Goal: Task Accomplishment & Management: Use online tool/utility

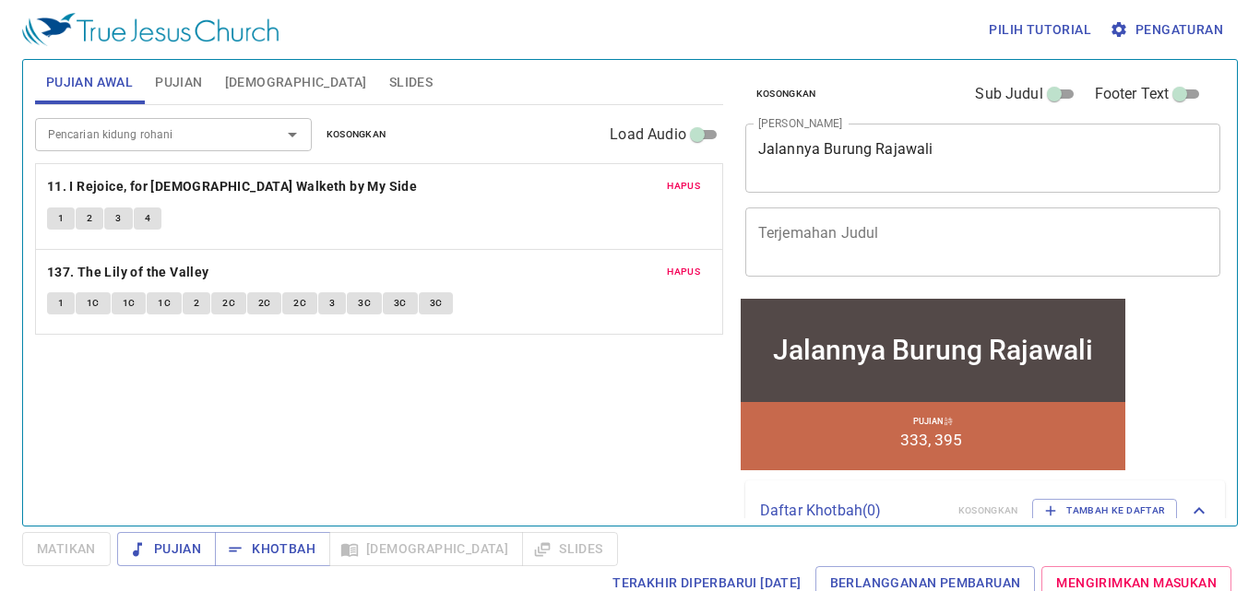
click at [699, 184] on span "Hapus" at bounding box center [683, 186] width 33 height 17
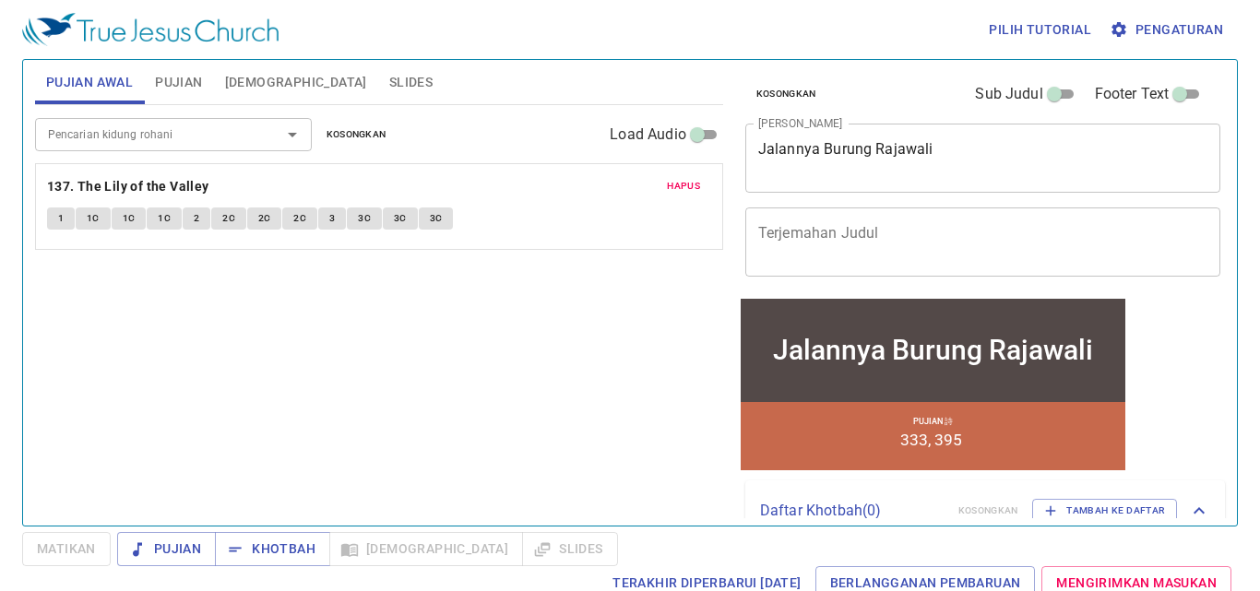
click at [689, 185] on span "Hapus" at bounding box center [683, 186] width 33 height 17
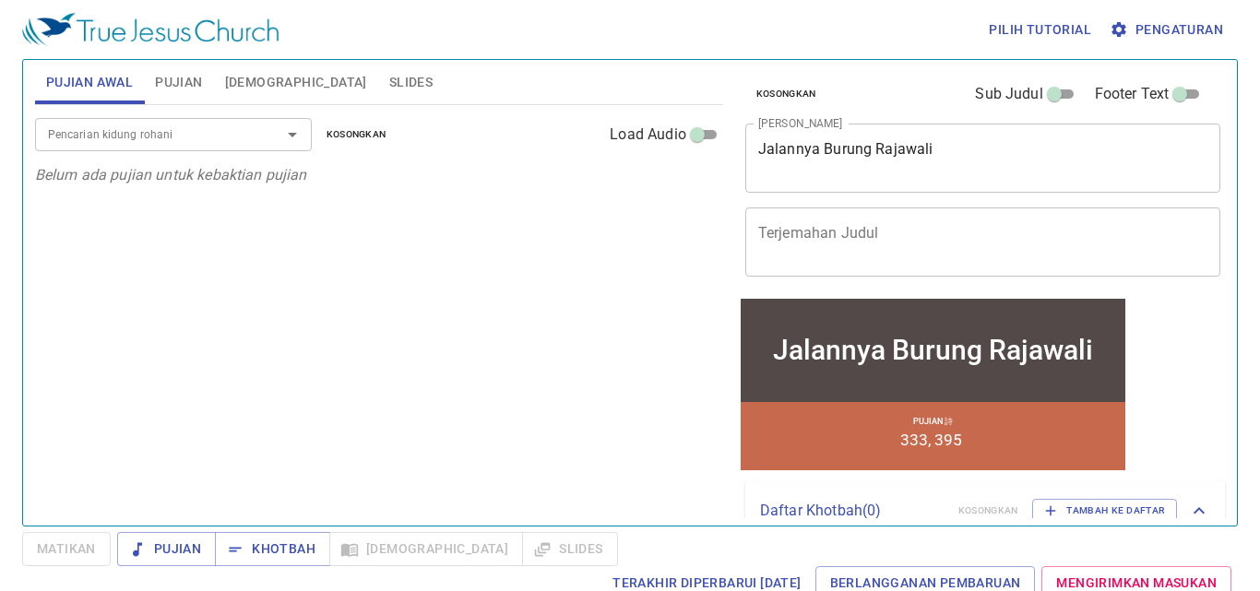
click at [231, 144] on input "Pencarian kidung rohani" at bounding box center [146, 134] width 211 height 21
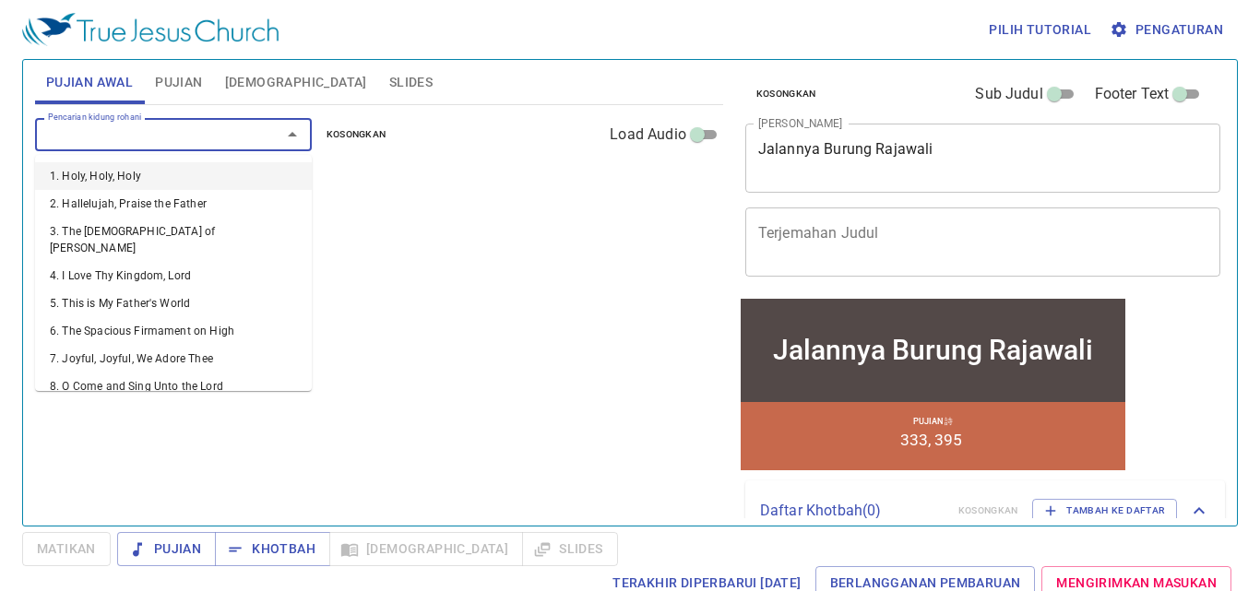
click at [198, 88] on span "Pujian" at bounding box center [178, 82] width 47 height 23
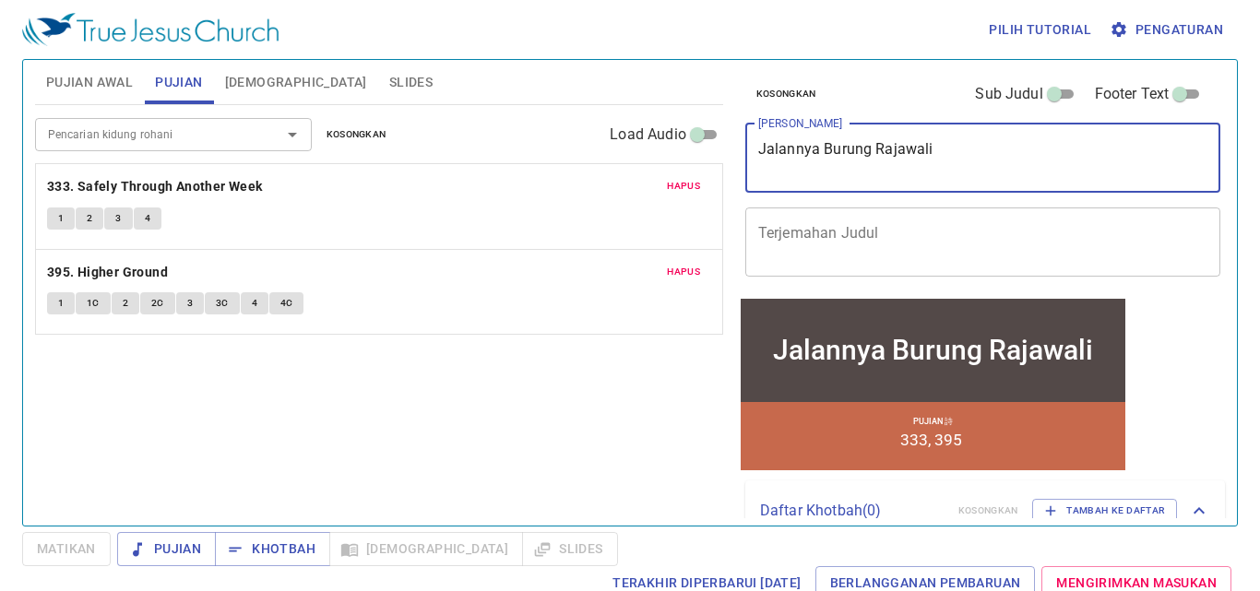
drag, startPoint x: 954, startPoint y: 149, endPoint x: 755, endPoint y: 160, distance: 199.6
click at [755, 160] on div "Jalannya Burung Rajawali x Judul Khotbah" at bounding box center [983, 158] width 476 height 69
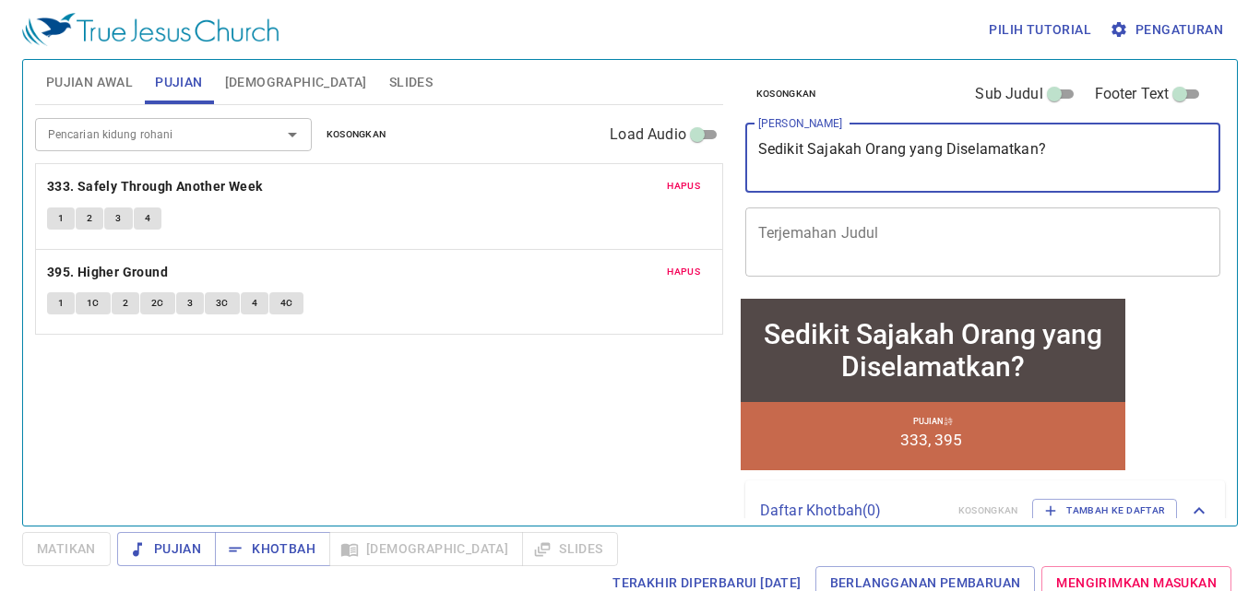
type textarea "Sedikit Sajakah Orang yang Diselamatkan?"
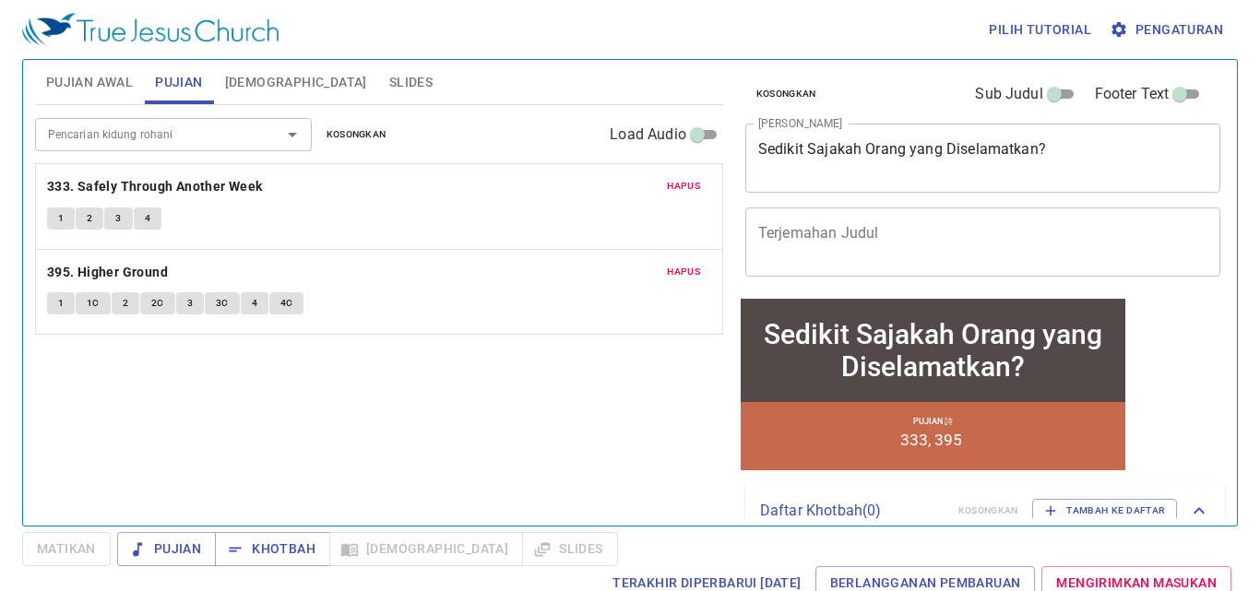
click at [625, 182] on p "333. Safely Through Another Week" at bounding box center [379, 186] width 664 height 23
click at [700, 184] on button "Hapus" at bounding box center [683, 186] width 55 height 22
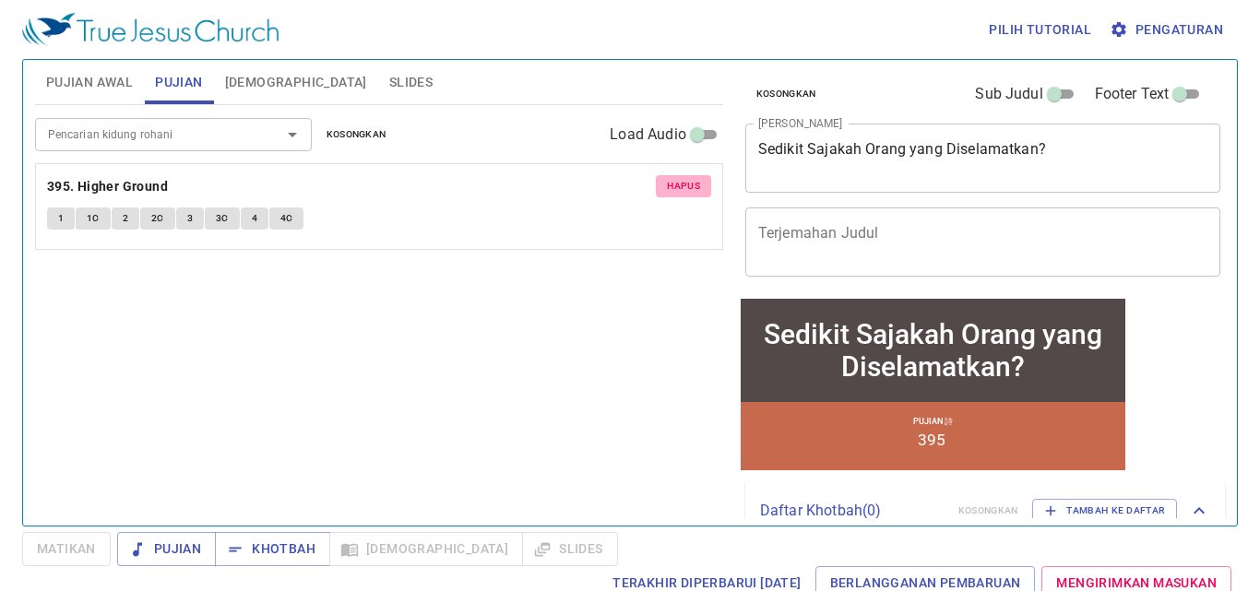
click at [689, 184] on span "Hapus" at bounding box center [683, 186] width 33 height 17
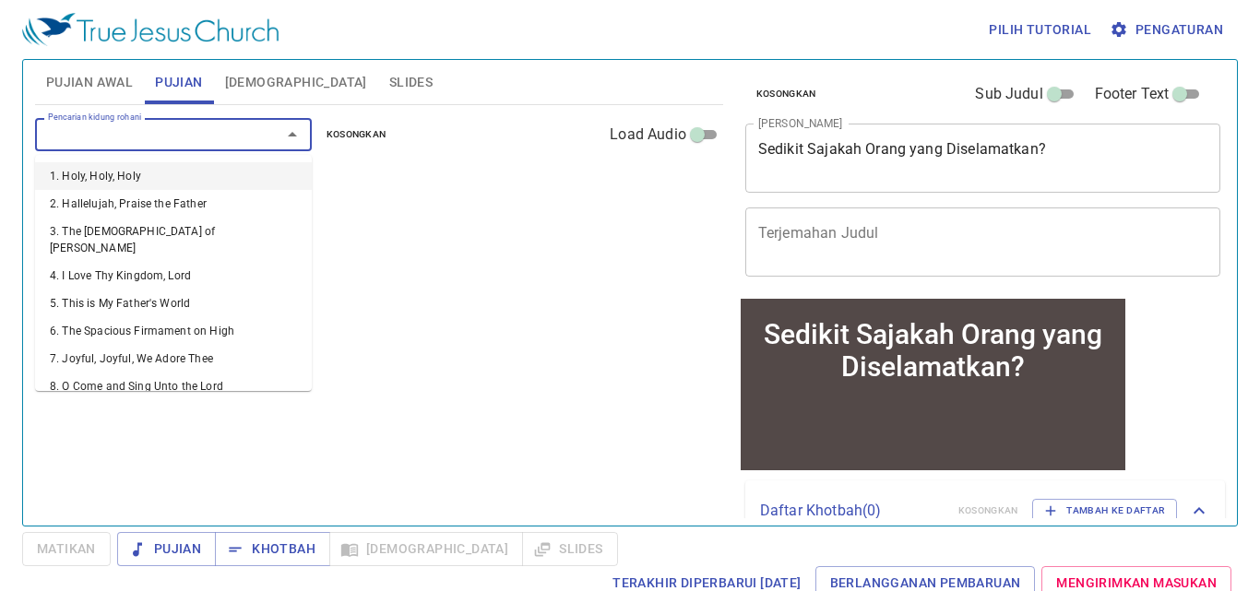
click at [204, 134] on input "Pencarian kidung rohani" at bounding box center [146, 134] width 211 height 21
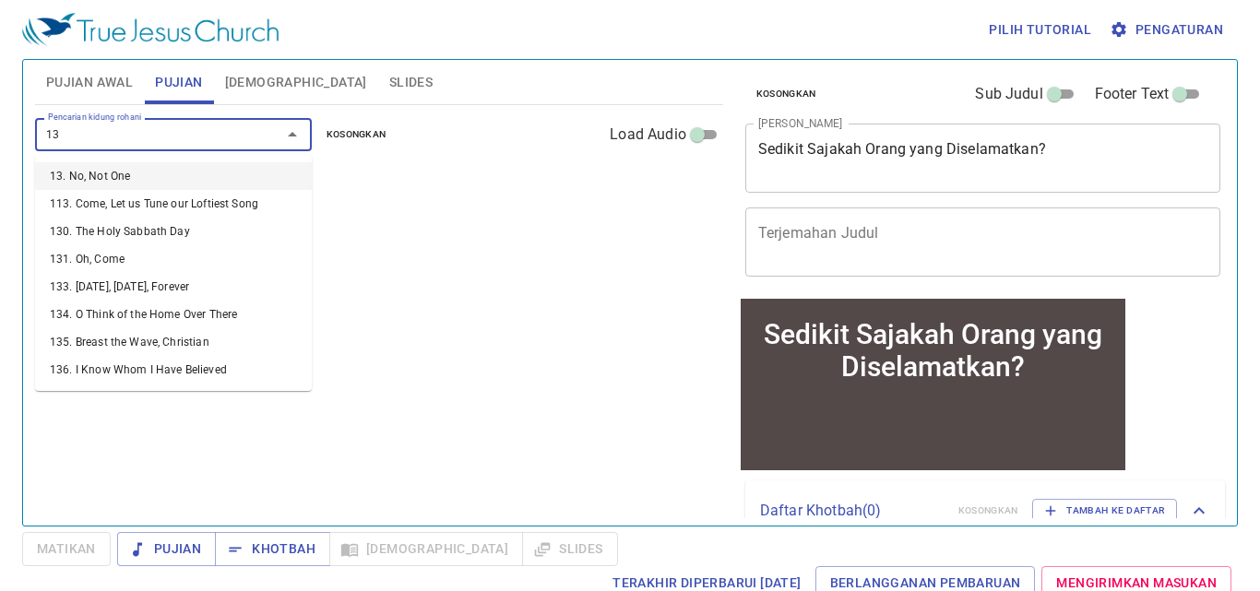
type input "130"
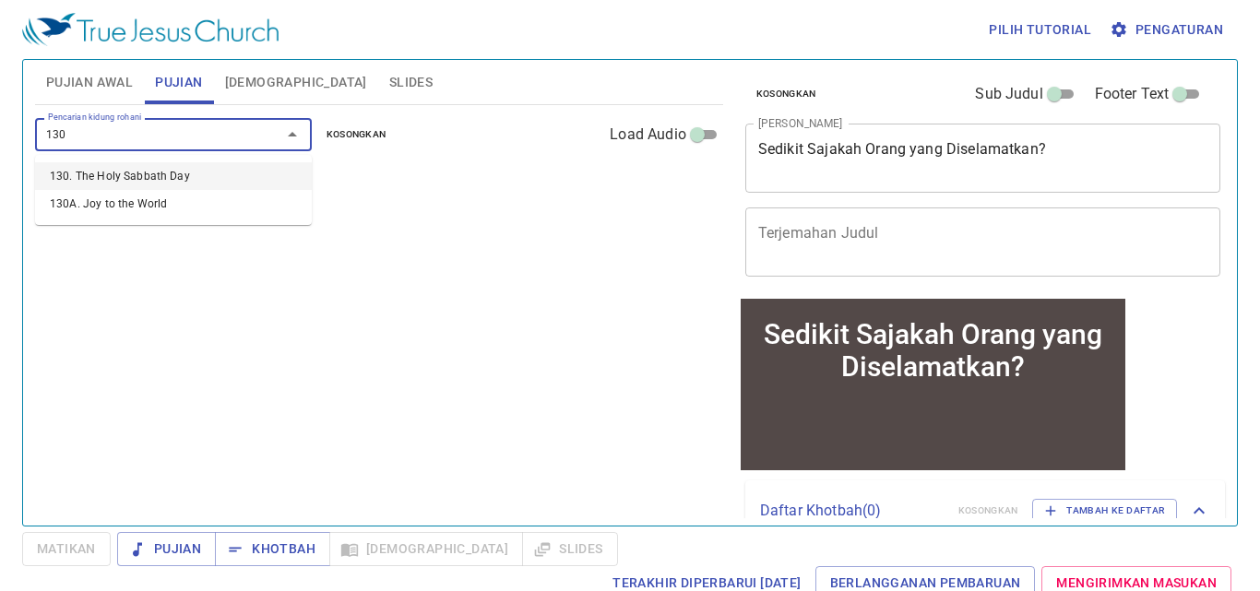
click at [185, 169] on li "130. The Holy Sabbath Day" at bounding box center [173, 176] width 277 height 28
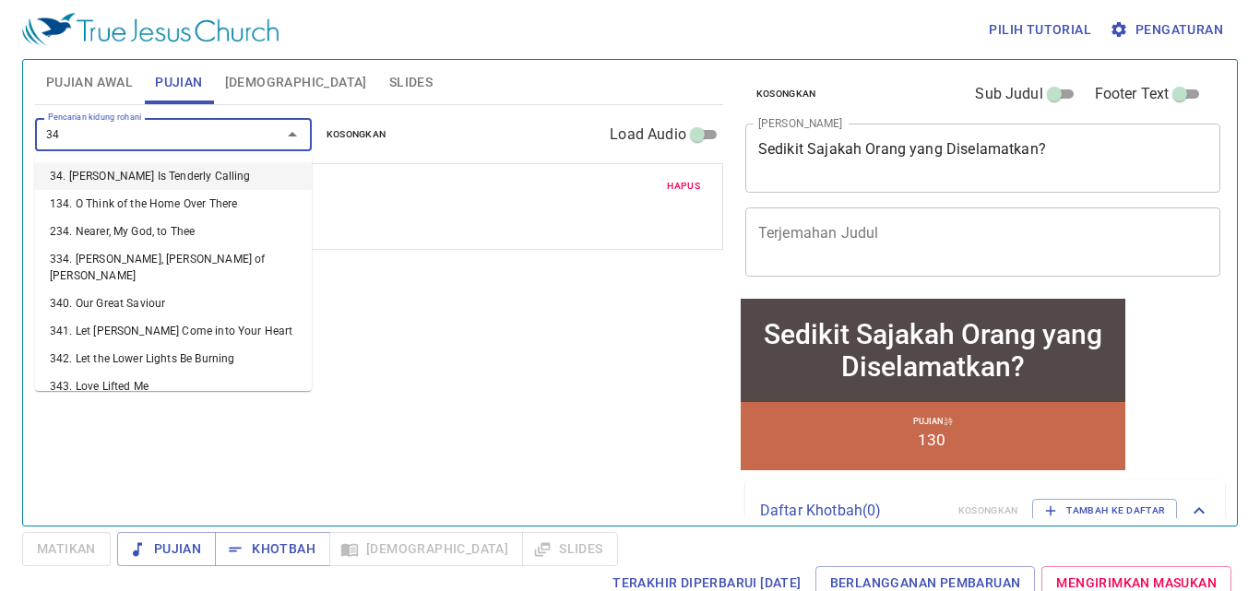
type input "3"
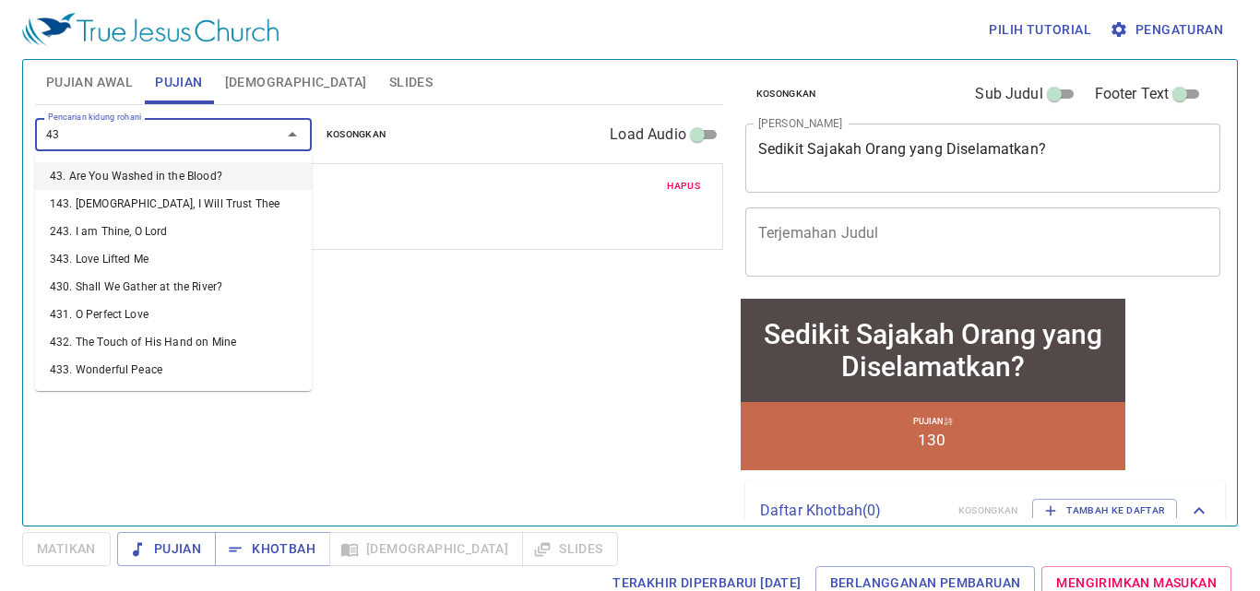
type input "439"
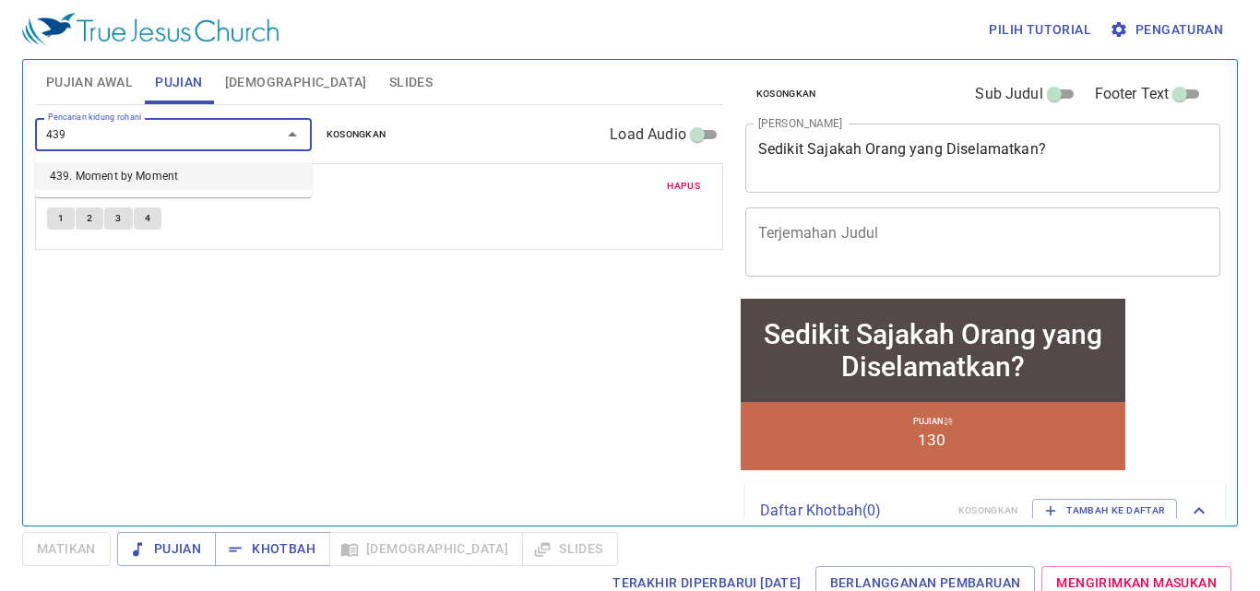
click at [142, 185] on li "439. Moment by Moment" at bounding box center [173, 176] width 277 height 28
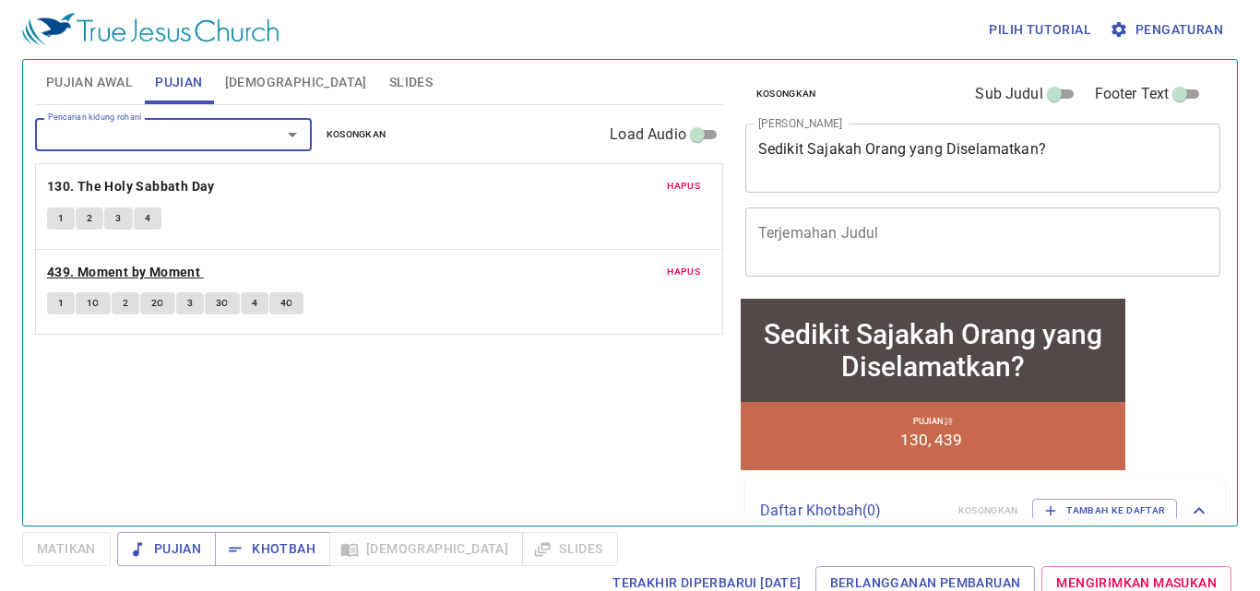
click at [178, 265] on b "439. Moment by Moment" at bounding box center [123, 272] width 153 height 23
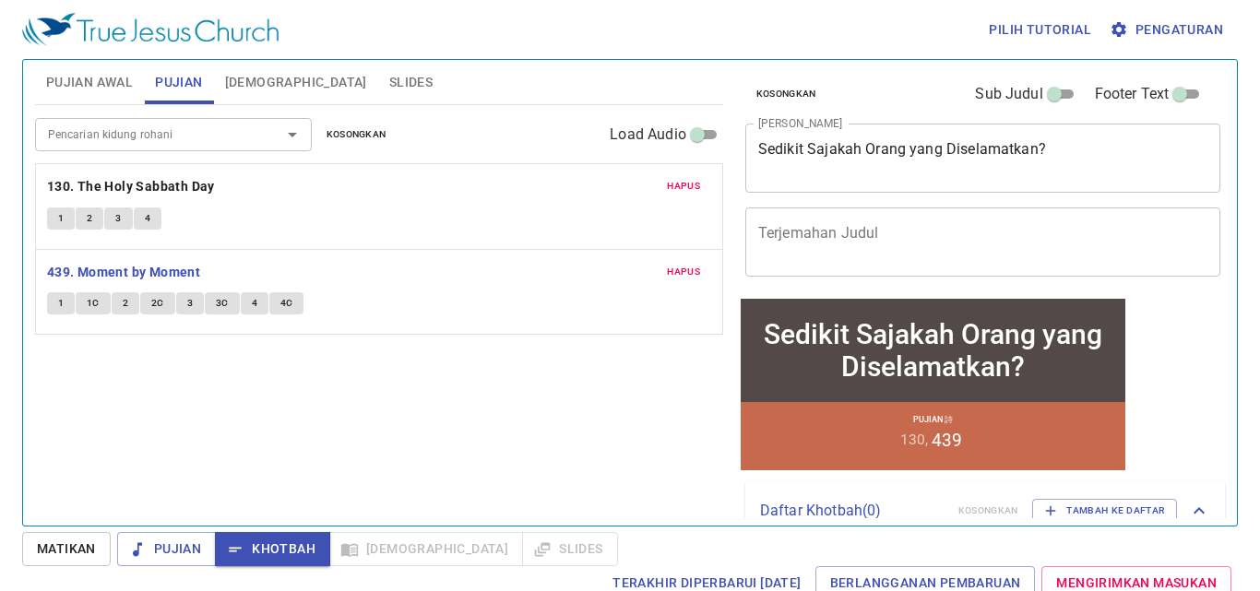
click at [1146, 38] on span "Pengaturan" at bounding box center [1169, 29] width 110 height 23
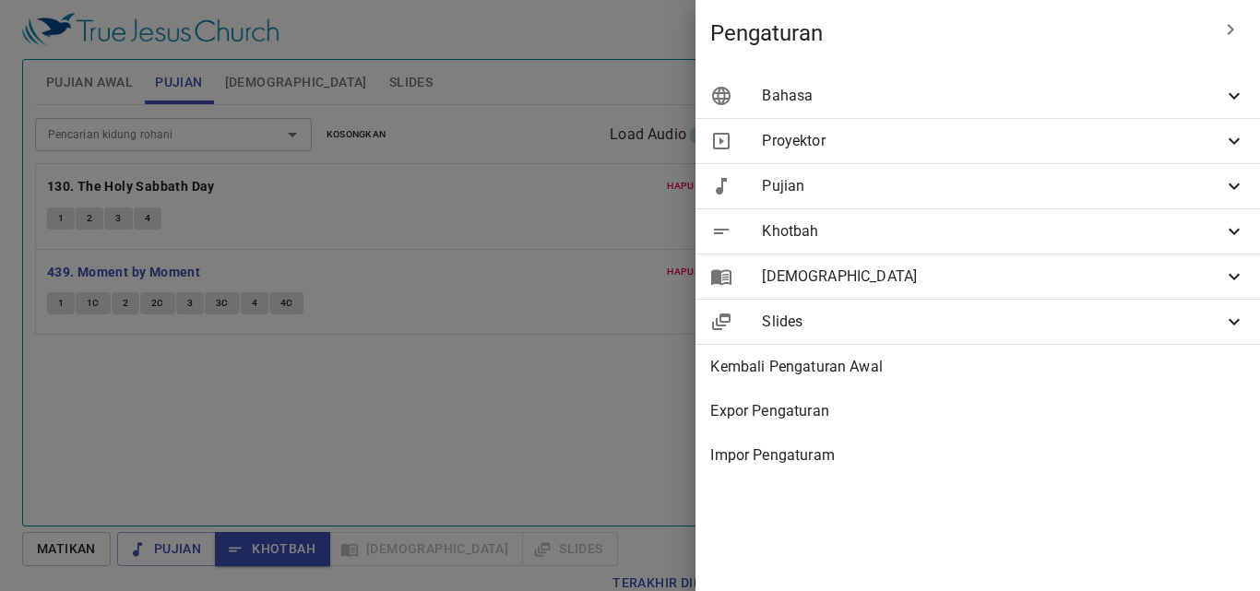
click at [847, 77] on div "Bahasa" at bounding box center [978, 96] width 565 height 44
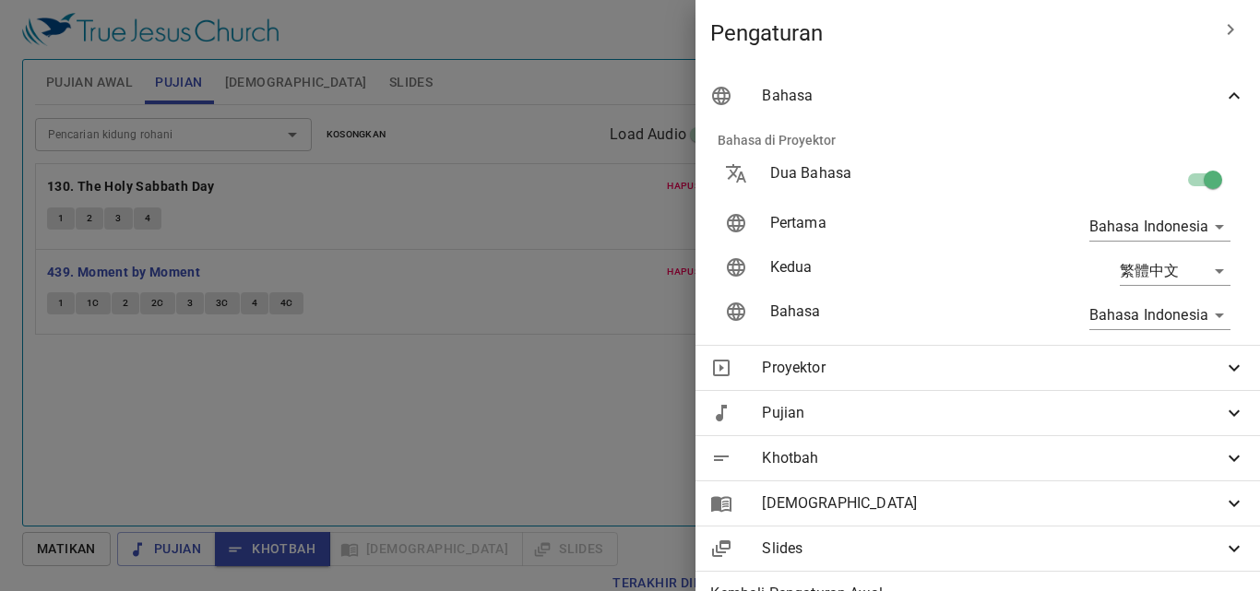
click at [1187, 170] on input "checkbox" at bounding box center [1213, 183] width 105 height 35
checkbox input "false"
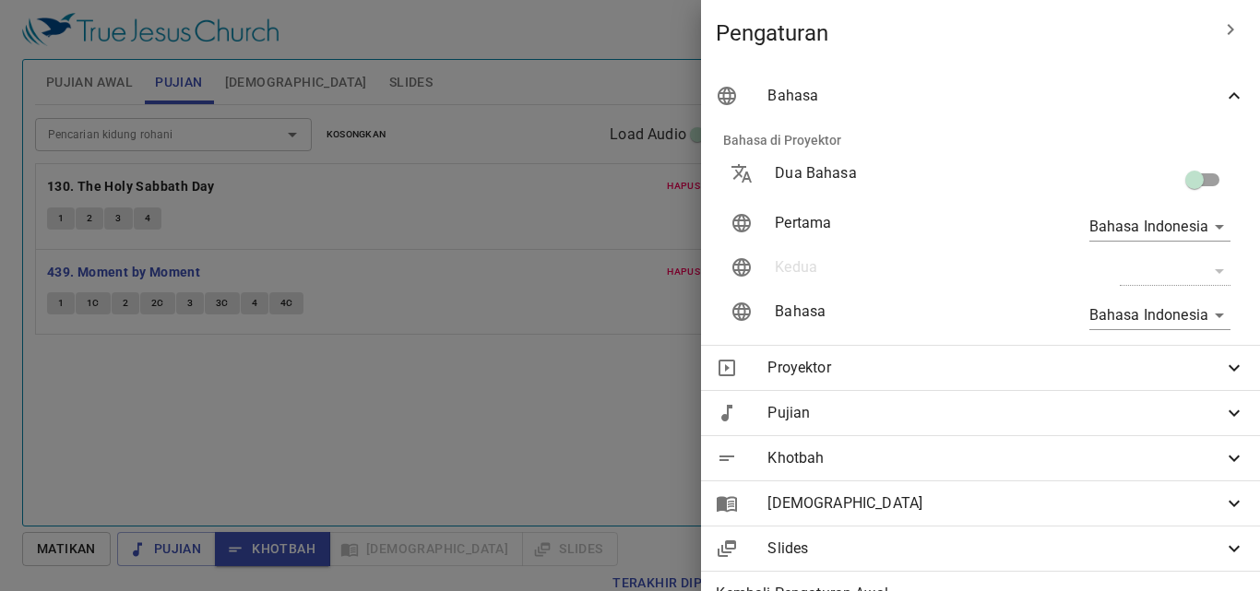
click at [475, 373] on div at bounding box center [630, 295] width 1260 height 591
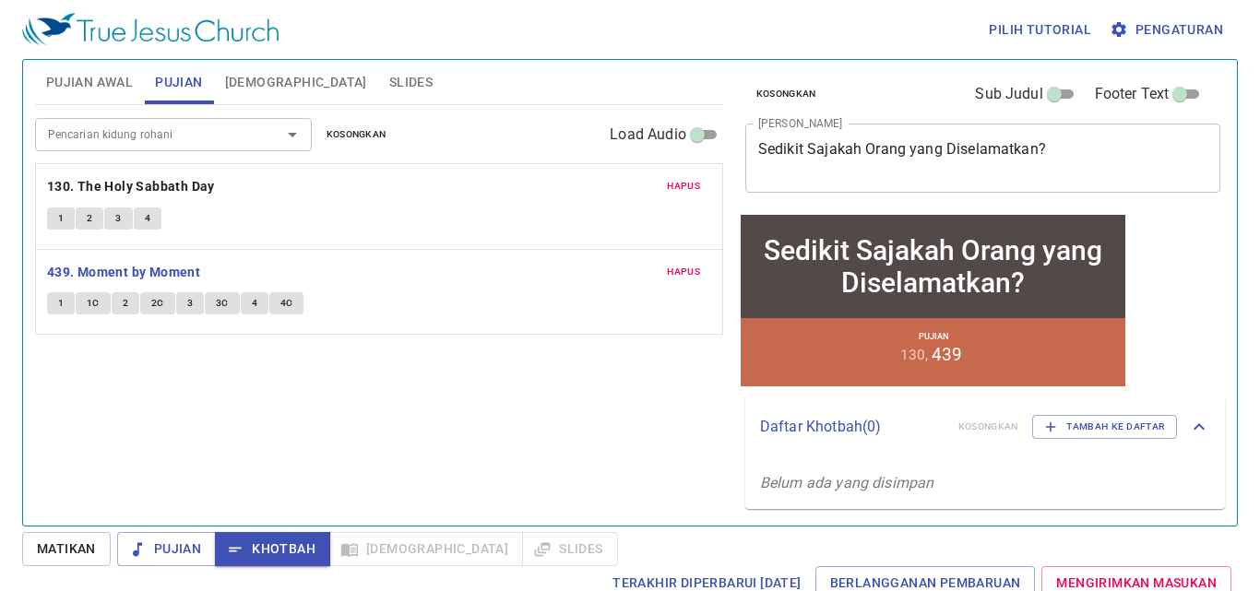
click at [170, 97] on button "Pujian" at bounding box center [178, 82] width 69 height 44
click at [94, 83] on span "Pujian Awal" at bounding box center [89, 82] width 87 height 23
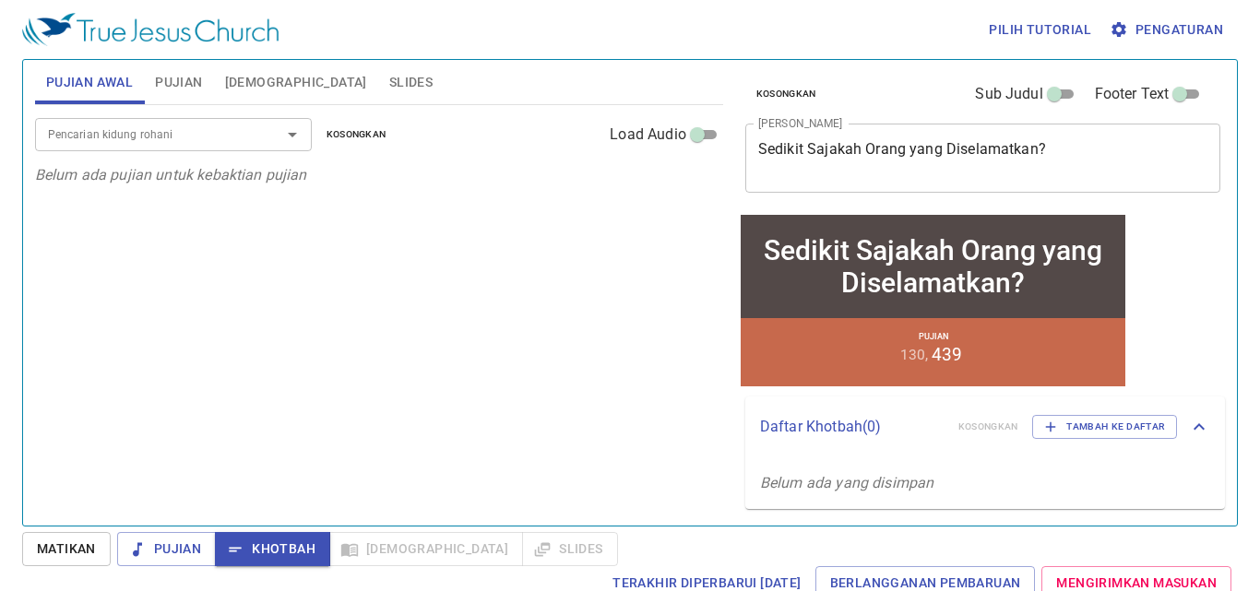
click at [188, 75] on span "Pujian" at bounding box center [178, 82] width 47 height 23
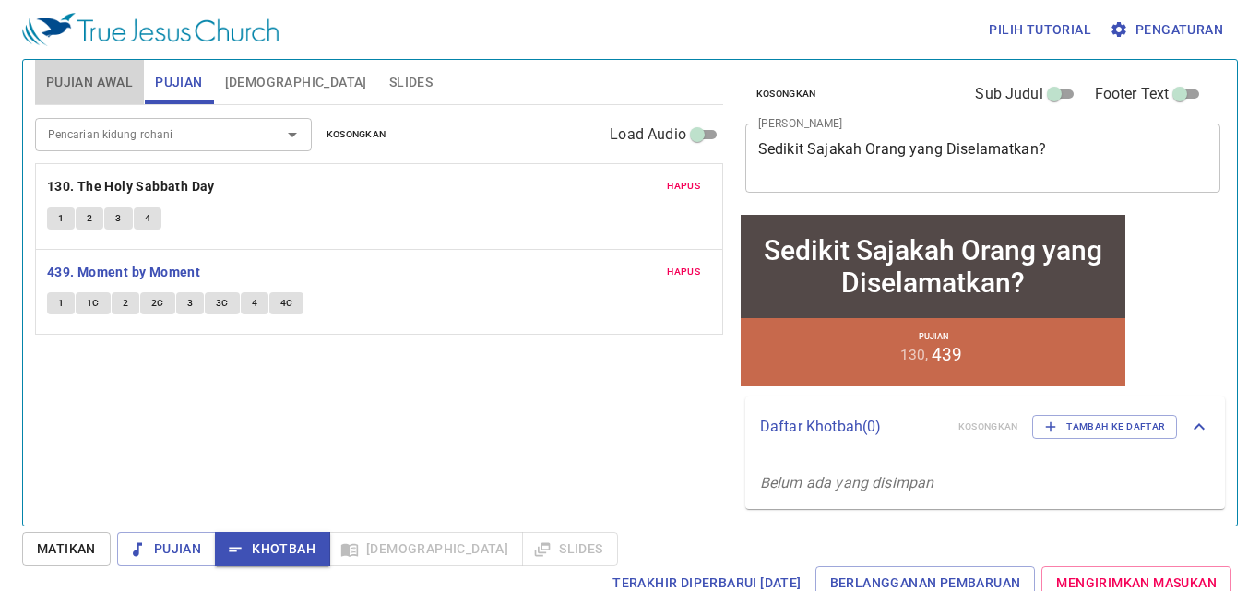
click at [68, 84] on span "Pujian Awal" at bounding box center [89, 82] width 87 height 23
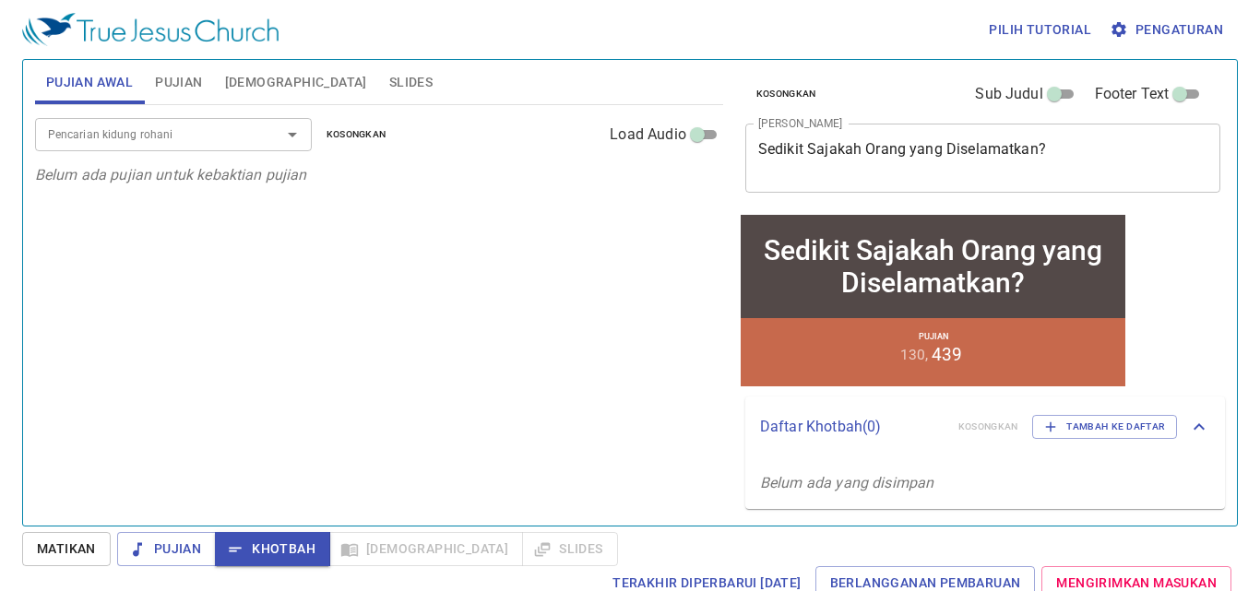
click at [98, 122] on div "Pencarian kidung rohani" at bounding box center [173, 134] width 277 height 32
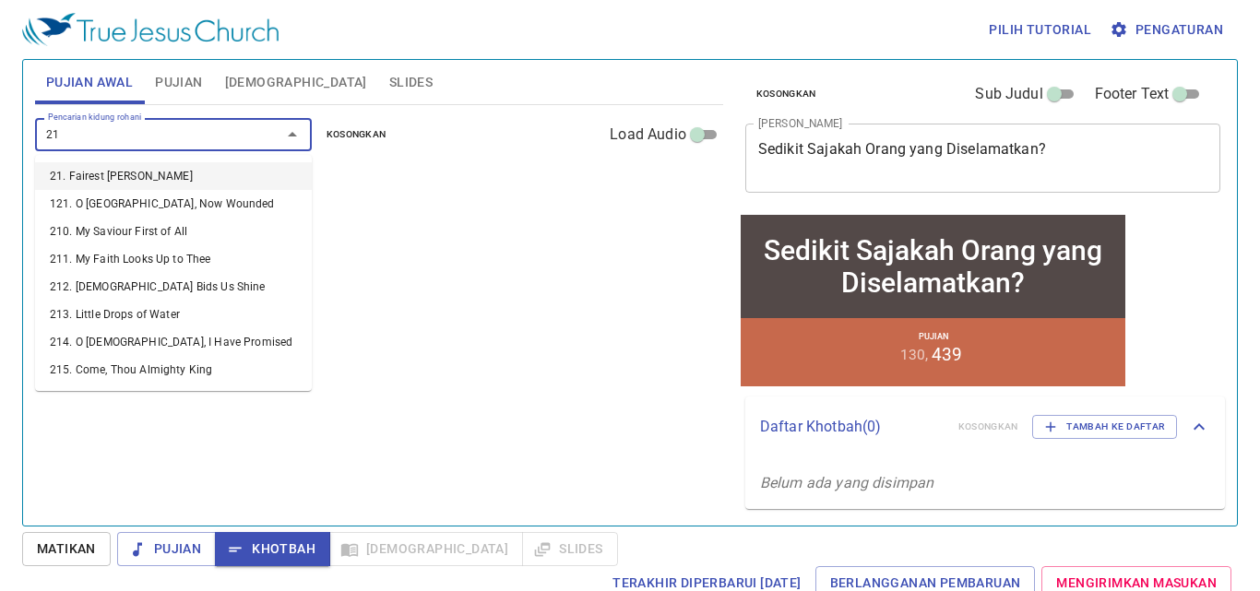
type input "212"
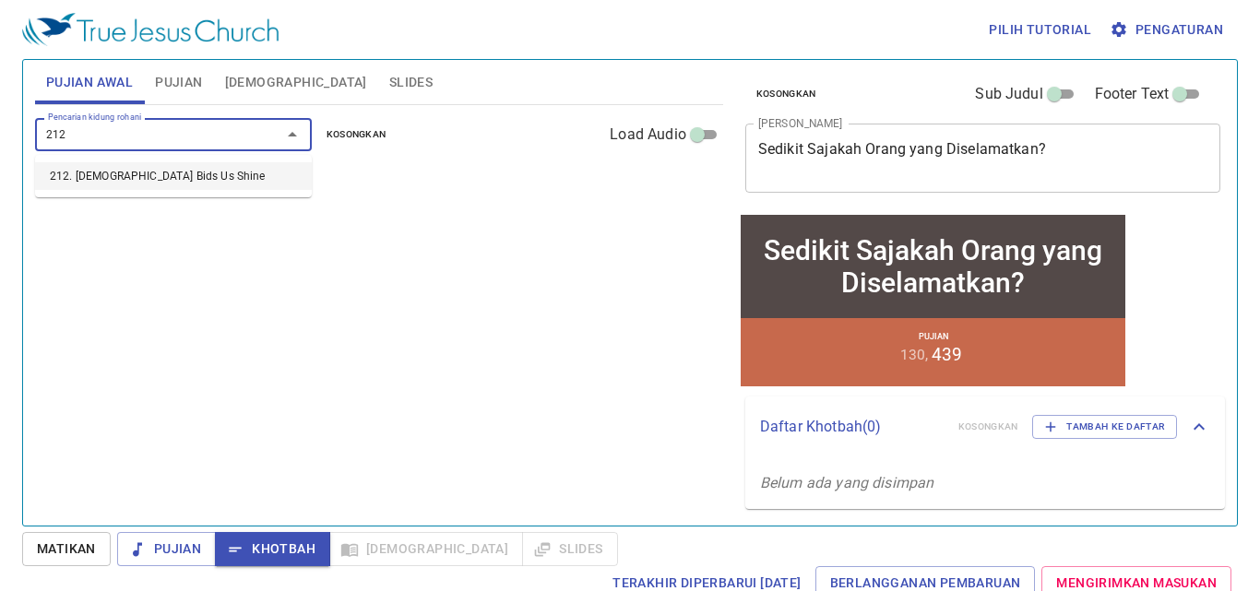
click at [106, 173] on li "212. [DEMOGRAPHIC_DATA][PERSON_NAME] Us Shine" at bounding box center [173, 176] width 277 height 28
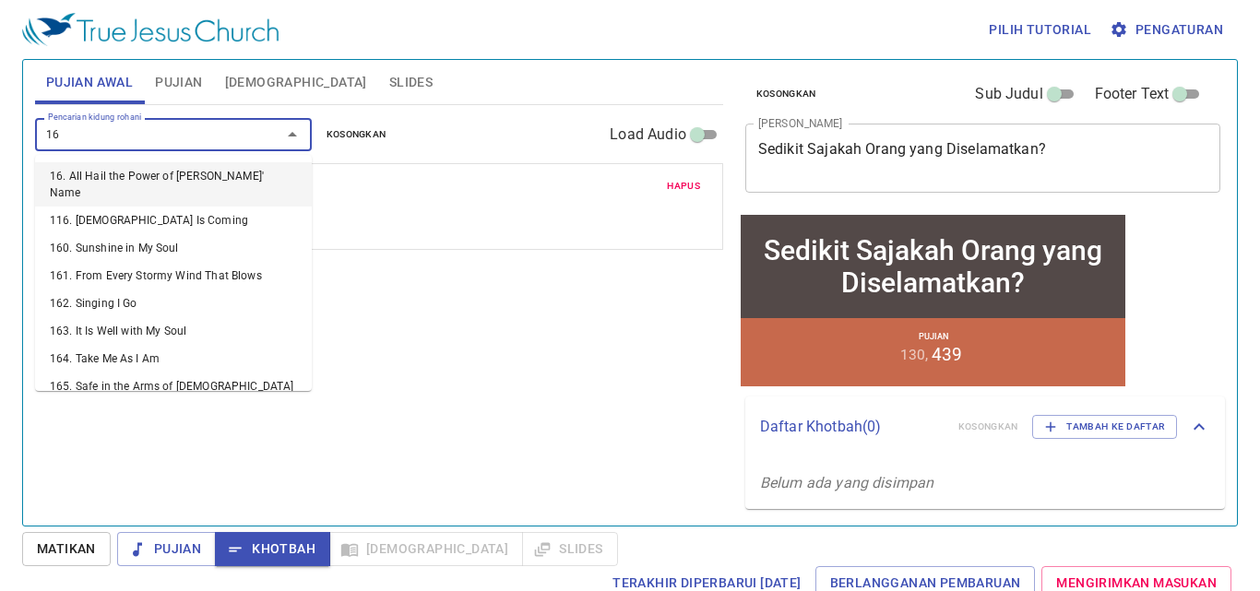
type input "165"
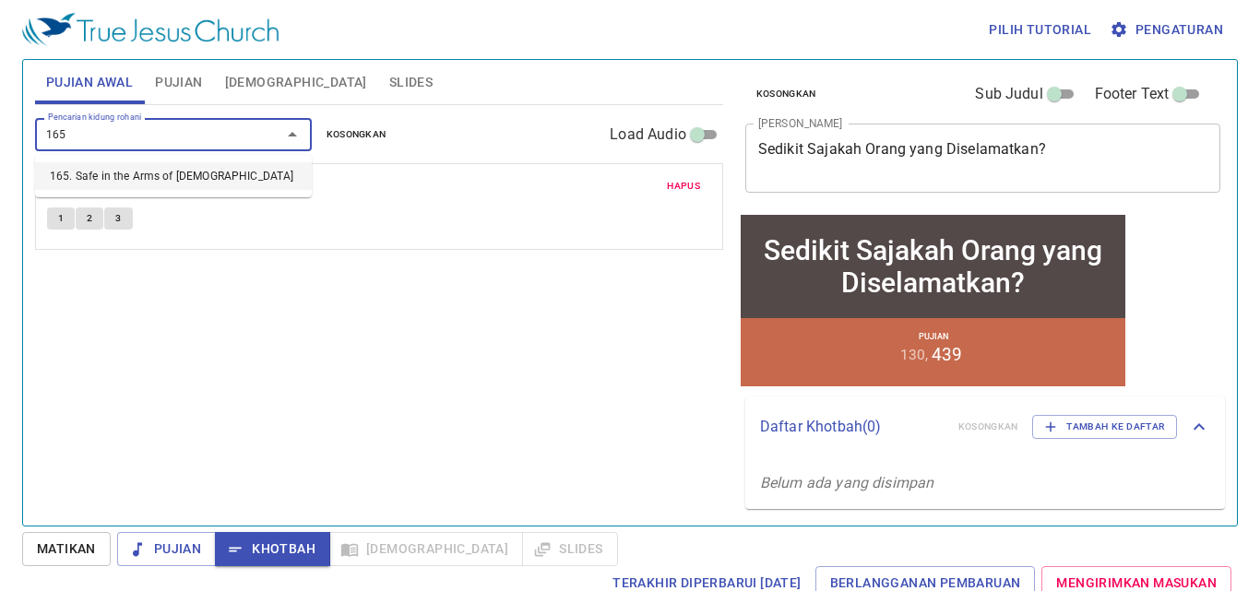
click at [115, 169] on li "165. Safe in the Arms of [DEMOGRAPHIC_DATA]" at bounding box center [173, 176] width 277 height 28
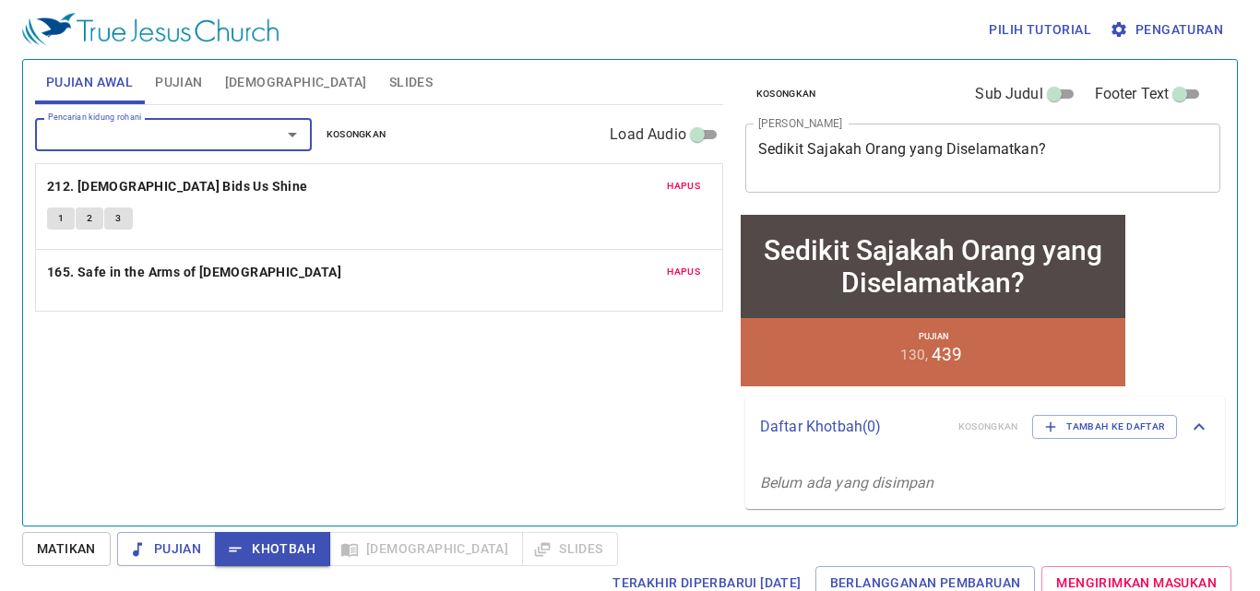
click at [114, 144] on input "Pencarian kidung rohani" at bounding box center [146, 134] width 211 height 21
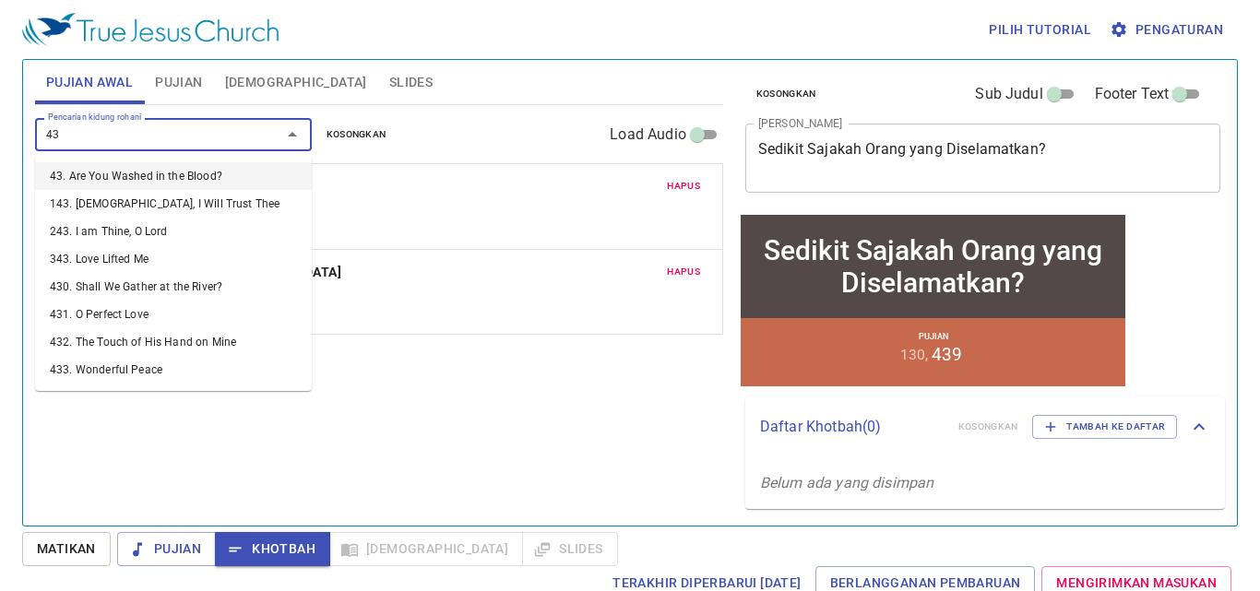
type input "437"
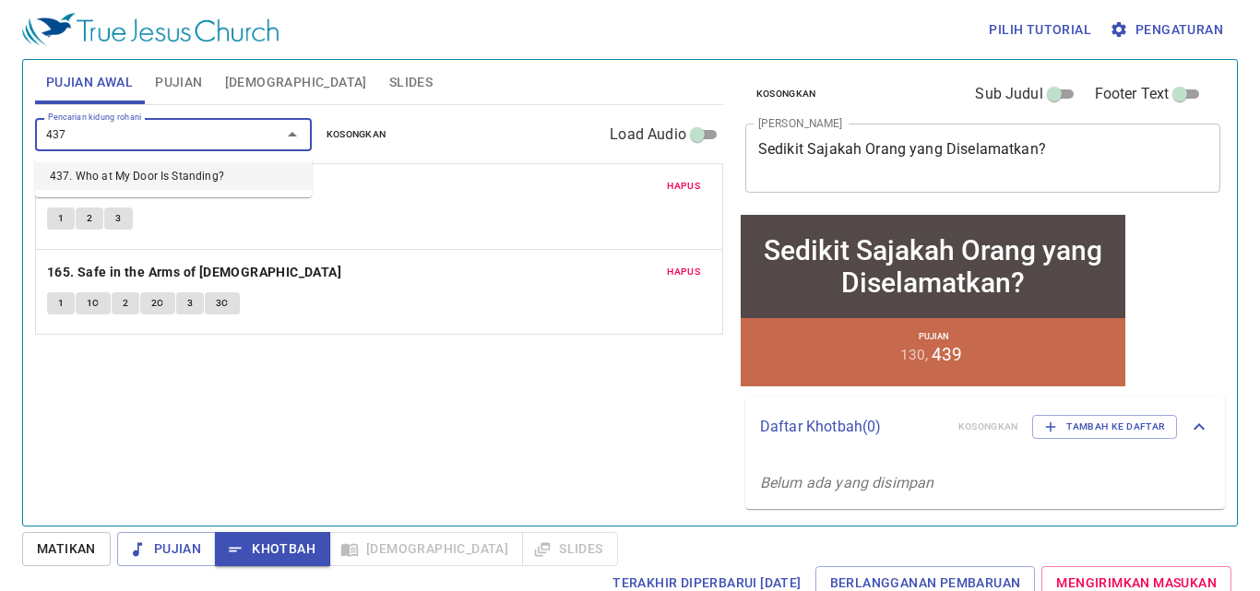
click at [121, 183] on li "437. Who at My Door Is Standing?" at bounding box center [173, 176] width 277 height 28
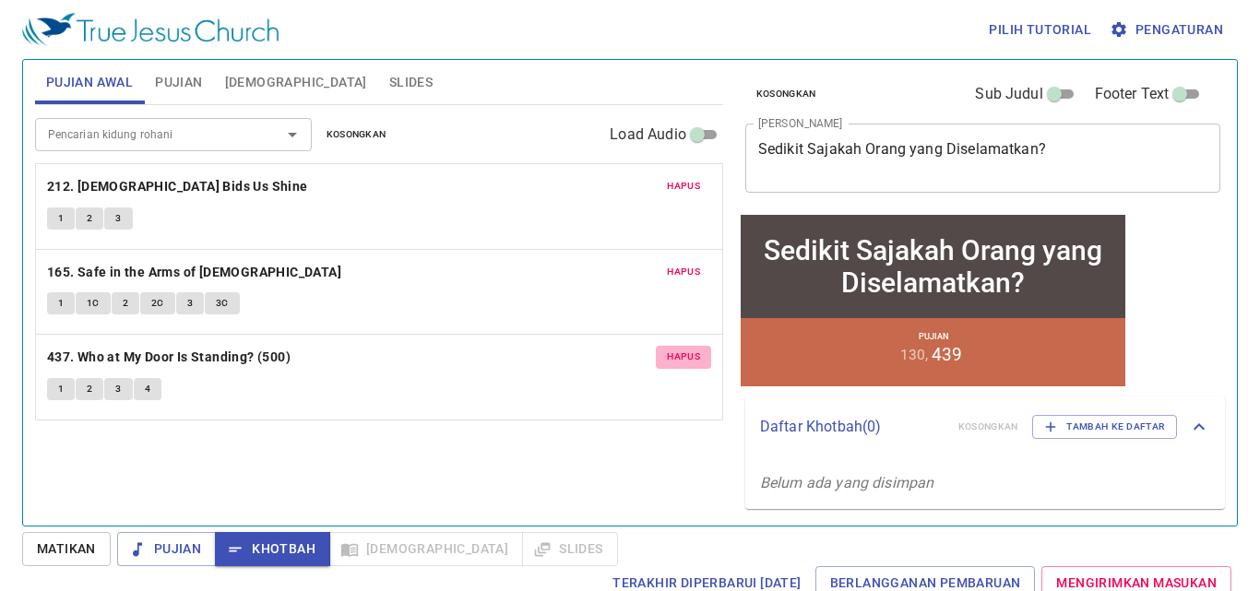
click at [697, 360] on span "Hapus" at bounding box center [683, 357] width 33 height 17
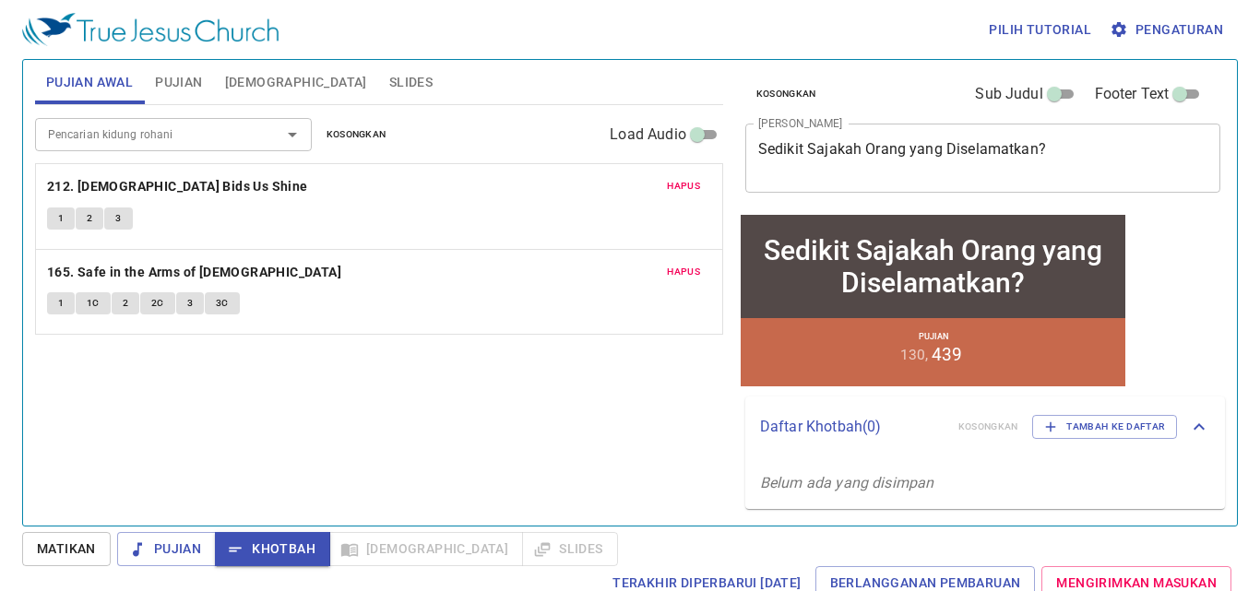
click at [197, 121] on div "Pencarian kidung rohani" at bounding box center [173, 134] width 277 height 32
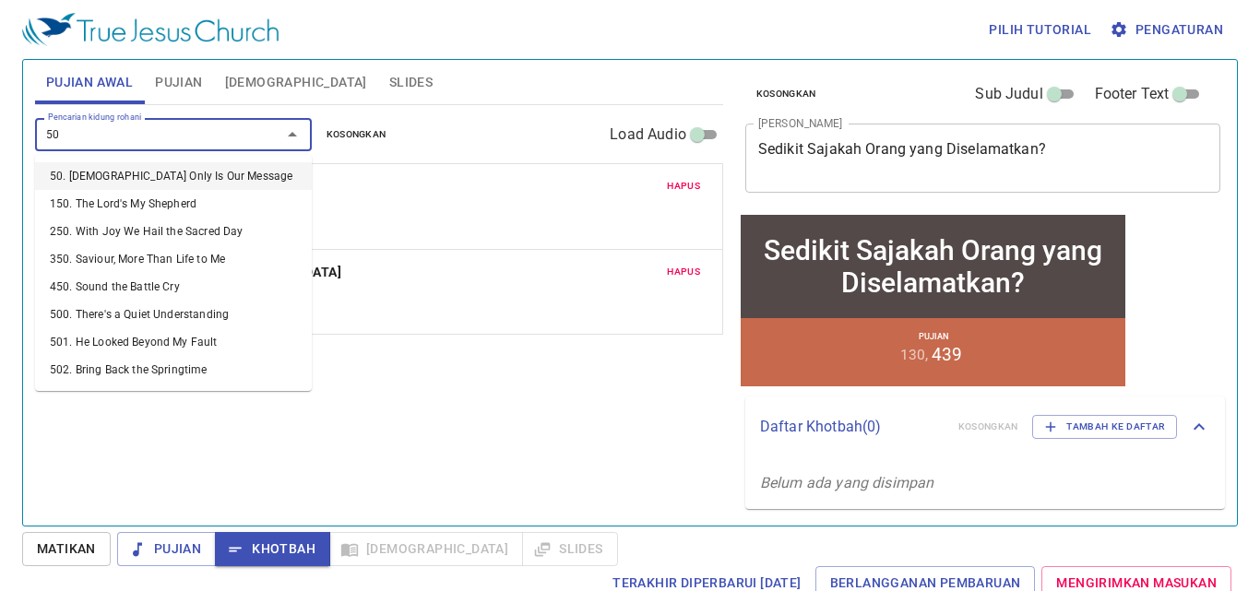
type input "502"
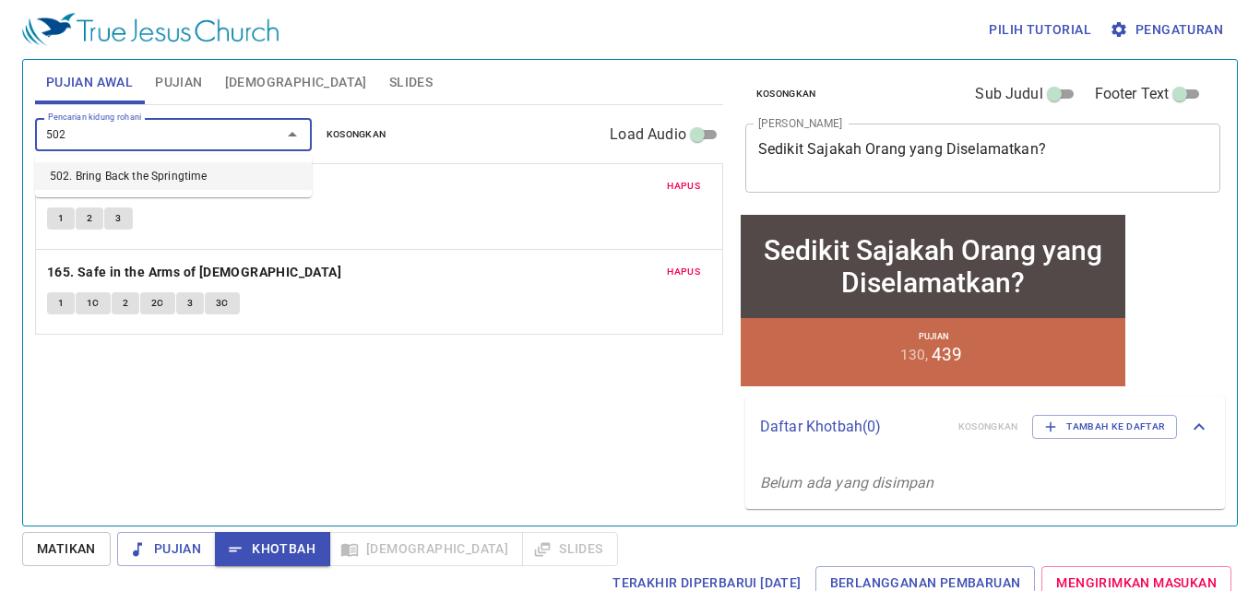
click at [220, 173] on li "502. Bring Back the Springtime" at bounding box center [173, 176] width 277 height 28
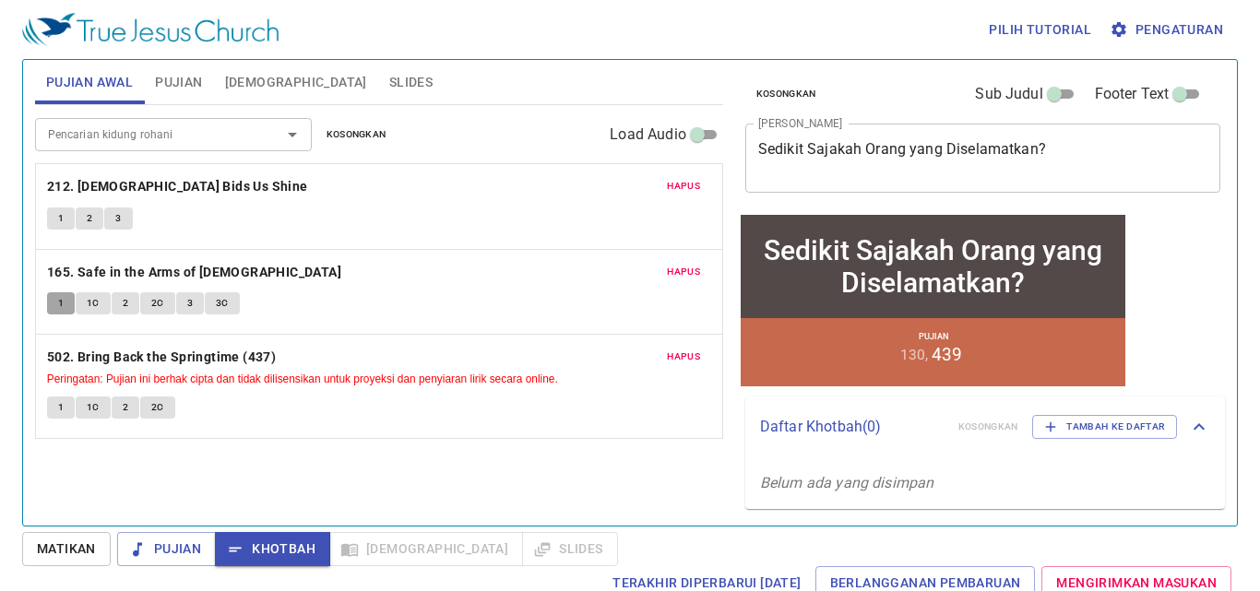
drag, startPoint x: 47, startPoint y: 303, endPoint x: 59, endPoint y: 300, distance: 12.3
click at [50, 303] on button "1" at bounding box center [61, 303] width 28 height 22
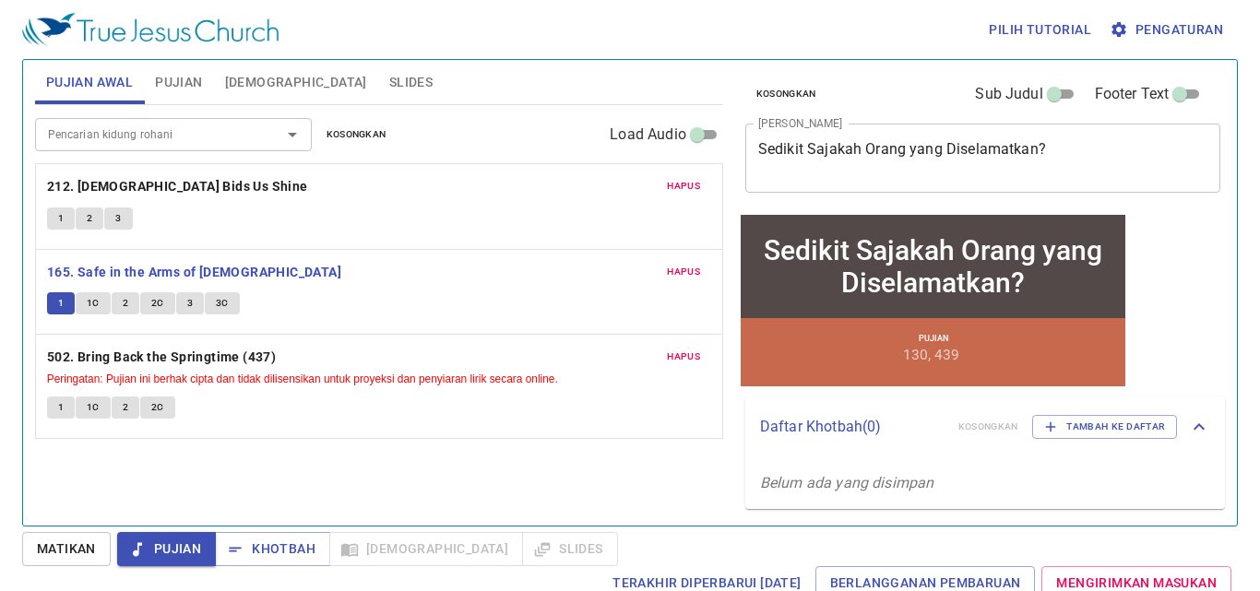
click at [68, 403] on button "1" at bounding box center [61, 408] width 28 height 22
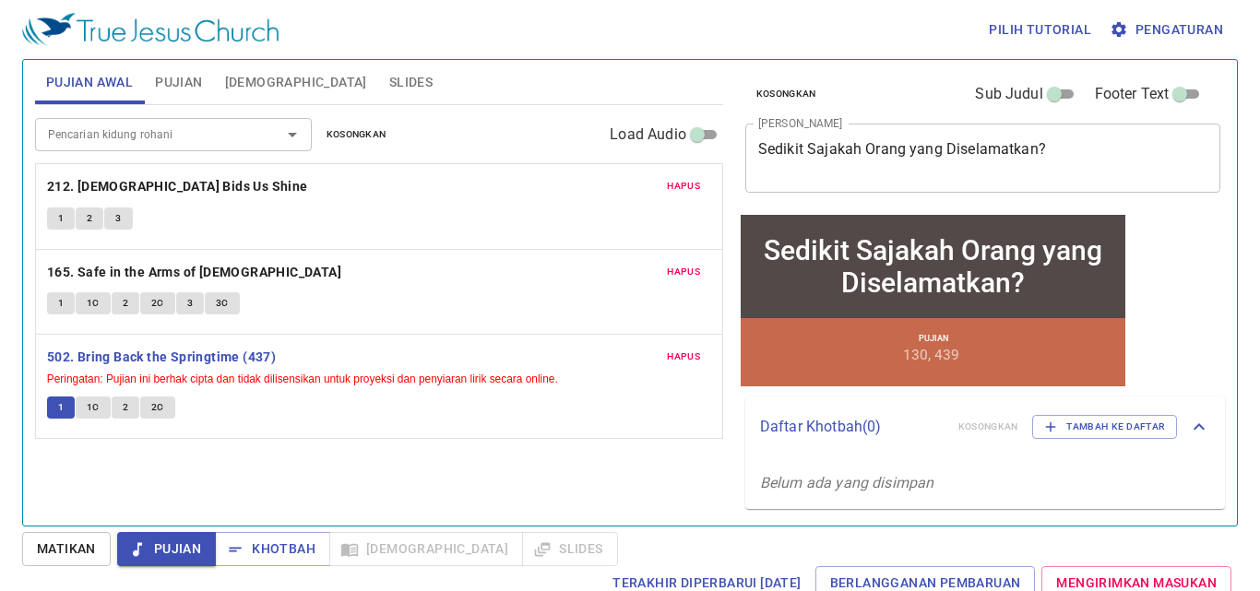
click at [61, 309] on span "1" at bounding box center [61, 303] width 6 height 17
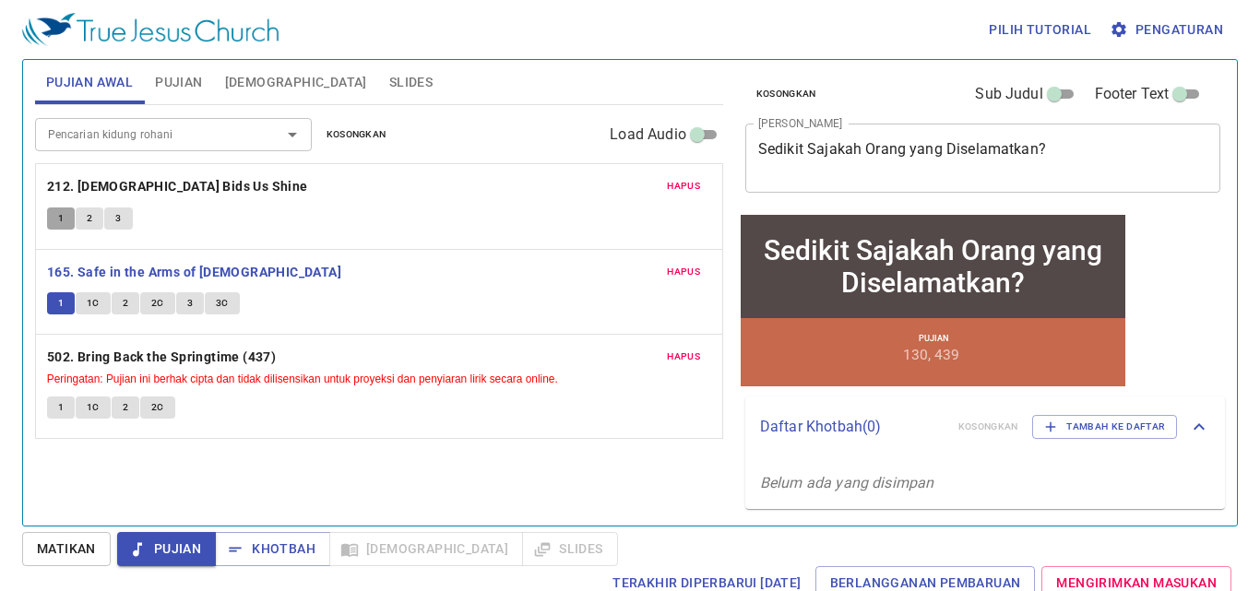
click at [56, 222] on button "1" at bounding box center [61, 219] width 28 height 22
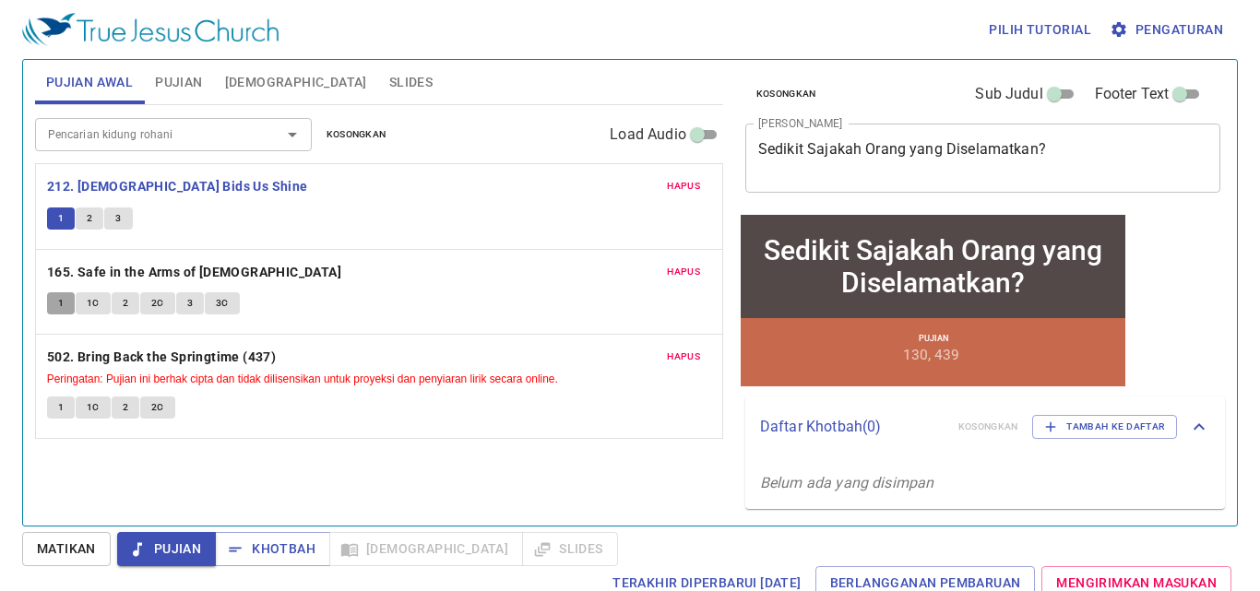
click at [62, 295] on button "1" at bounding box center [61, 303] width 28 height 22
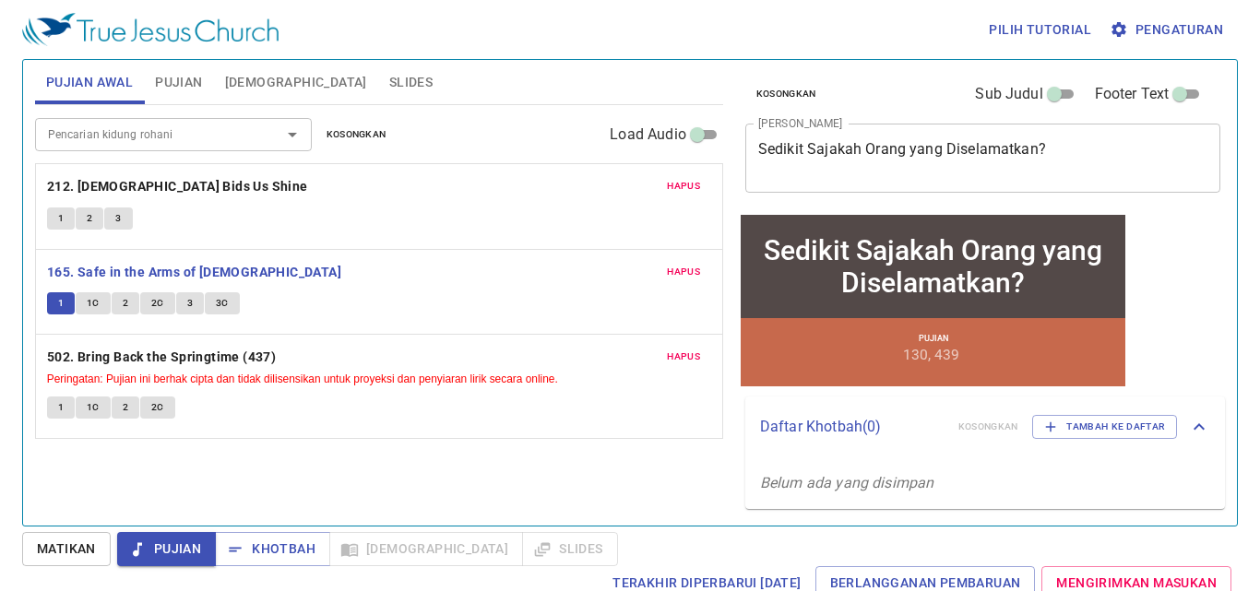
click at [58, 410] on span "1" at bounding box center [61, 407] width 6 height 17
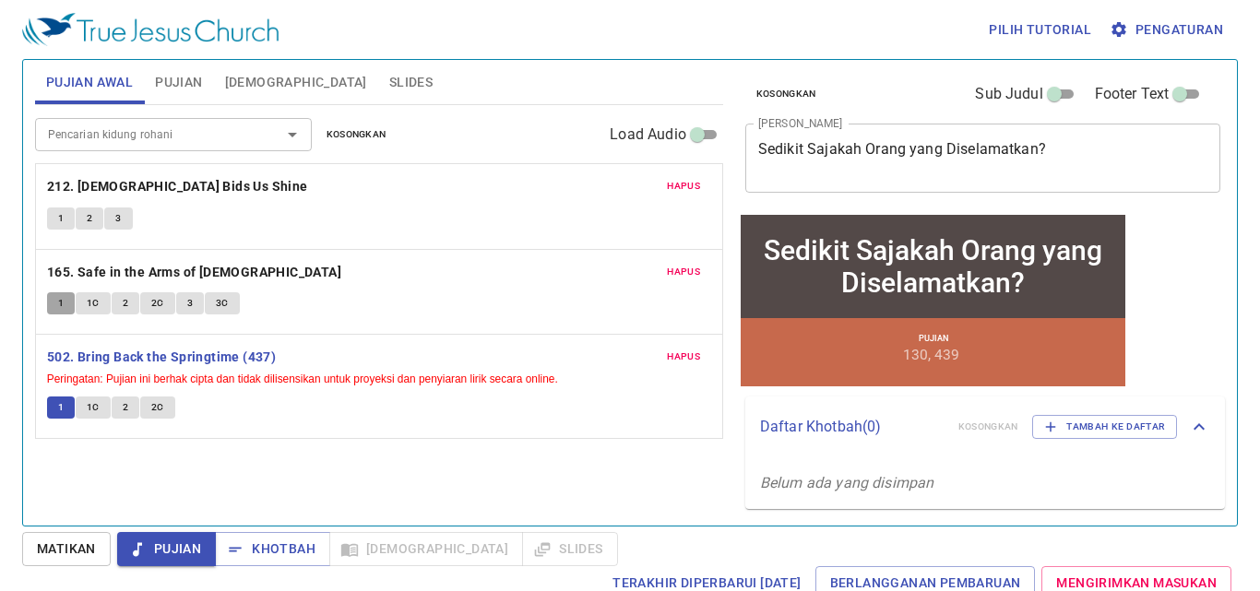
click at [57, 315] on button "1" at bounding box center [61, 303] width 28 height 22
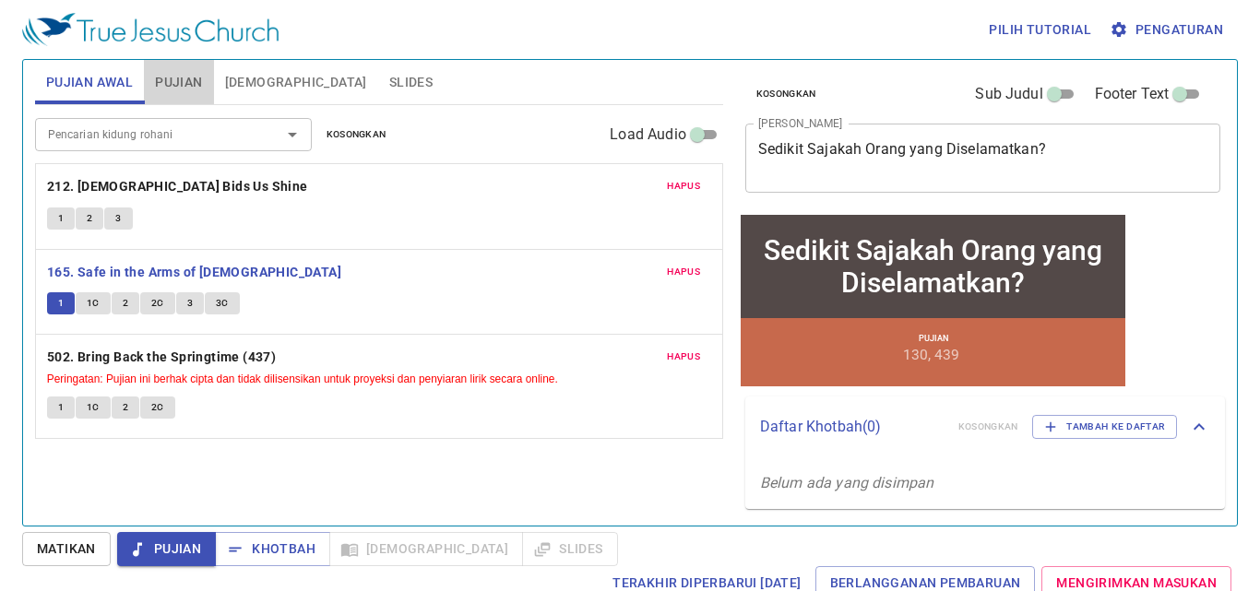
click at [177, 69] on button "Pujian" at bounding box center [178, 82] width 69 height 44
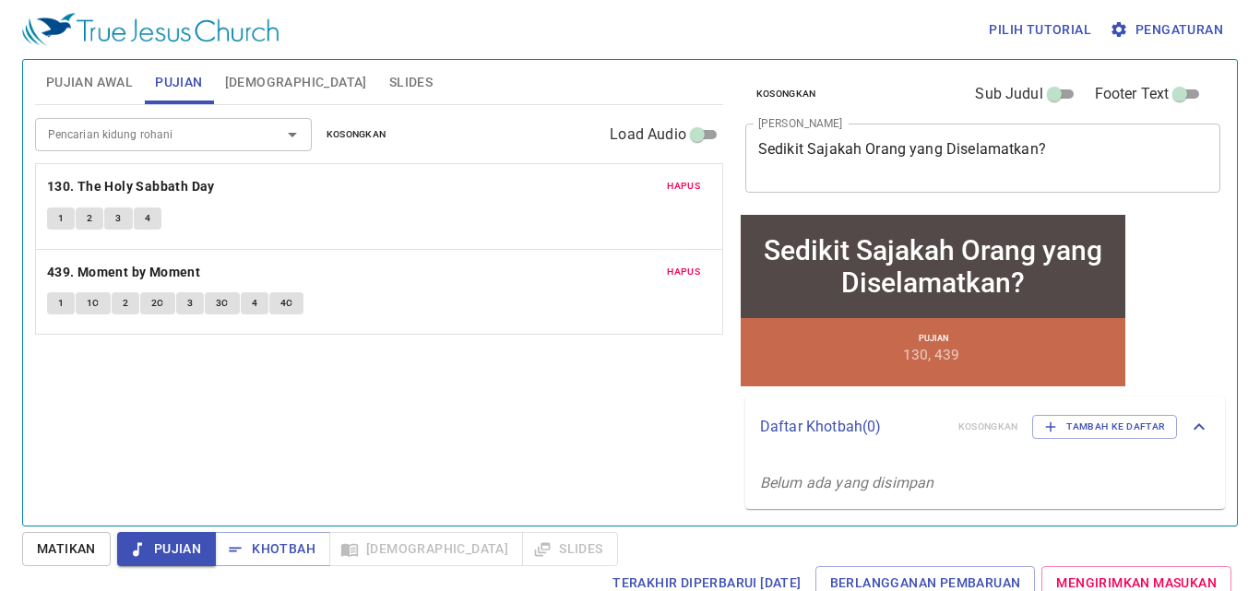
click at [66, 217] on button "1" at bounding box center [61, 219] width 28 height 22
click at [53, 295] on button "1" at bounding box center [61, 303] width 28 height 22
click at [63, 223] on span "1" at bounding box center [61, 218] width 6 height 17
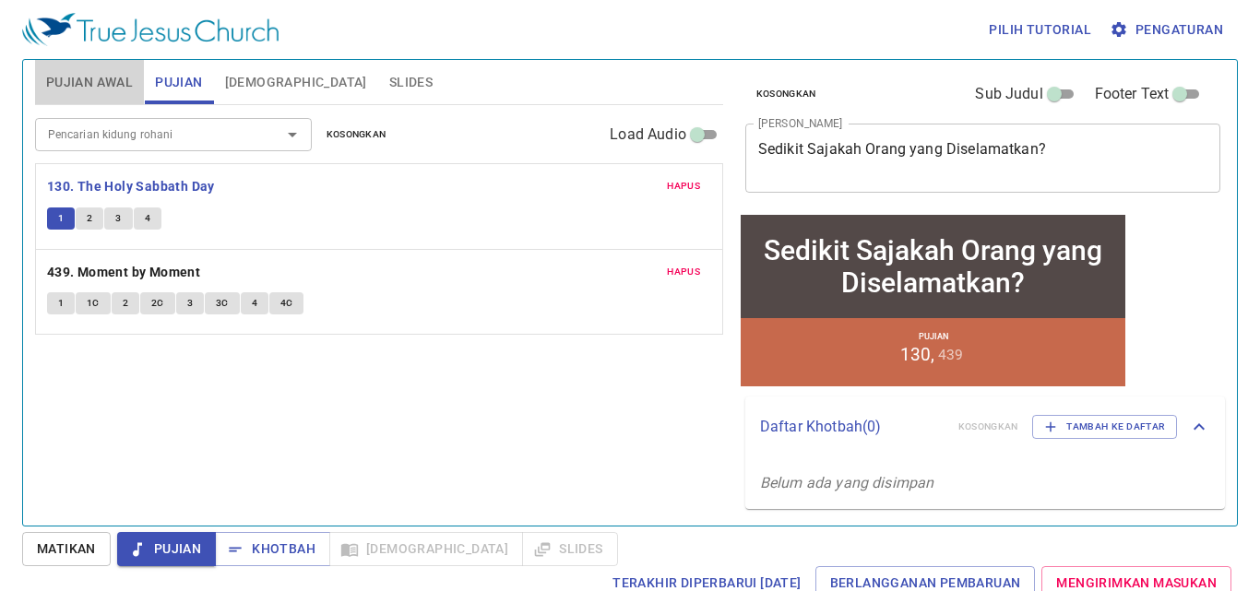
click at [87, 97] on button "Pujian Awal" at bounding box center [89, 82] width 109 height 44
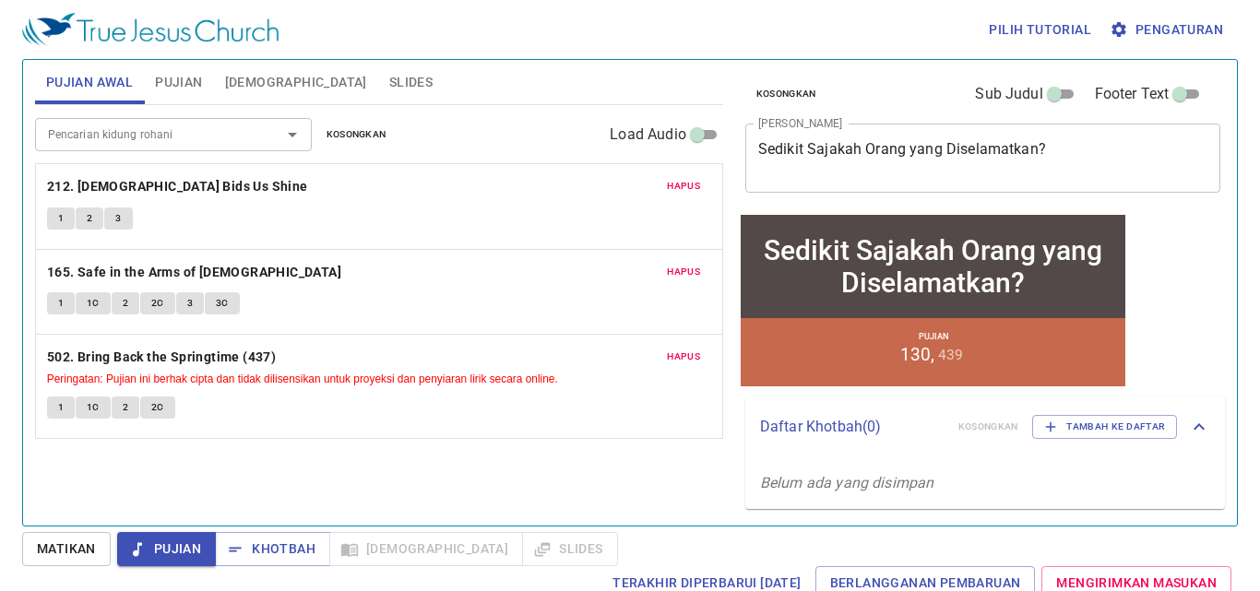
click at [166, 89] on span "Pujian" at bounding box center [178, 82] width 47 height 23
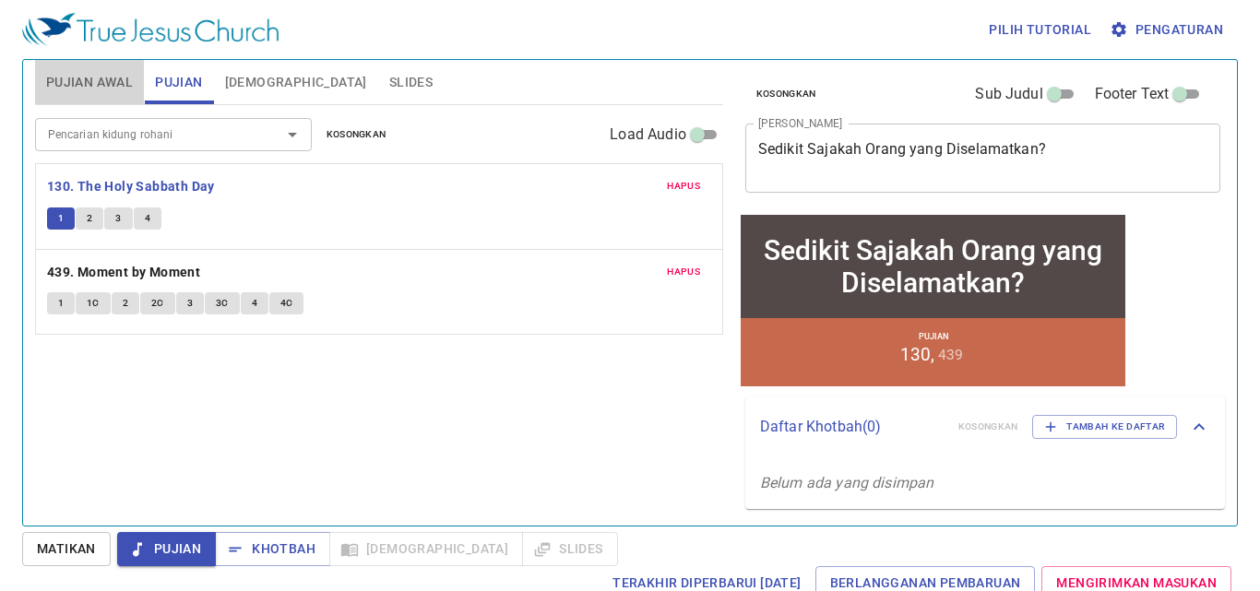
click at [103, 92] on span "Pujian Awal" at bounding box center [89, 82] width 87 height 23
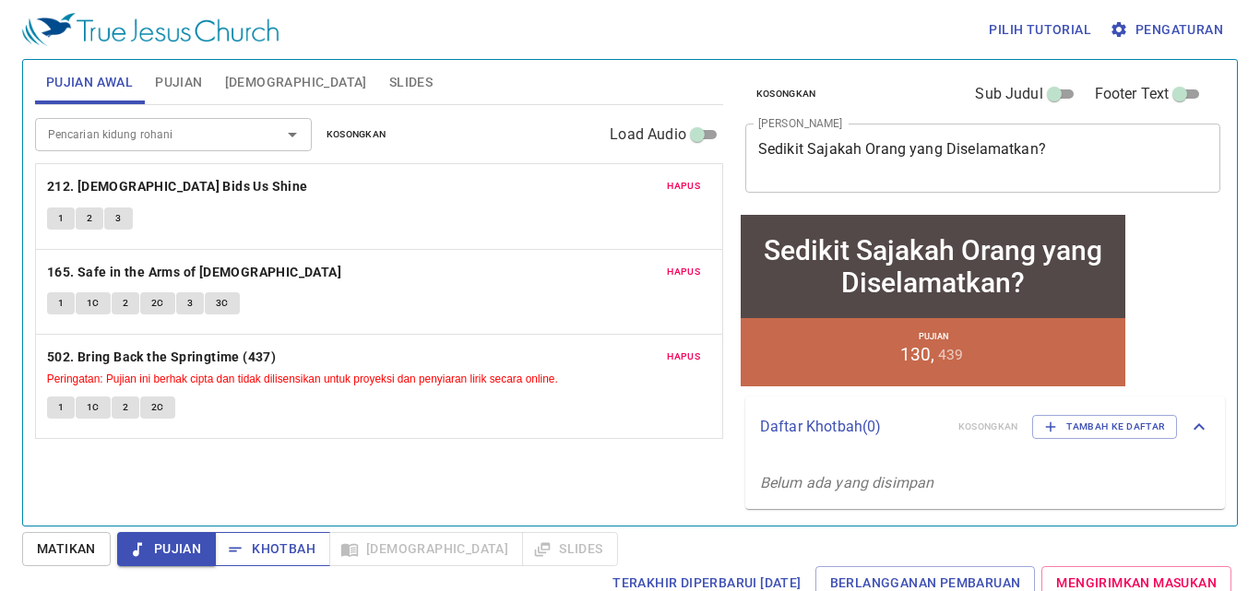
click at [303, 557] on span "Khotbah" at bounding box center [273, 549] width 86 height 23
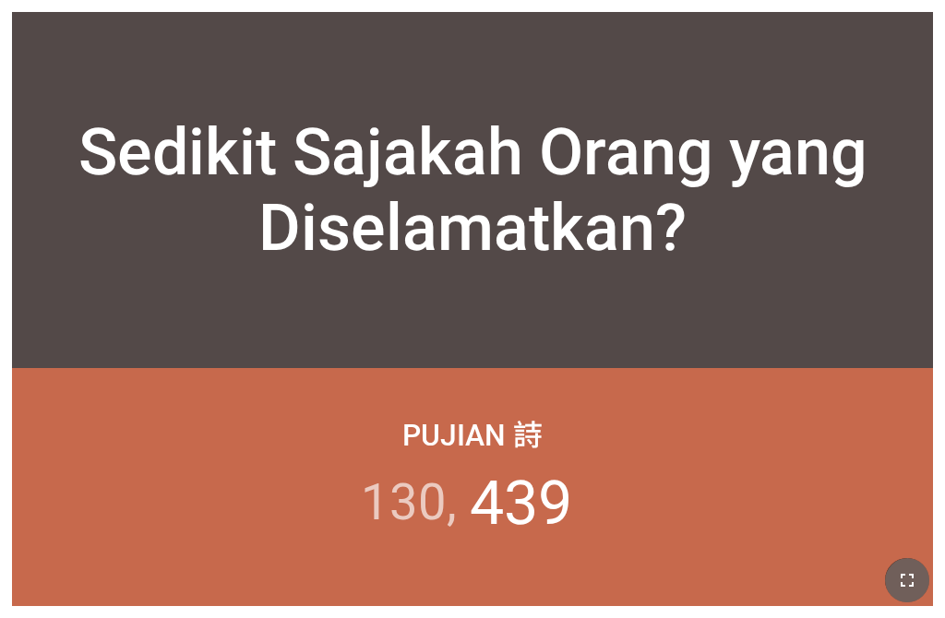
click at [737, 586] on icon "button" at bounding box center [907, 580] width 22 height 22
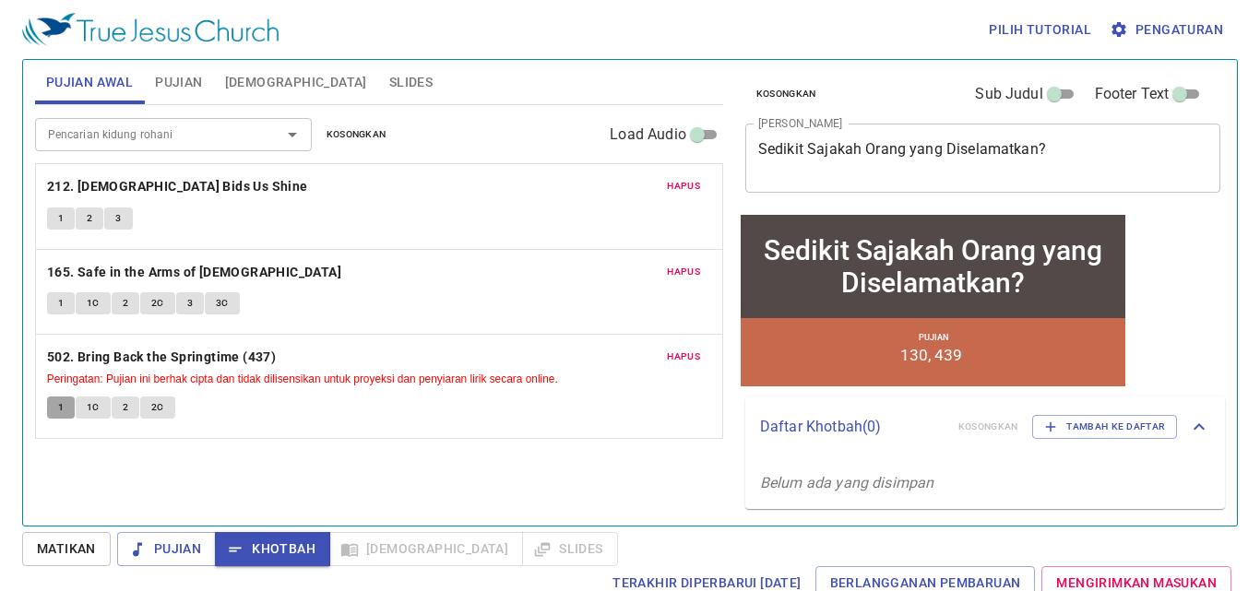
click at [67, 404] on button "1" at bounding box center [61, 408] width 28 height 22
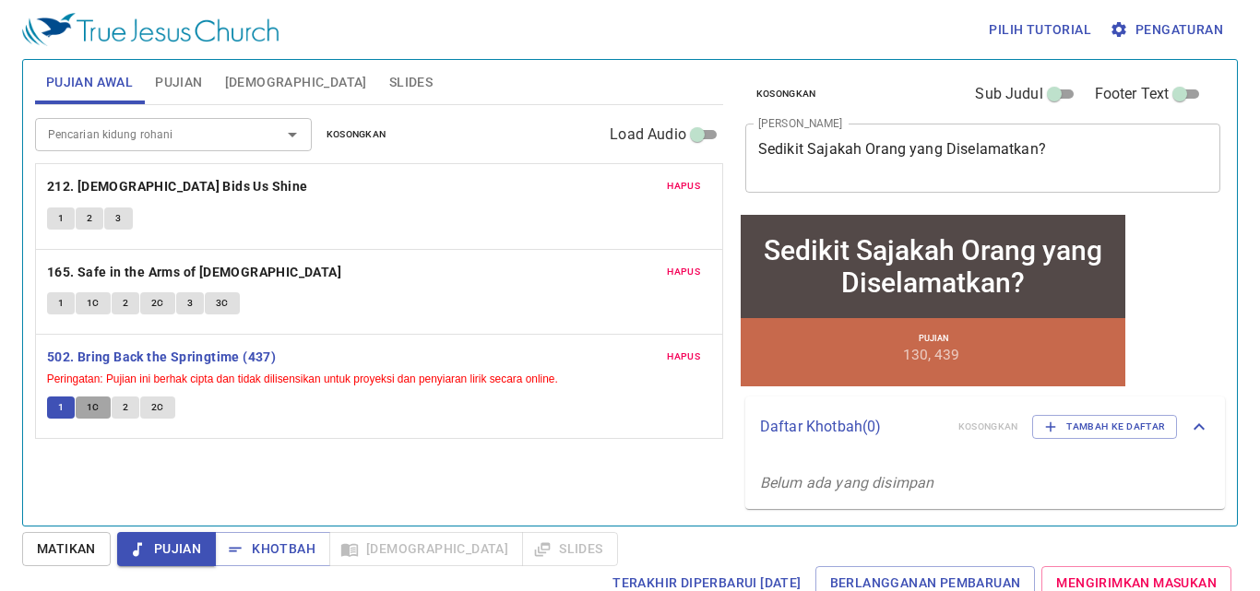
click at [103, 399] on button "1C" at bounding box center [93, 408] width 35 height 22
click at [58, 415] on span "1" at bounding box center [61, 407] width 6 height 17
click at [64, 211] on span "1" at bounding box center [61, 218] width 6 height 17
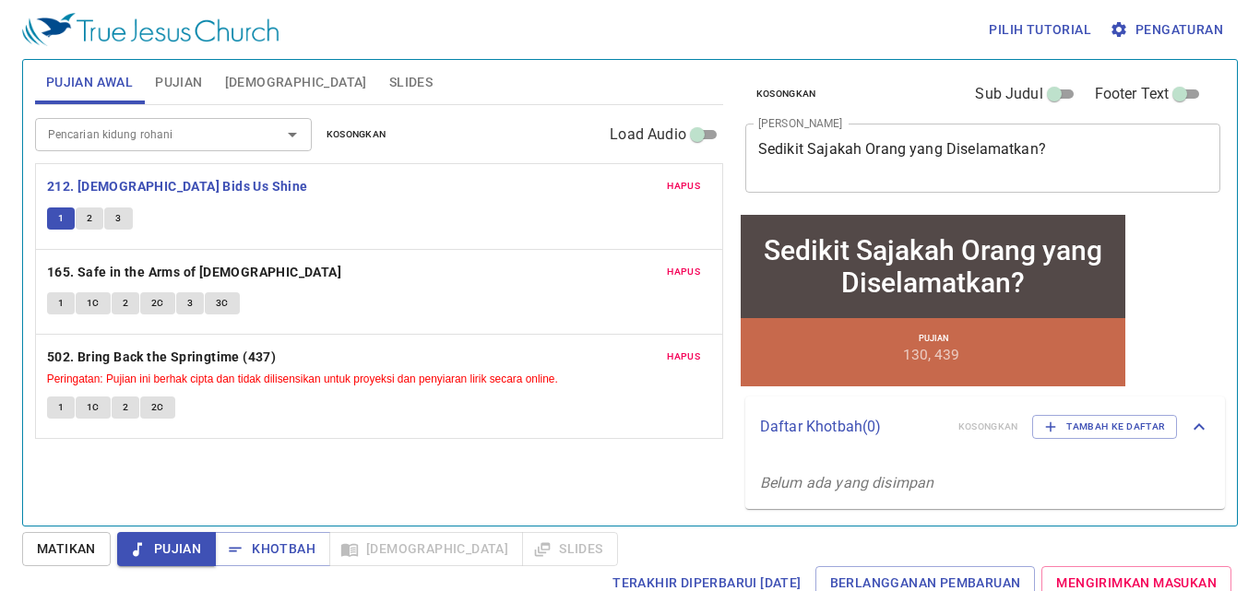
click at [61, 299] on span "1" at bounding box center [61, 303] width 6 height 17
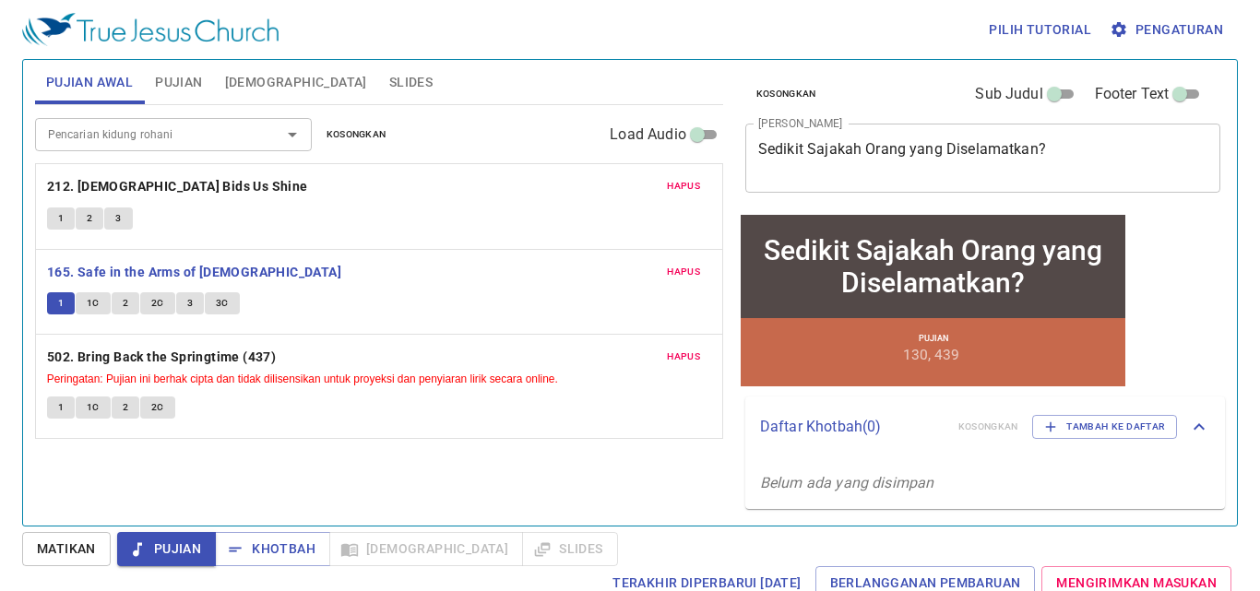
click at [56, 417] on button "1" at bounding box center [61, 408] width 28 height 22
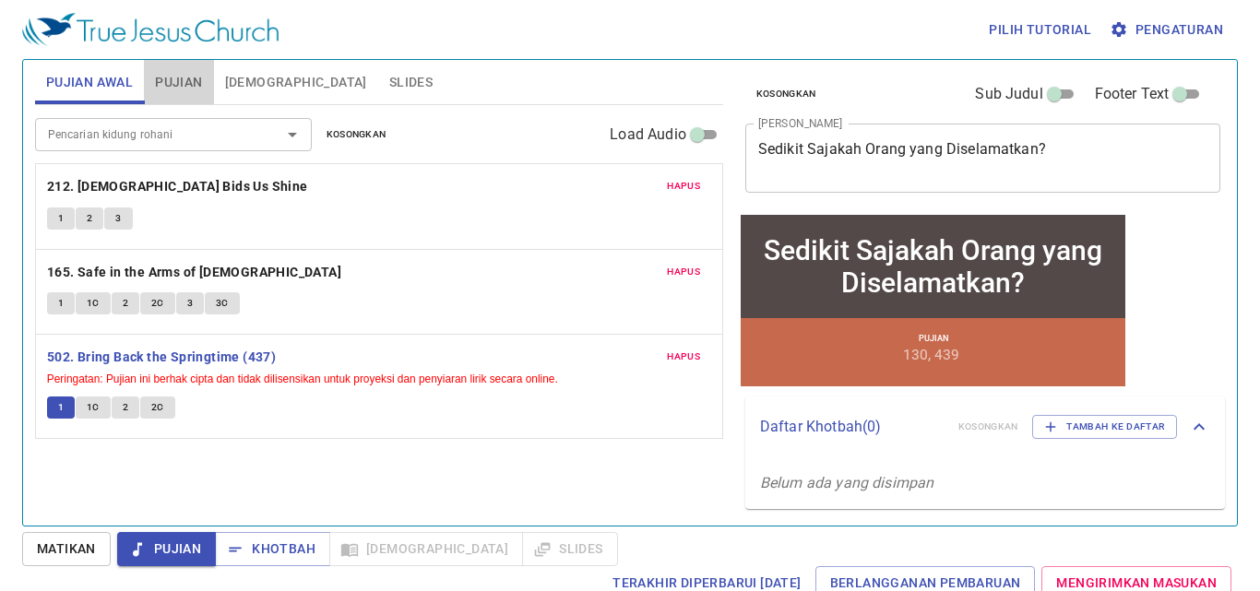
click at [164, 77] on span "Pujian" at bounding box center [178, 82] width 47 height 23
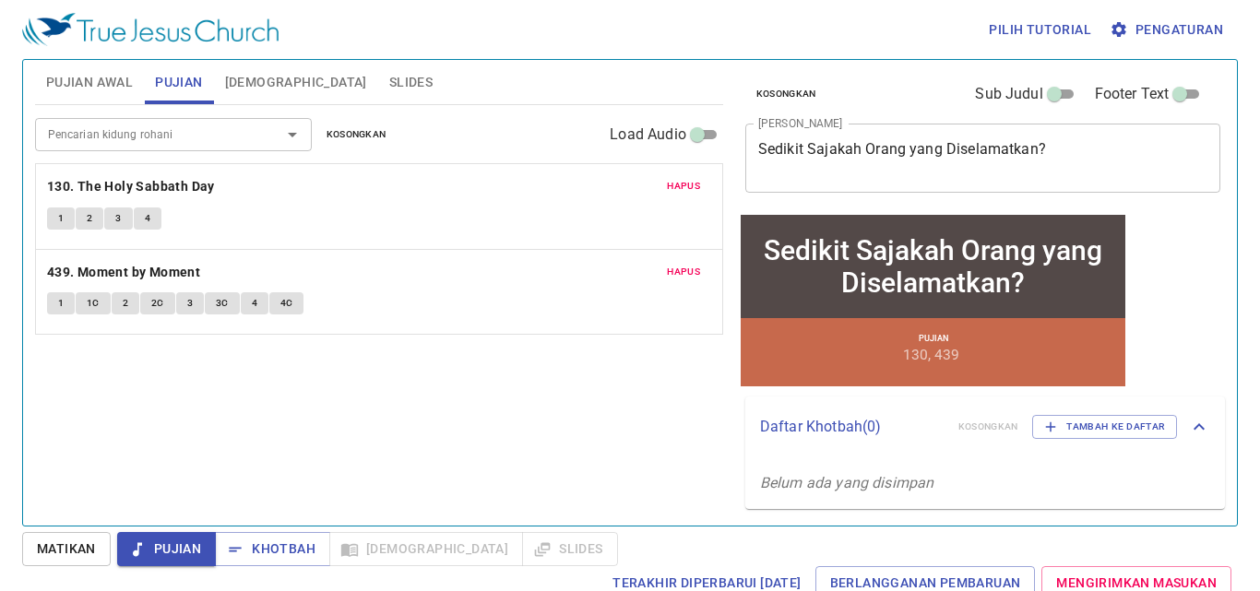
click at [58, 64] on button "Pujian Awal" at bounding box center [89, 82] width 109 height 44
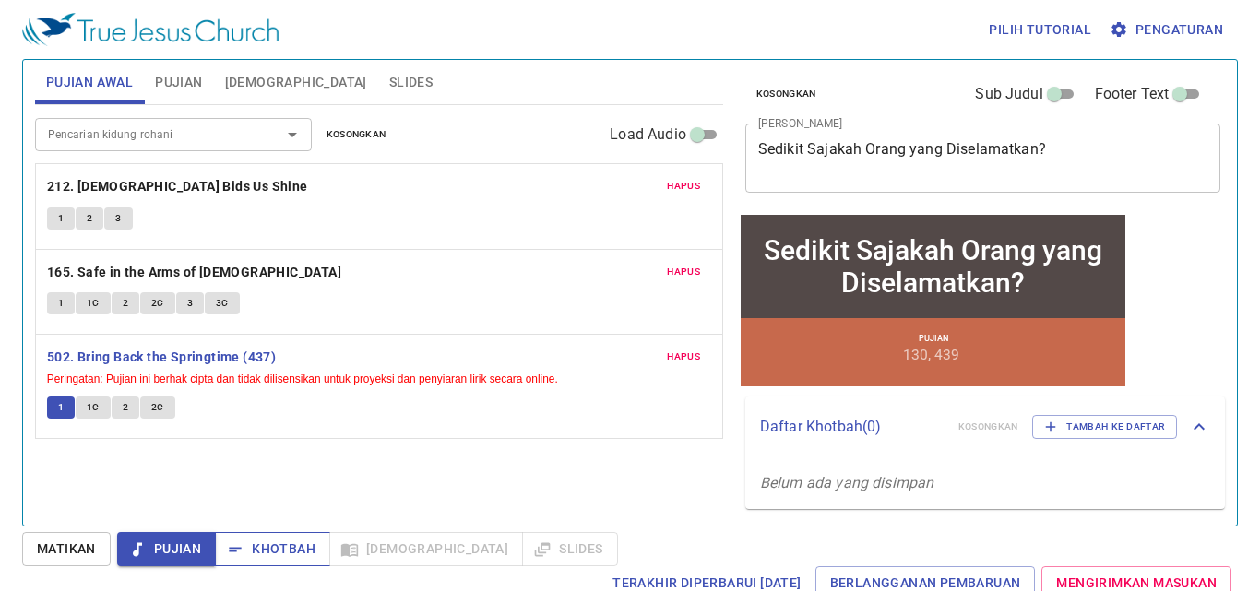
click at [273, 545] on span "Khotbah" at bounding box center [273, 549] width 86 height 23
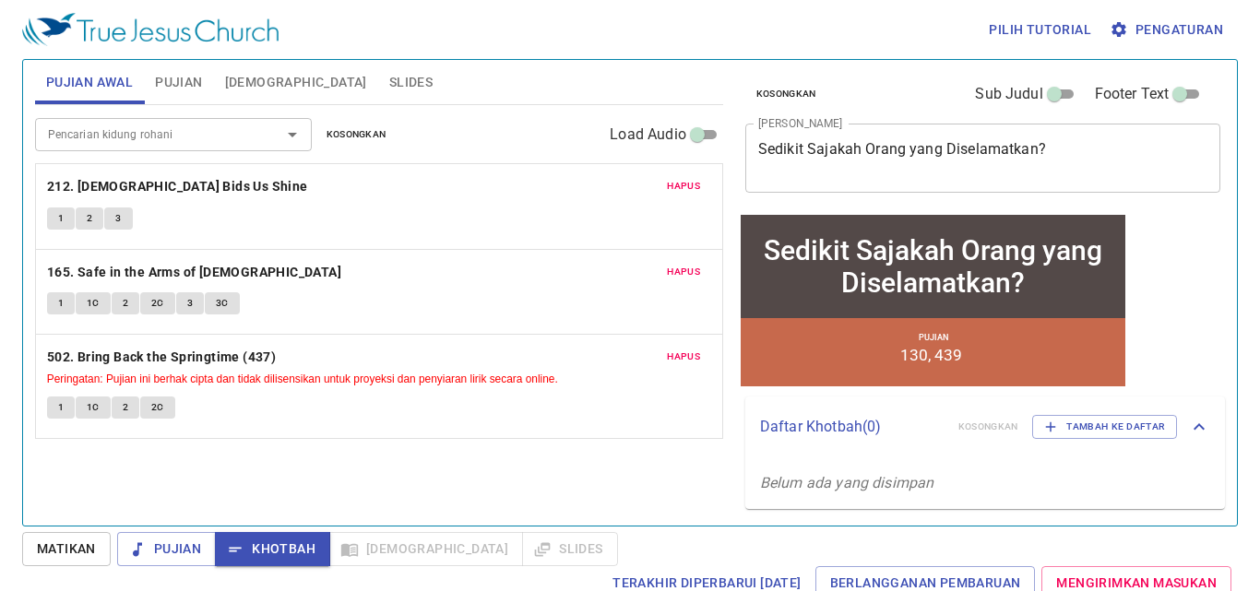
click at [174, 69] on button "Pujian" at bounding box center [178, 82] width 69 height 44
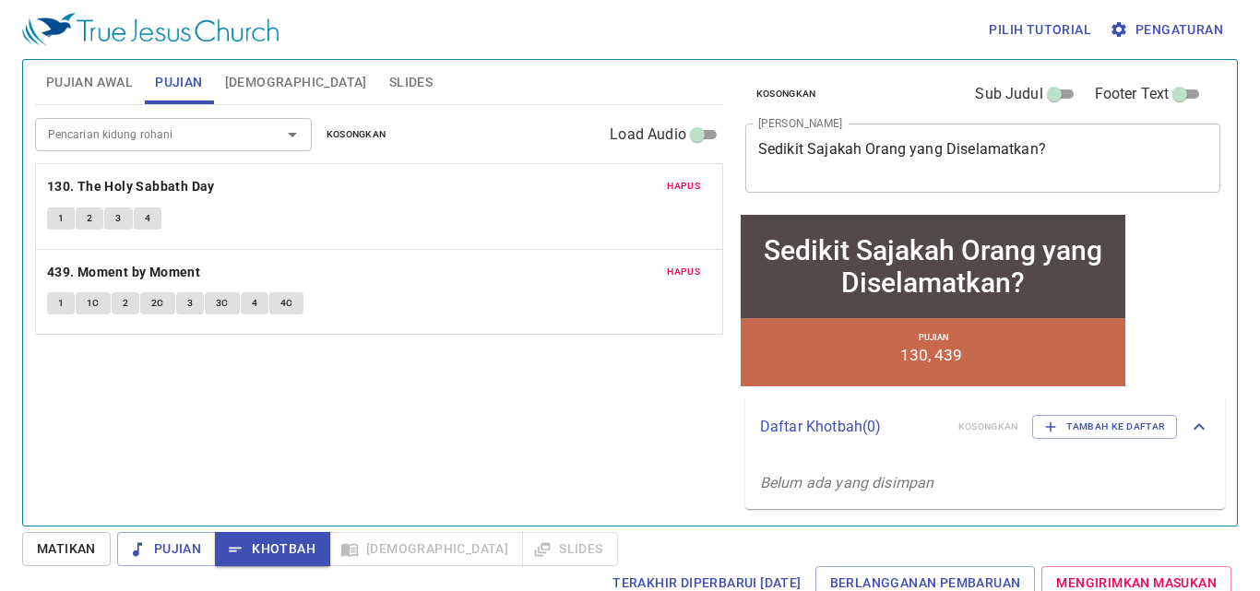
click at [54, 295] on button "1" at bounding box center [61, 303] width 28 height 22
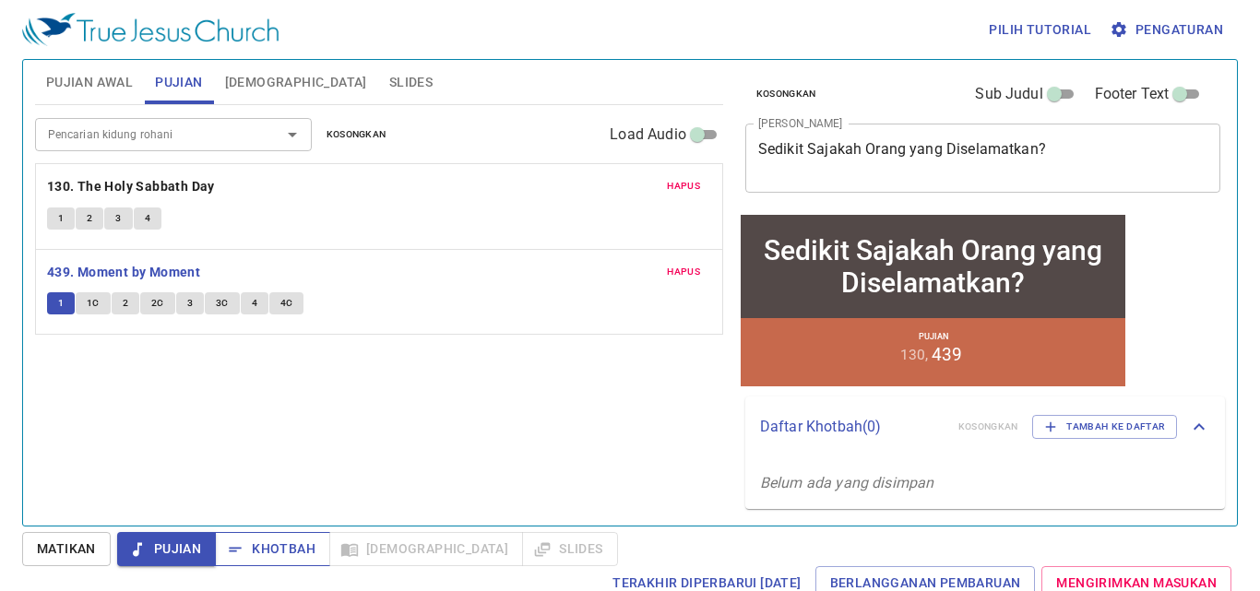
click at [264, 543] on span "Khotbah" at bounding box center [273, 549] width 86 height 23
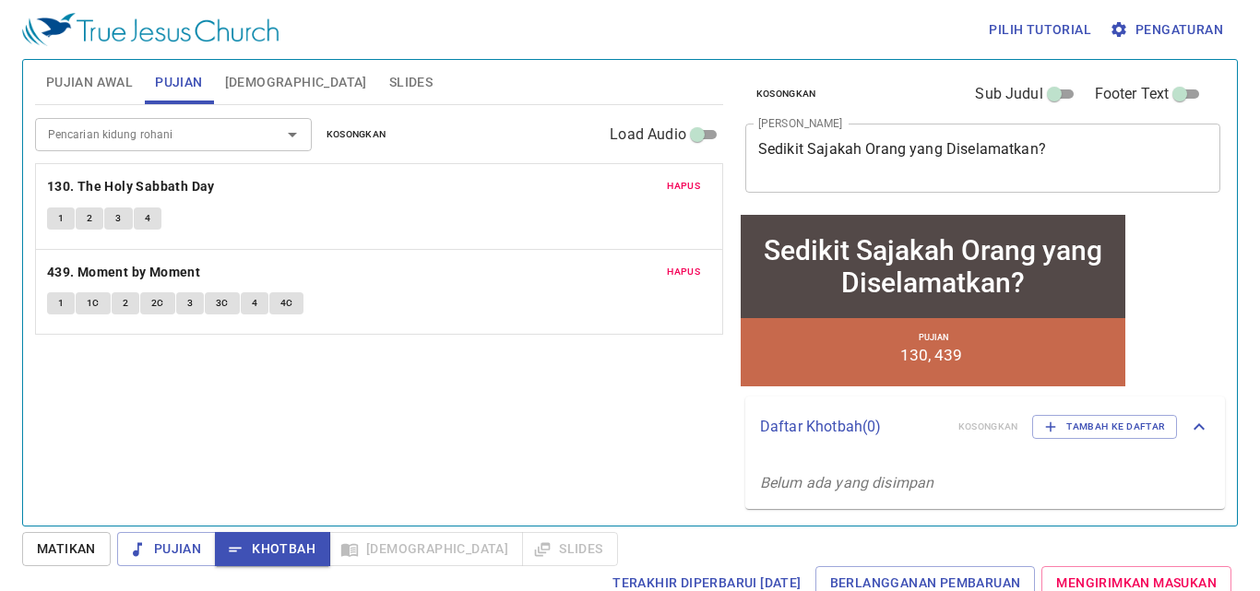
click at [687, 192] on span "Hapus" at bounding box center [683, 186] width 33 height 17
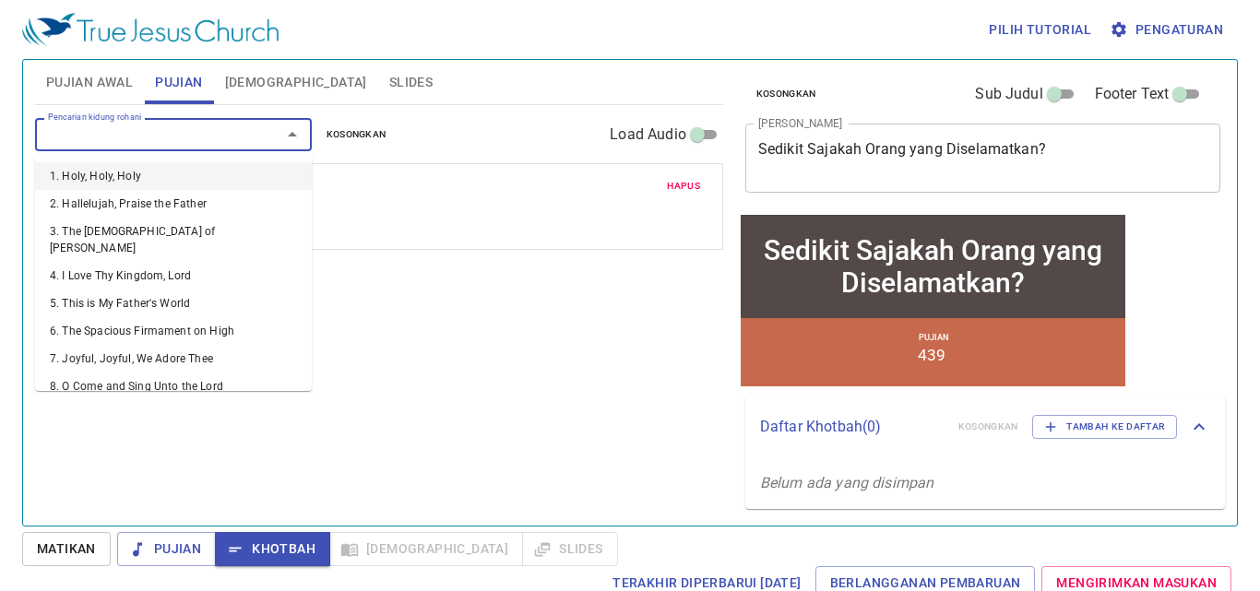
click at [196, 137] on input "Pencarian kidung rohani" at bounding box center [146, 134] width 211 height 21
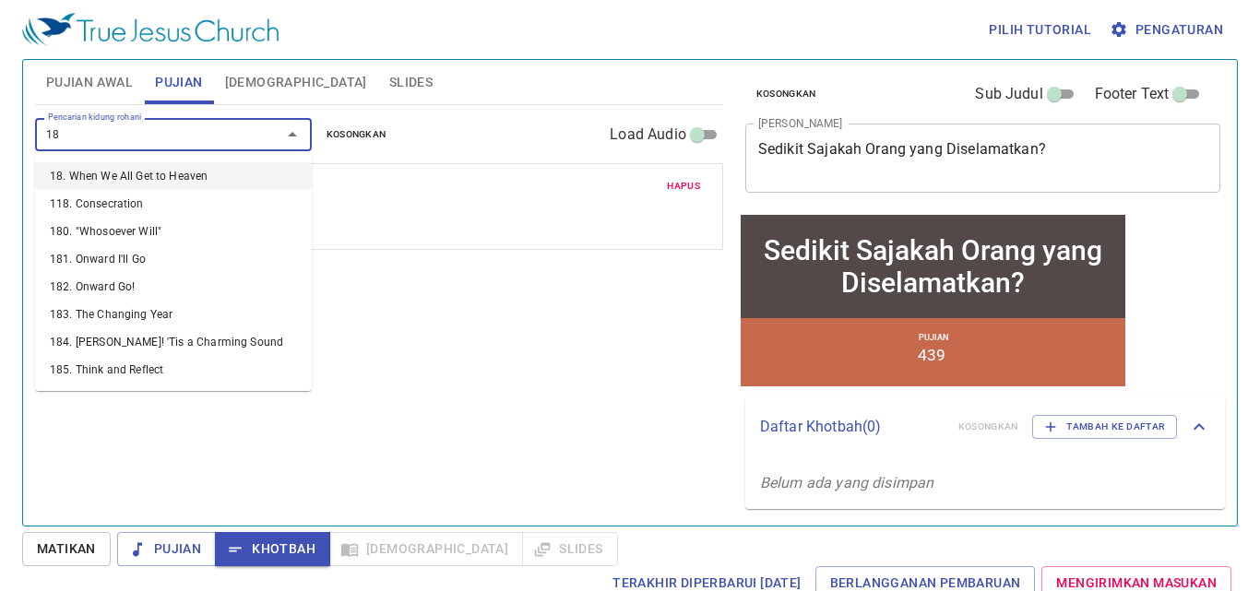
type input "180"
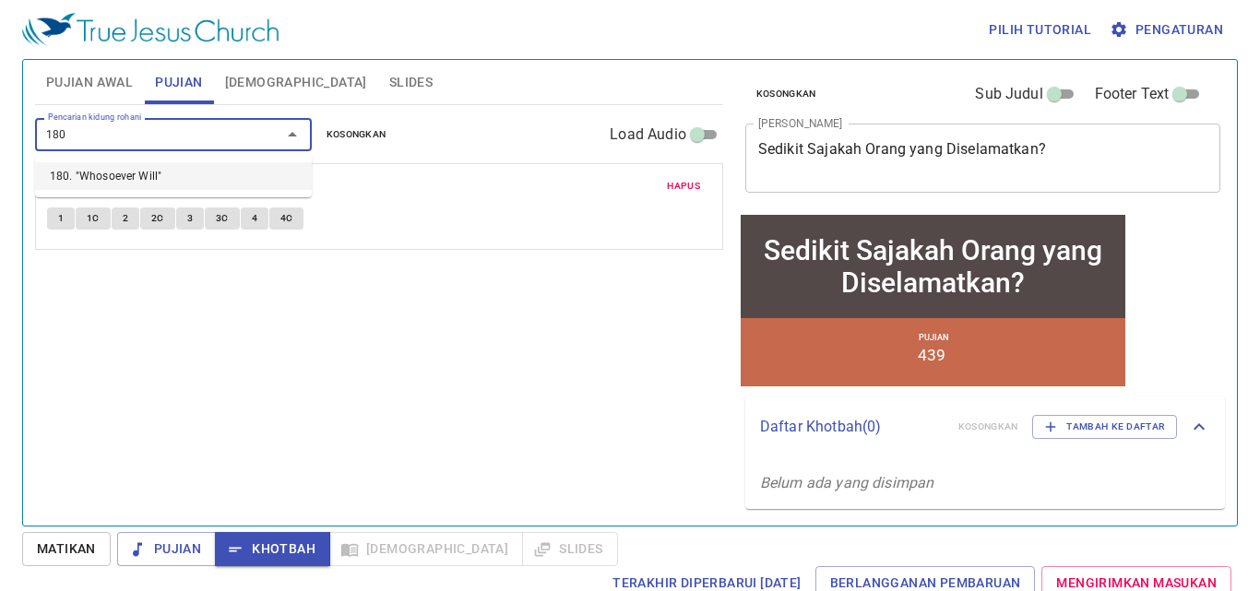
click at [196, 179] on li "180. "Whosoever Will"" at bounding box center [173, 176] width 277 height 28
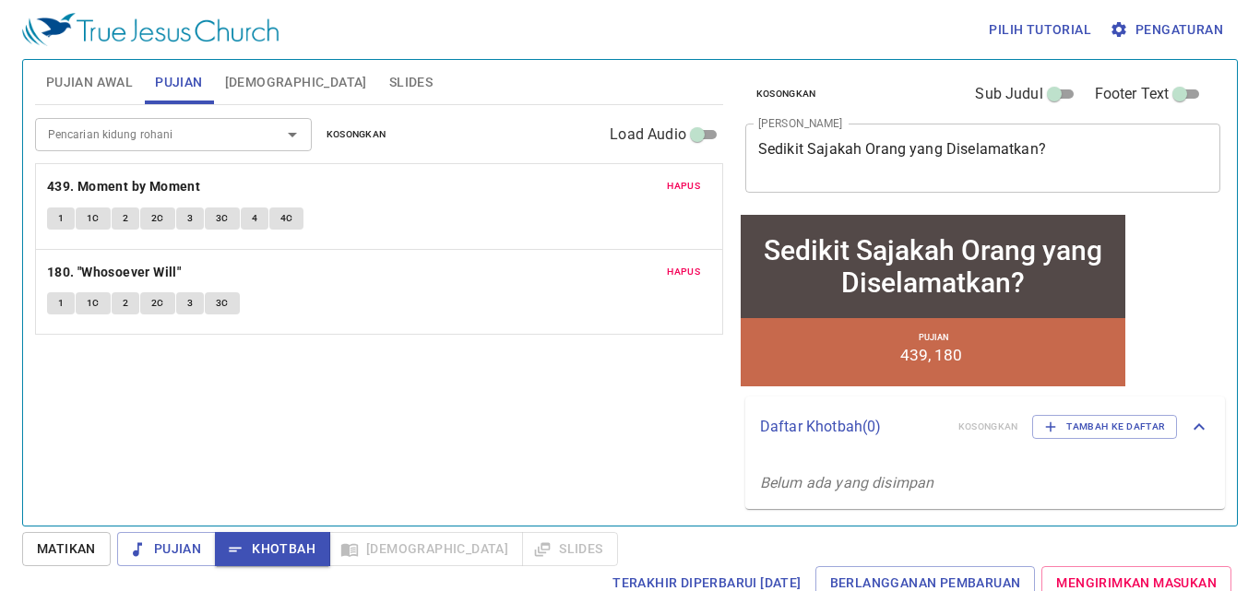
drag, startPoint x: 304, startPoint y: 271, endPoint x: 207, endPoint y: 265, distance: 97.1
click at [292, 234] on div "Hapus 439. Moment by Moment 1 1C 2 2C 3 3C 4 4C Hapus 180. "Whosoever Will" 1 1…" at bounding box center [379, 221] width 664 height 27
drag, startPoint x: 221, startPoint y: 256, endPoint x: 200, endPoint y: 188, distance: 70.6
click at [200, 294] on div "Hapus 439. Moment by Moment 1 1C 2 2C 3 3C 4 4C Hapus 180. "Whosoever Will" 1 1…" at bounding box center [379, 307] width 664 height 27
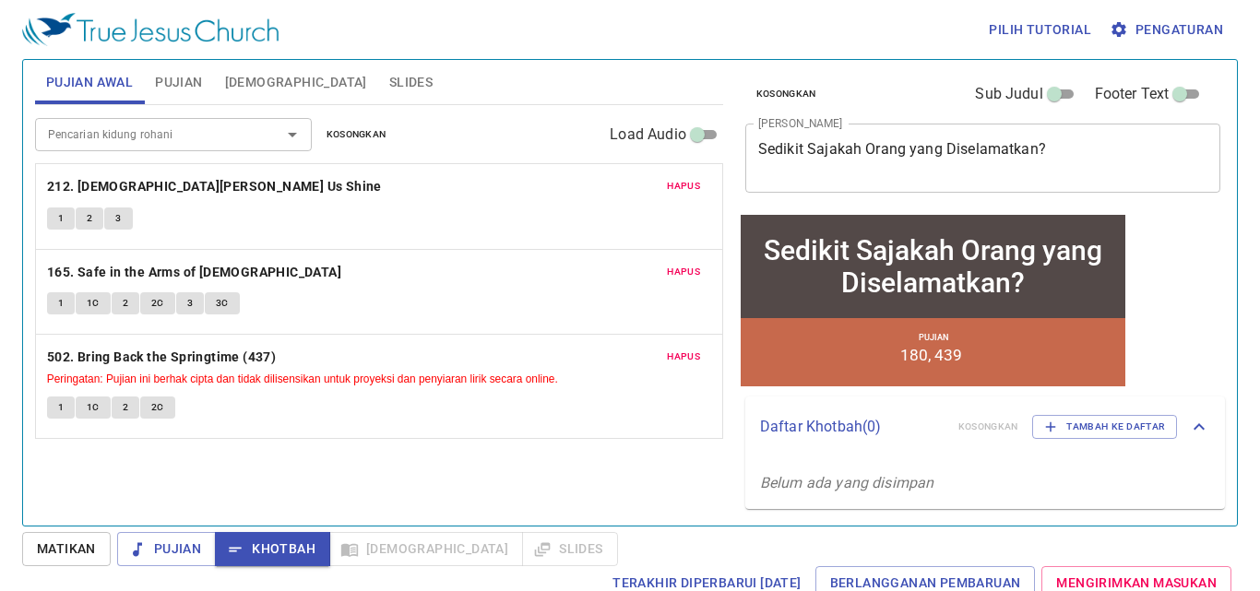
click at [378, 68] on button "Slides" at bounding box center [411, 82] width 66 height 44
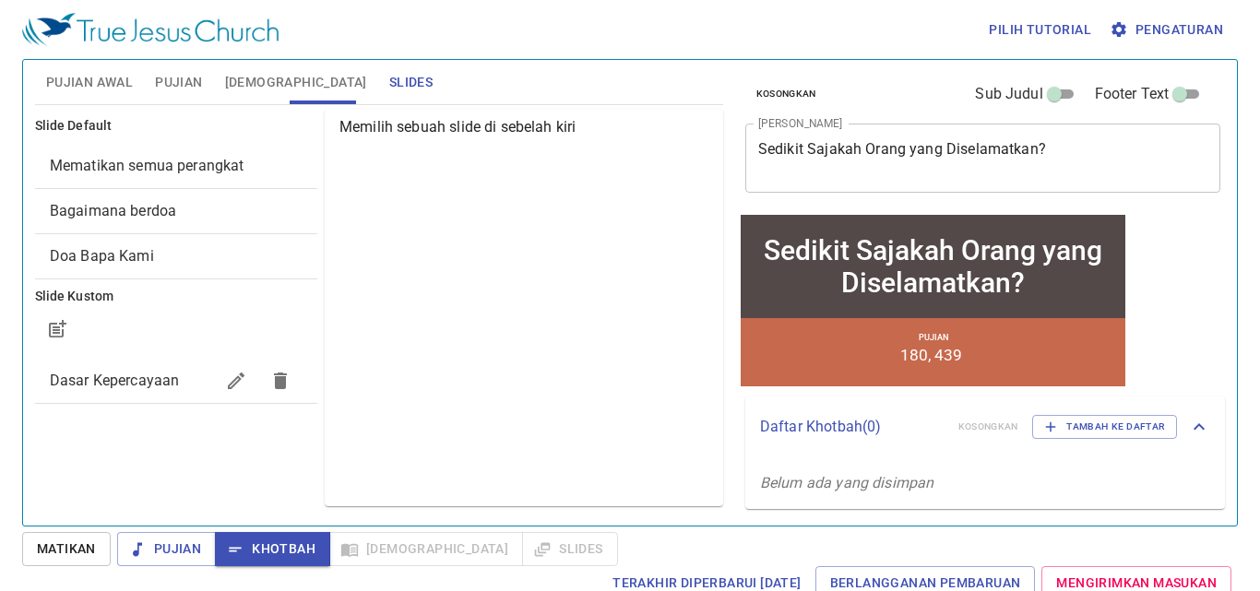
click at [259, 67] on button "[DEMOGRAPHIC_DATA]" at bounding box center [296, 82] width 164 height 44
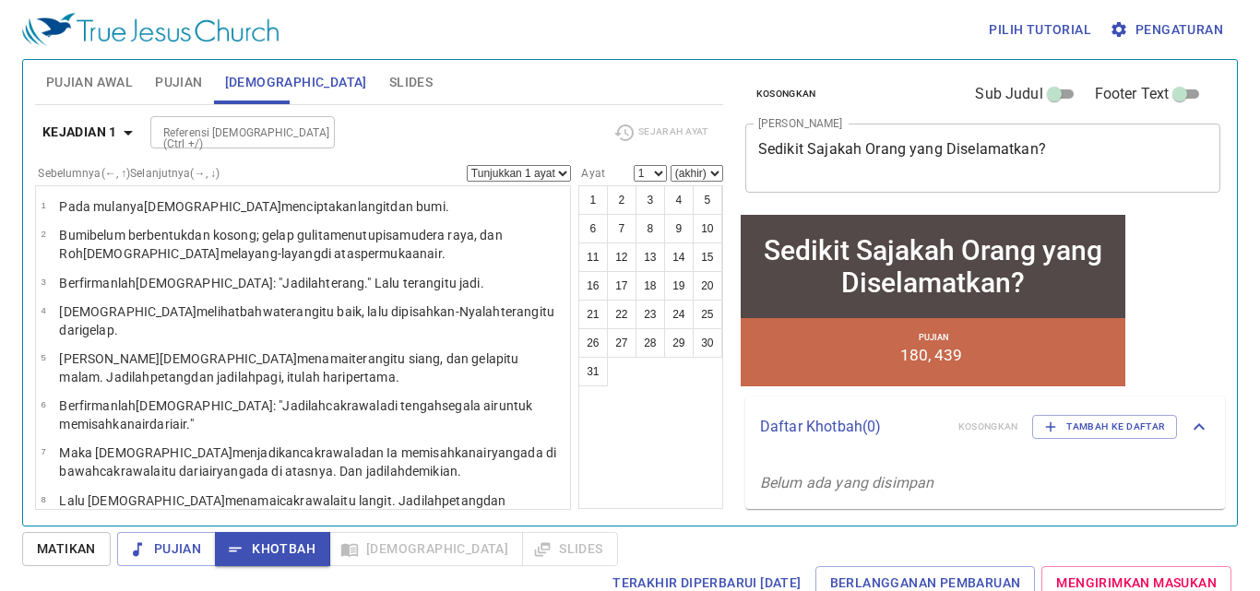
click at [389, 72] on span "Slides" at bounding box center [410, 82] width 43 height 23
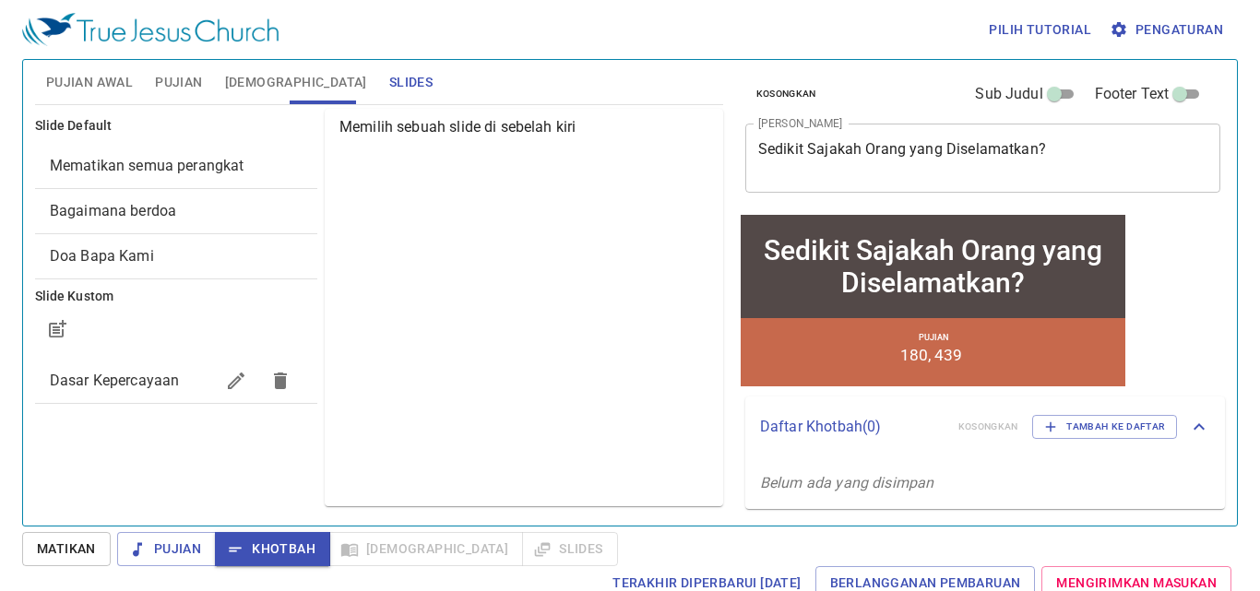
click at [204, 214] on span "Bagaimana berdoa" at bounding box center [176, 211] width 253 height 22
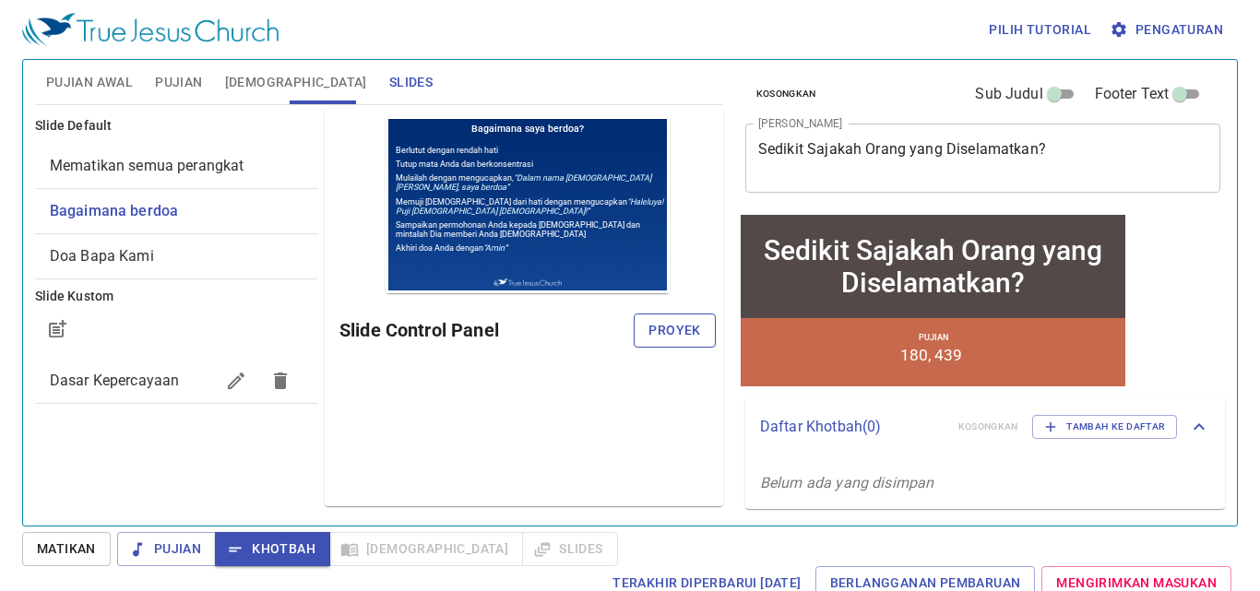
click at [662, 329] on span "Proyek" at bounding box center [675, 330] width 52 height 23
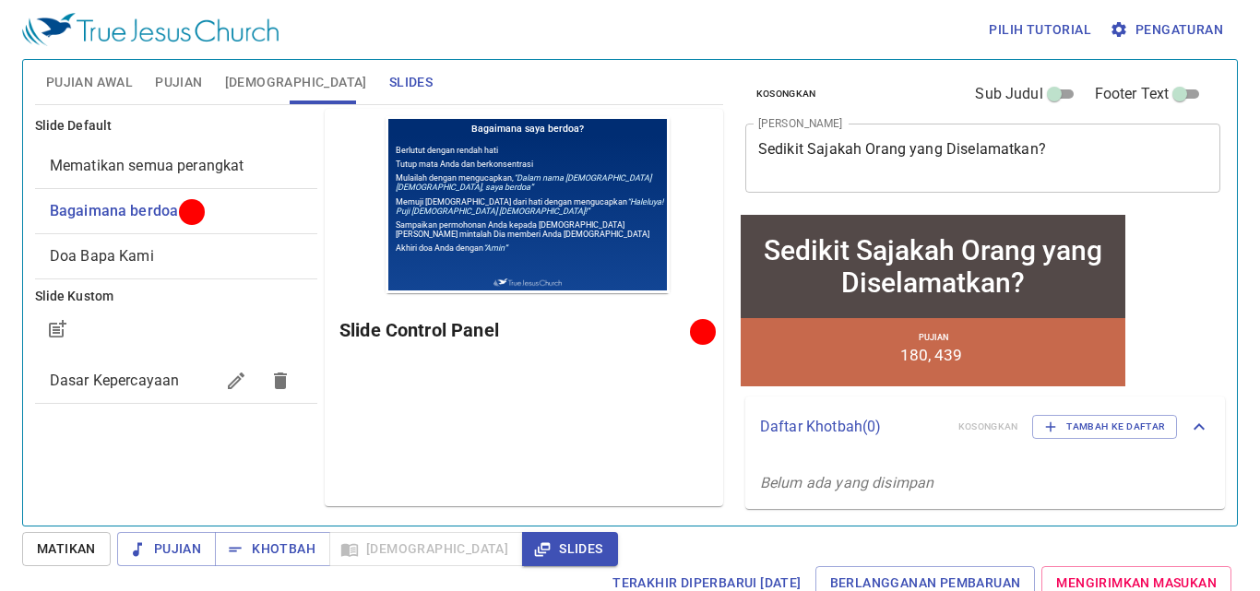
click at [65, 80] on span "Pujian Awal" at bounding box center [89, 82] width 87 height 23
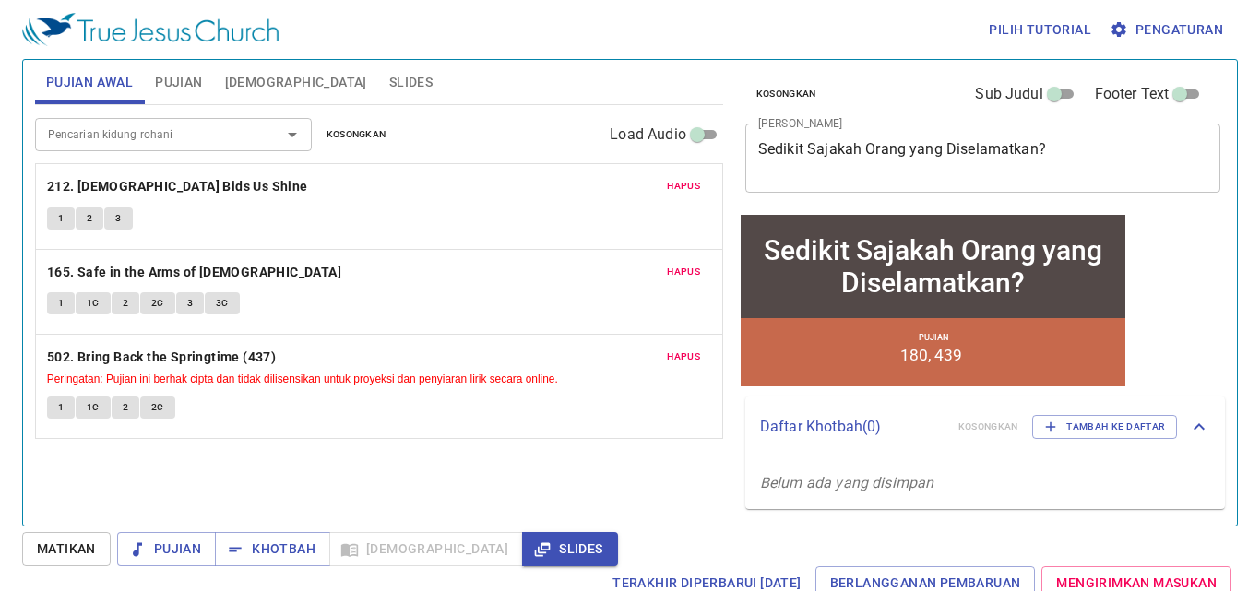
click at [194, 90] on span "Pujian" at bounding box center [178, 82] width 47 height 23
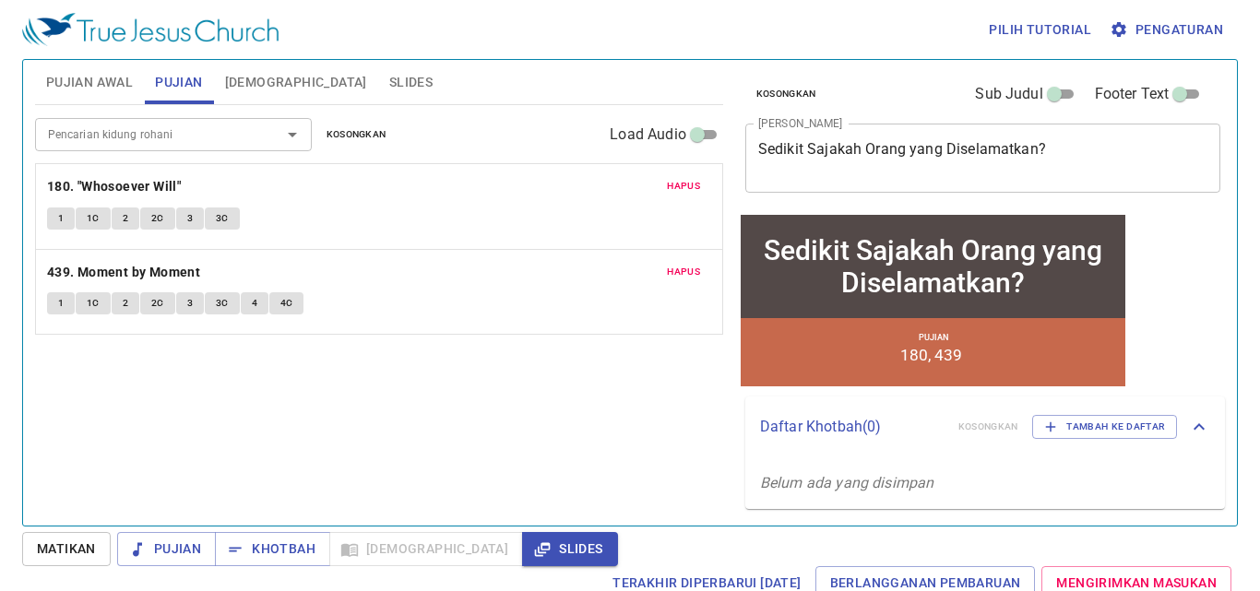
click at [235, 90] on span "[DEMOGRAPHIC_DATA]" at bounding box center [296, 82] width 142 height 23
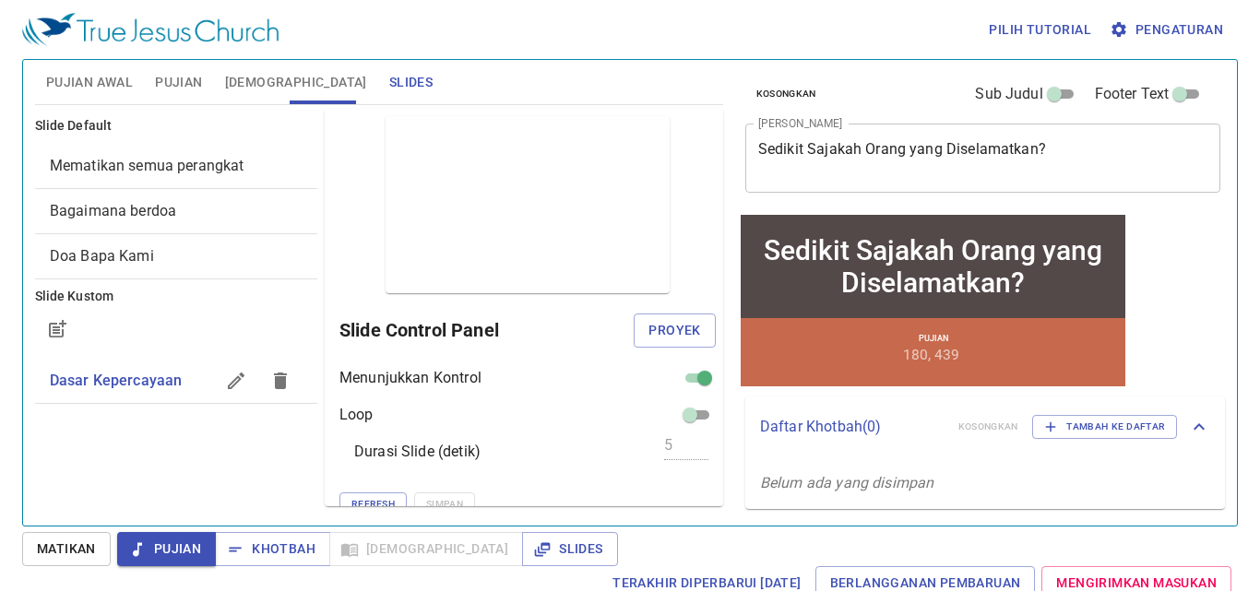
scroll to position [18, 0]
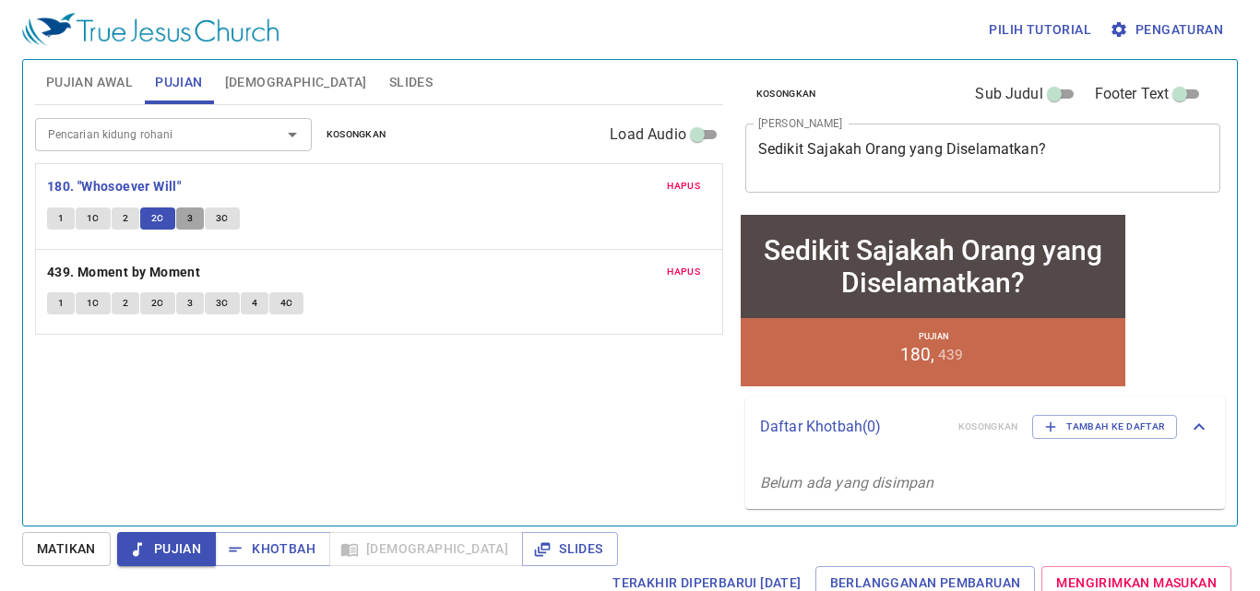
click at [191, 215] on span "3" at bounding box center [190, 218] width 6 height 17
click at [229, 220] on button "3C" at bounding box center [222, 219] width 35 height 22
click at [175, 190] on b "180. "Whosoever Will"" at bounding box center [114, 186] width 134 height 23
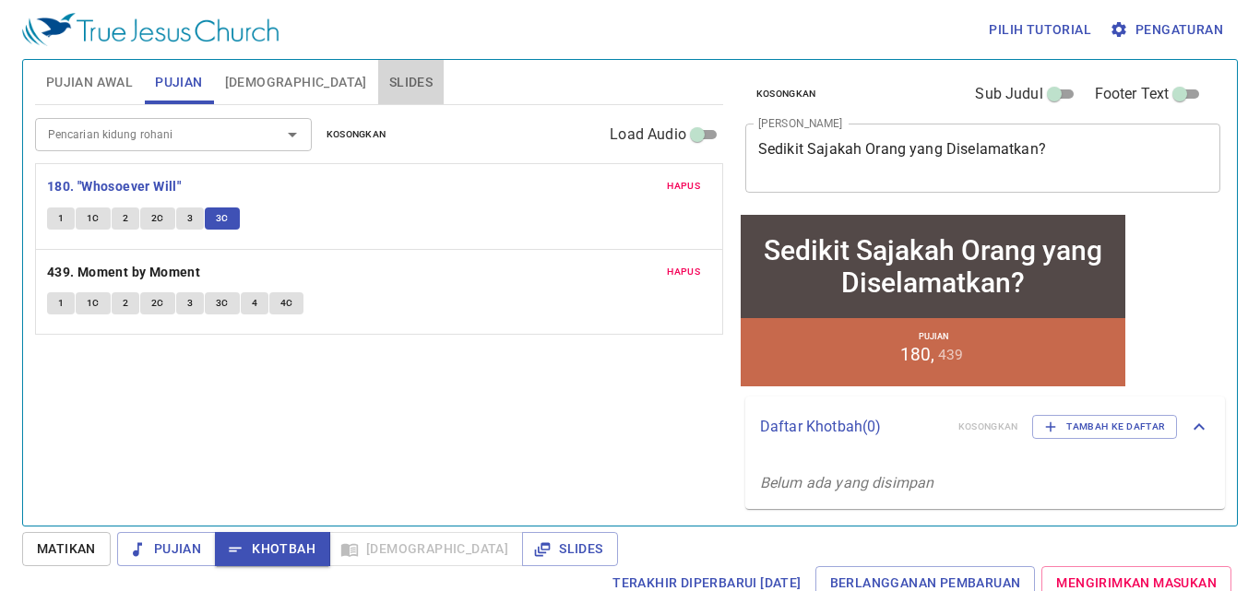
drag, startPoint x: 355, startPoint y: 95, endPoint x: 339, endPoint y: 87, distance: 18.6
click at [378, 95] on button "Slides" at bounding box center [411, 82] width 66 height 44
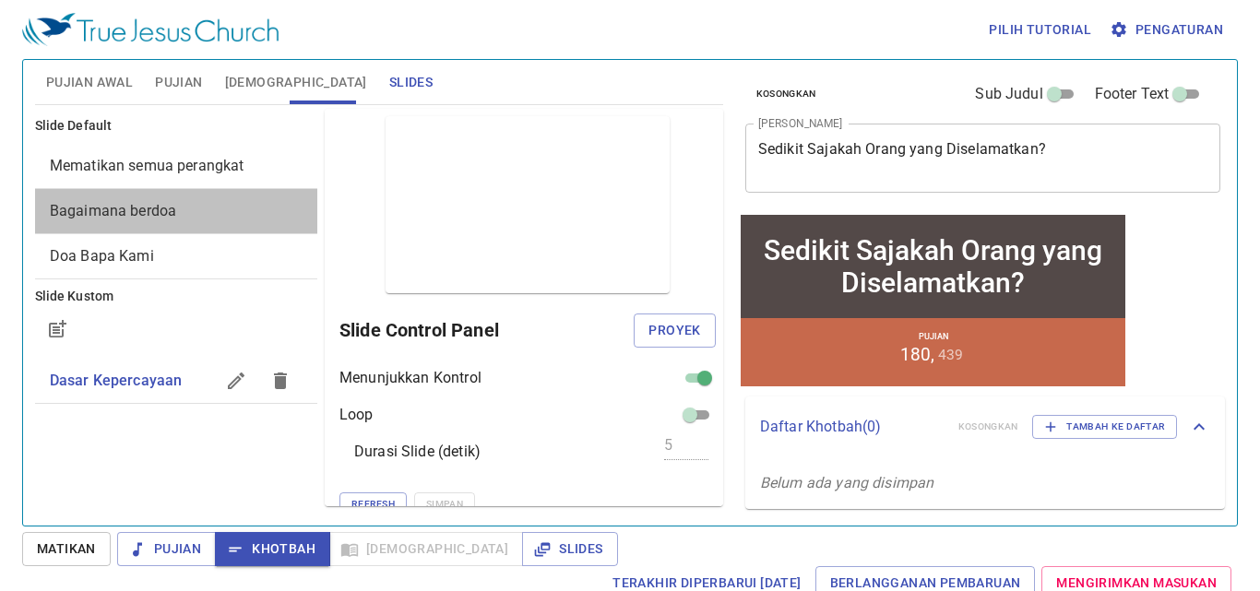
click at [108, 221] on span "Bagaimana berdoa" at bounding box center [176, 211] width 253 height 22
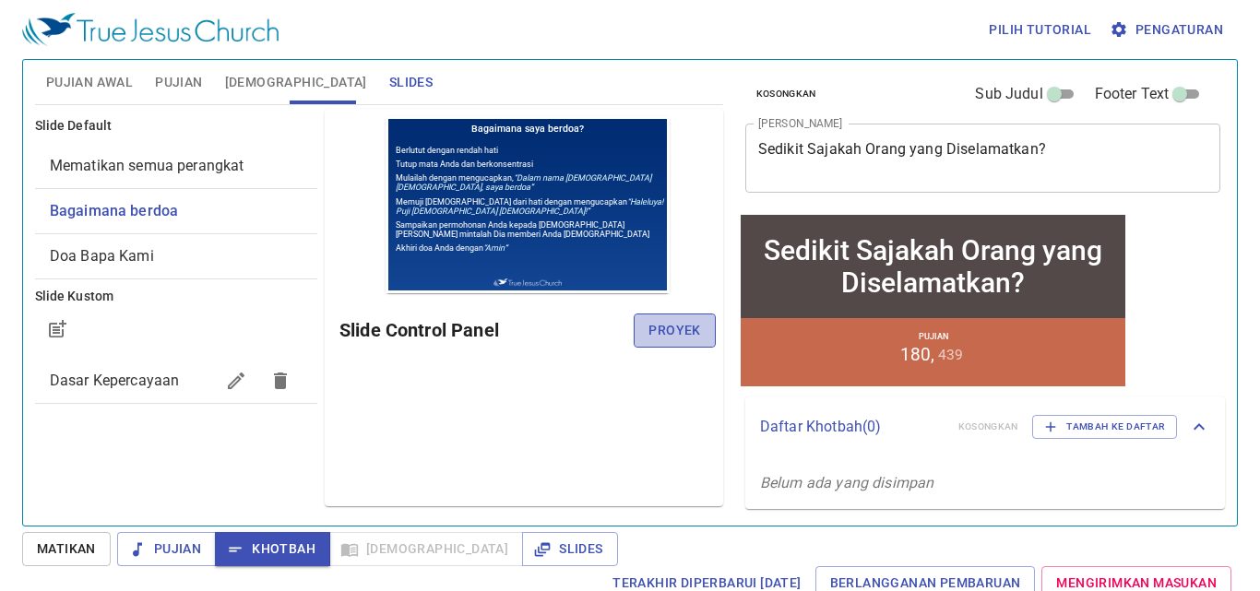
click at [685, 335] on span "Proyek" at bounding box center [675, 330] width 52 height 23
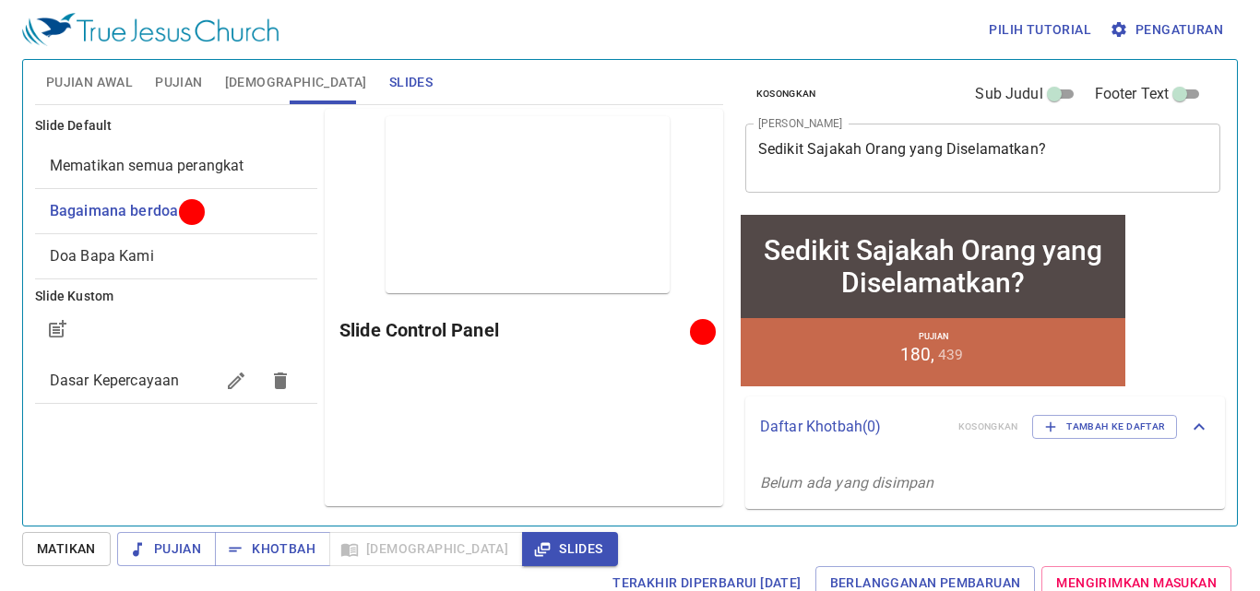
click at [104, 93] on span "Pujian Awal" at bounding box center [89, 82] width 87 height 23
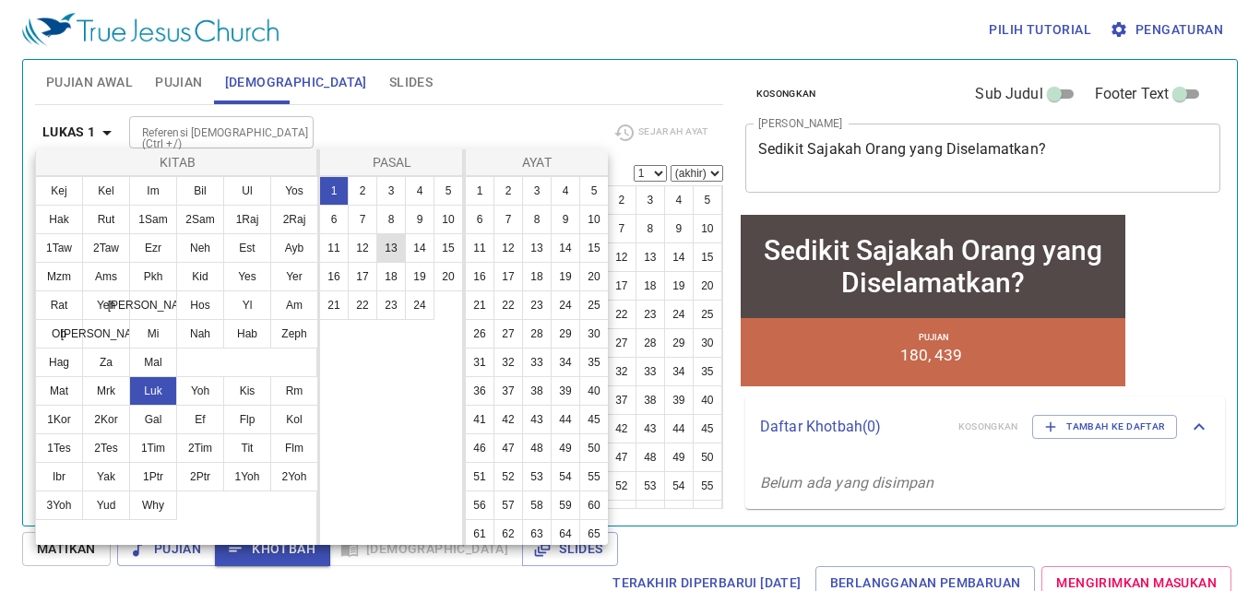
click at [399, 241] on button "13" at bounding box center [391, 248] width 30 height 30
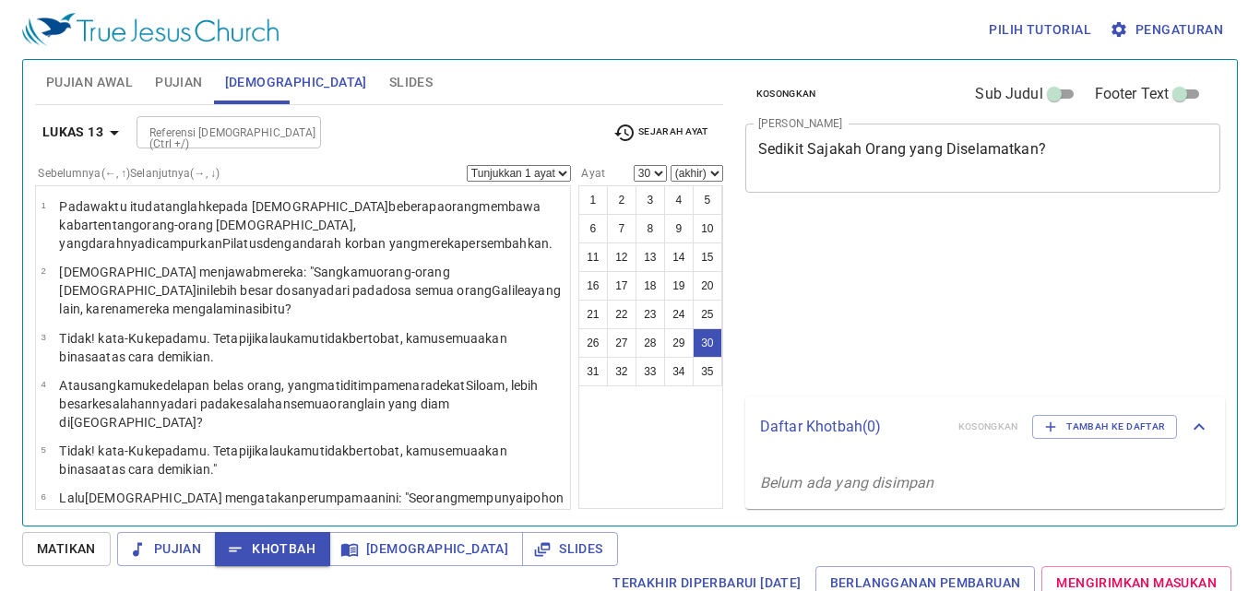
select select "30"
select select "24"
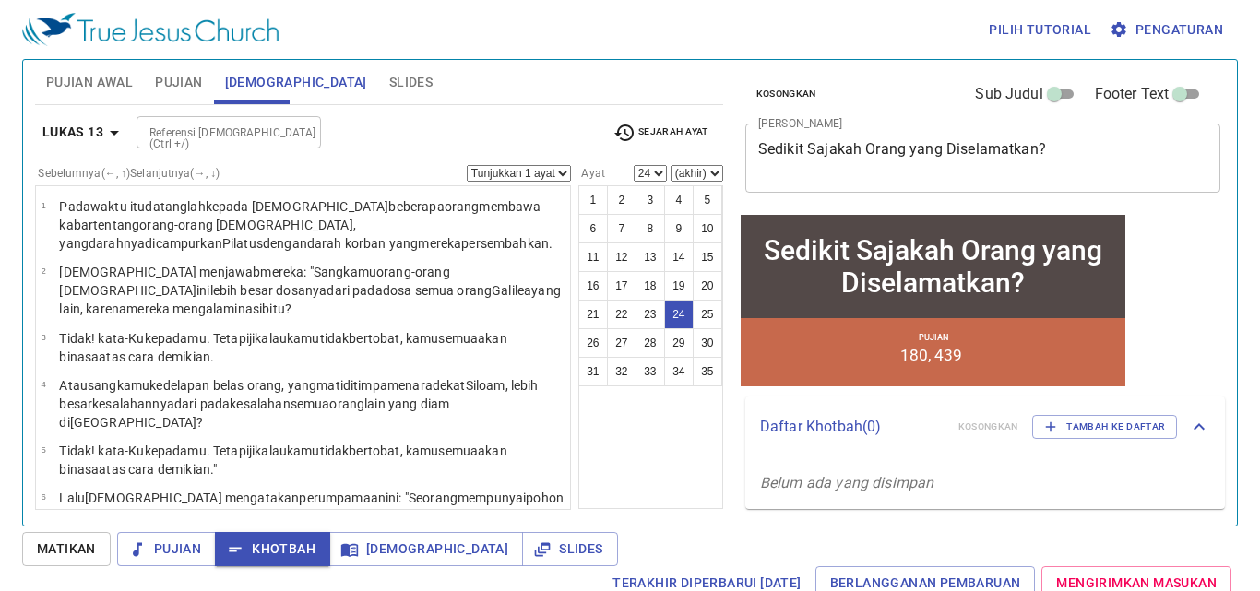
scroll to position [1015, 0]
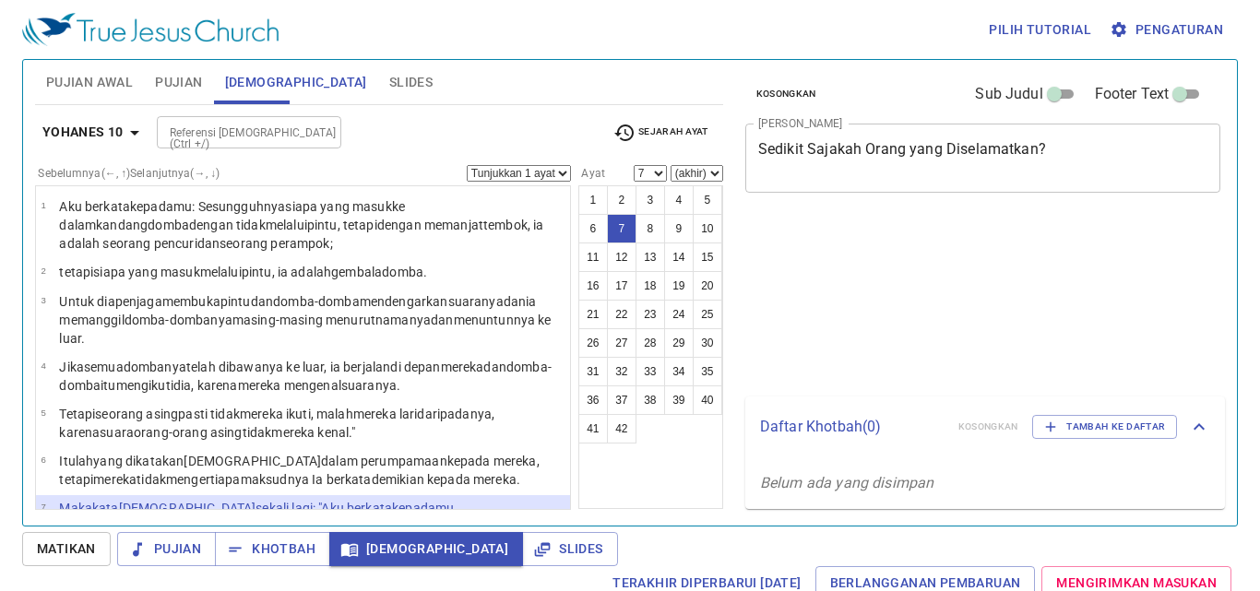
select select "7"
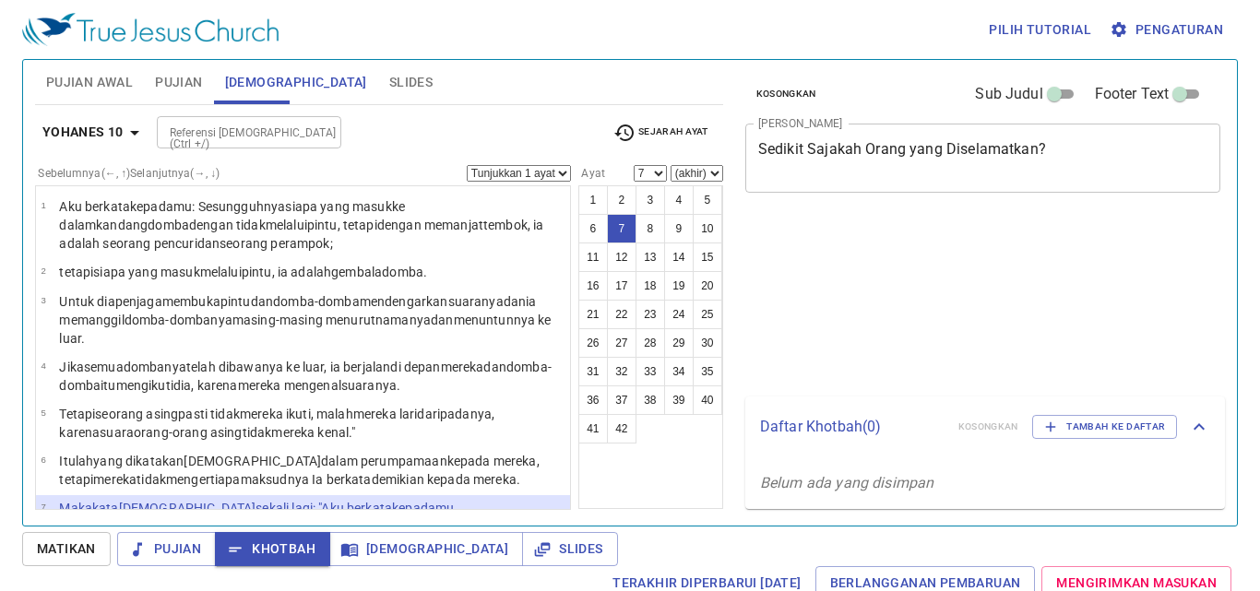
select select "7"
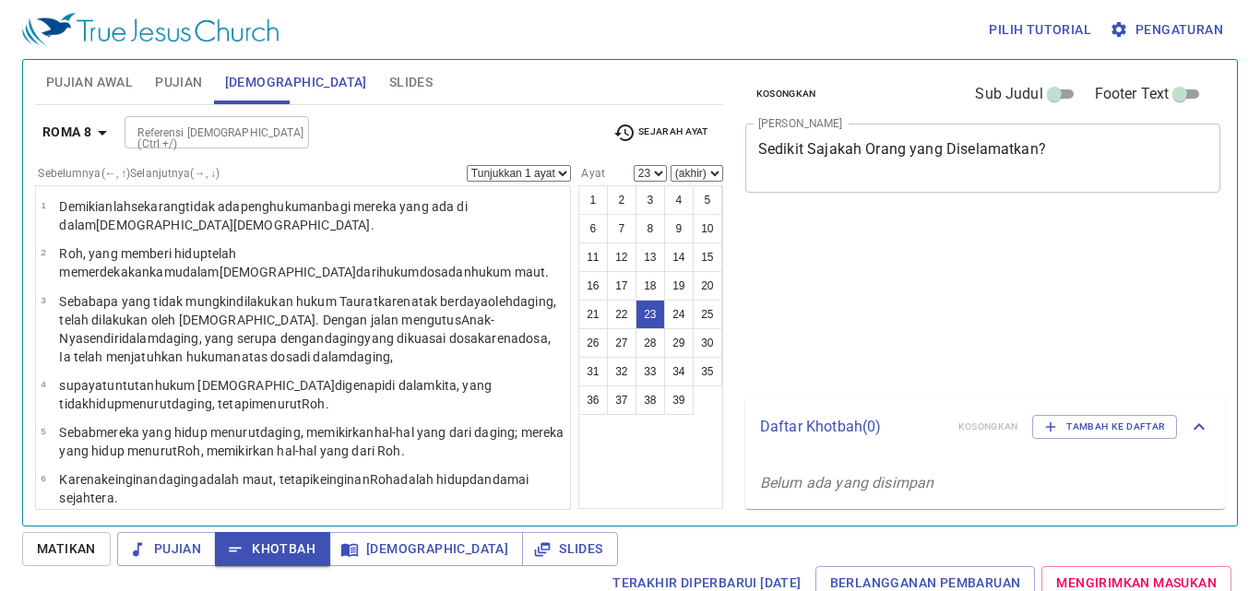
select select "23"
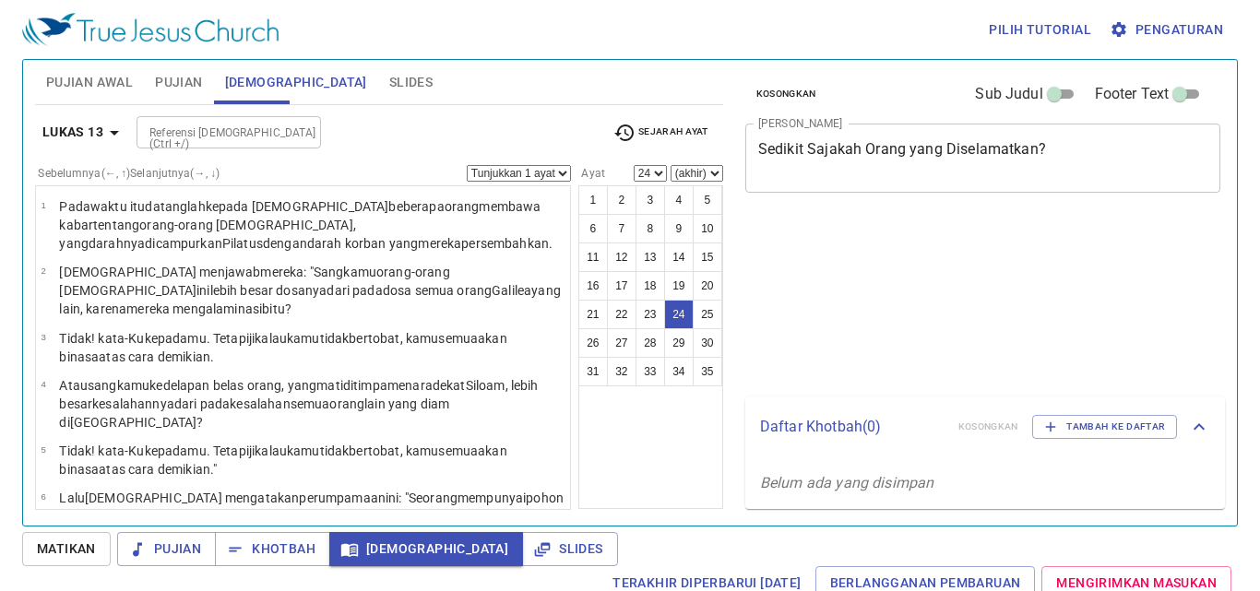
select select "24"
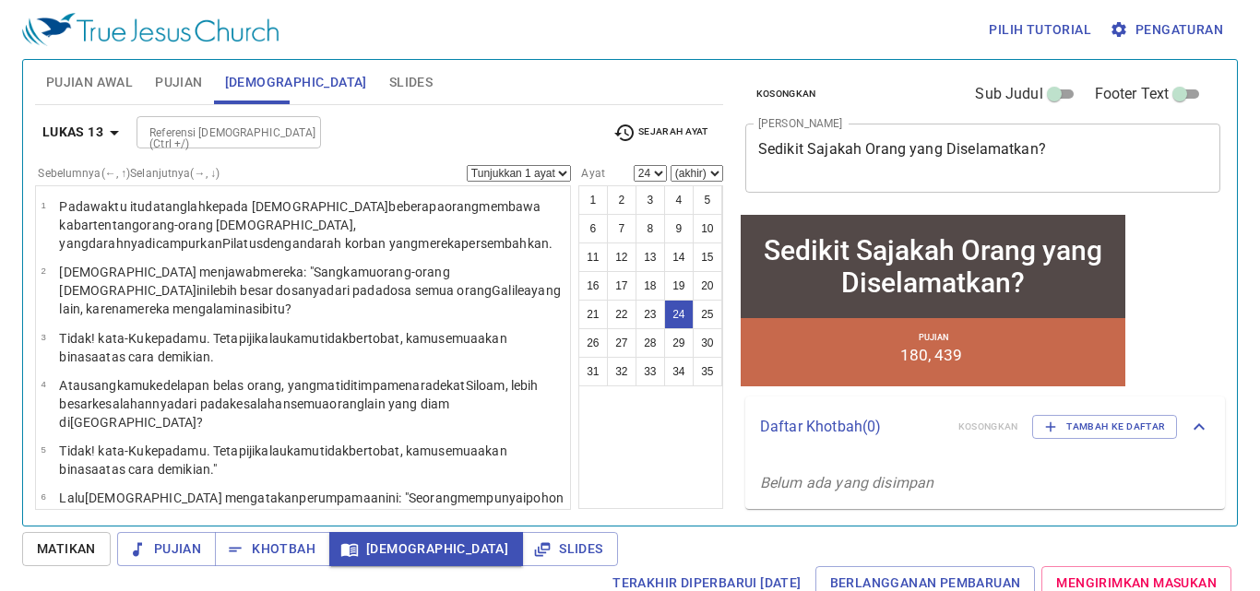
scroll to position [1094, 0]
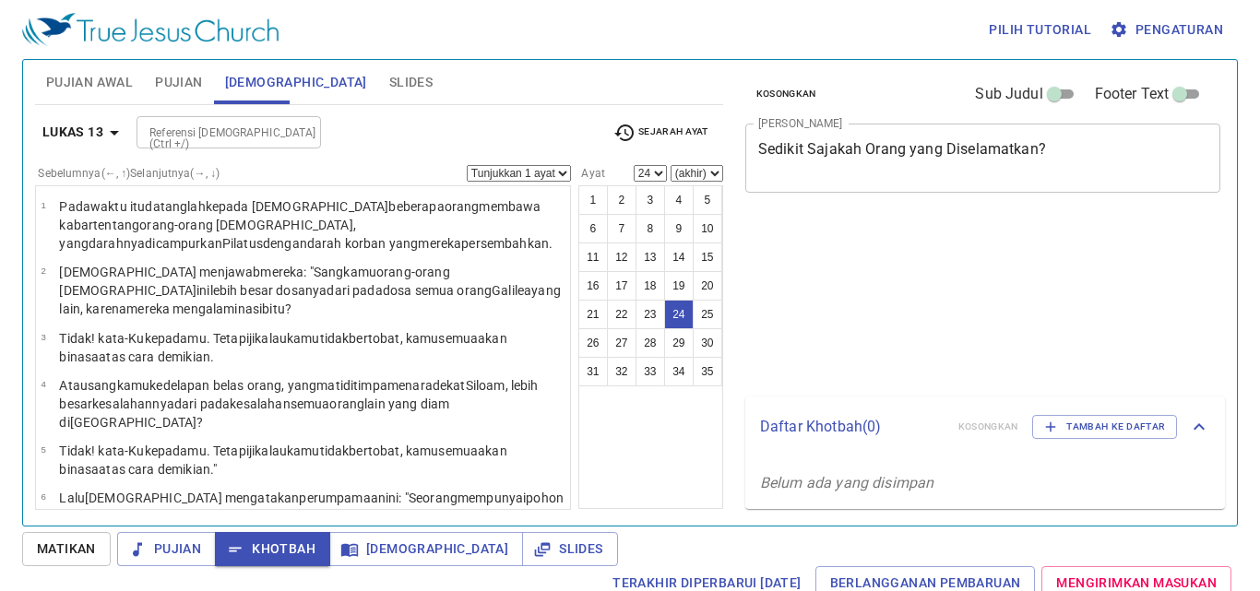
select select "24"
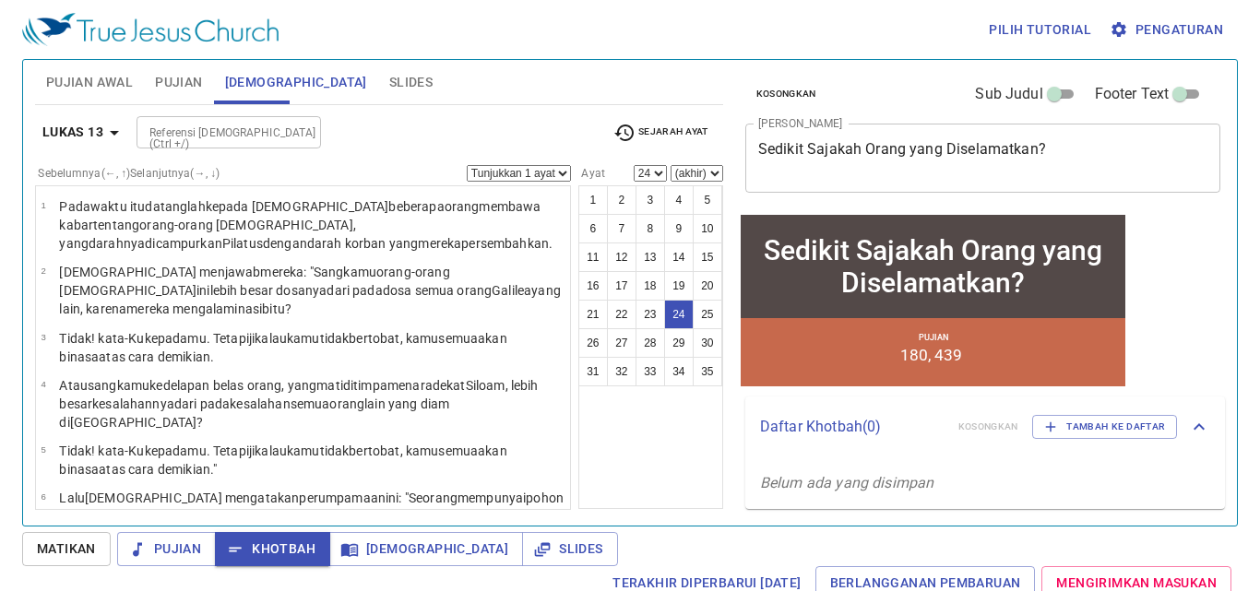
scroll to position [1094, 0]
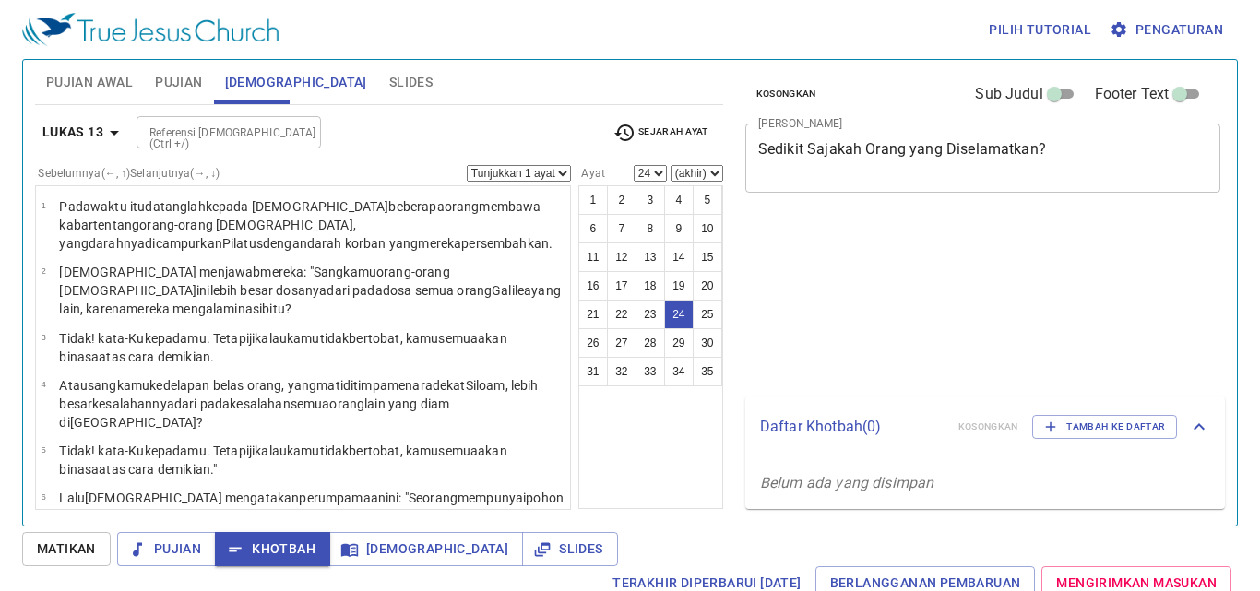
select select "24"
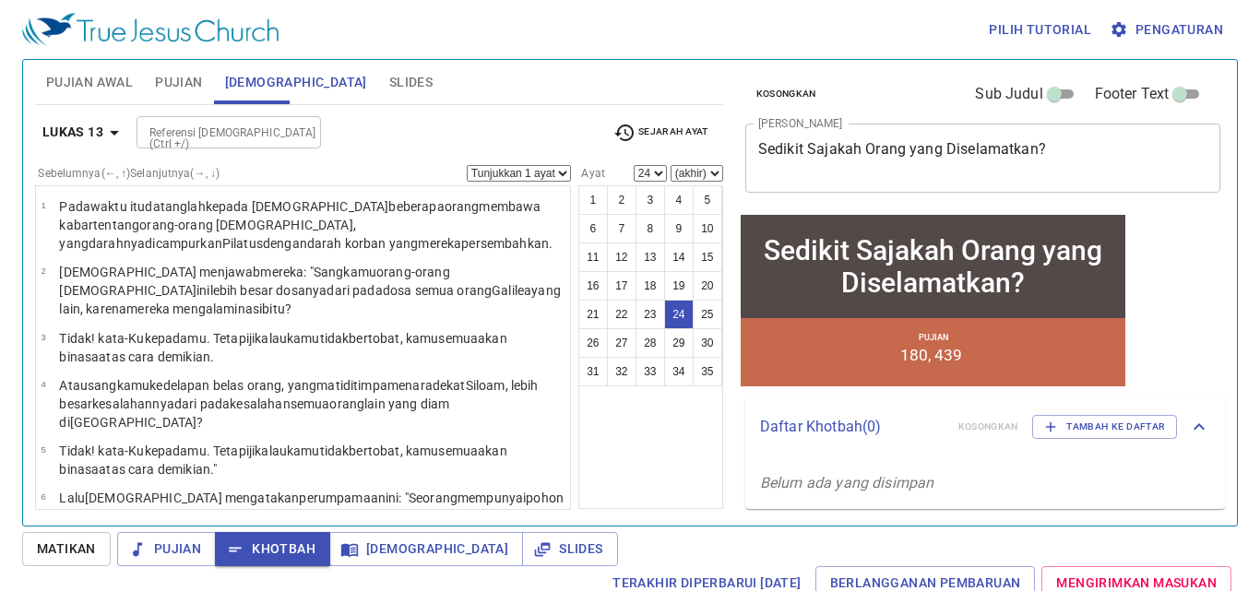
scroll to position [1094, 0]
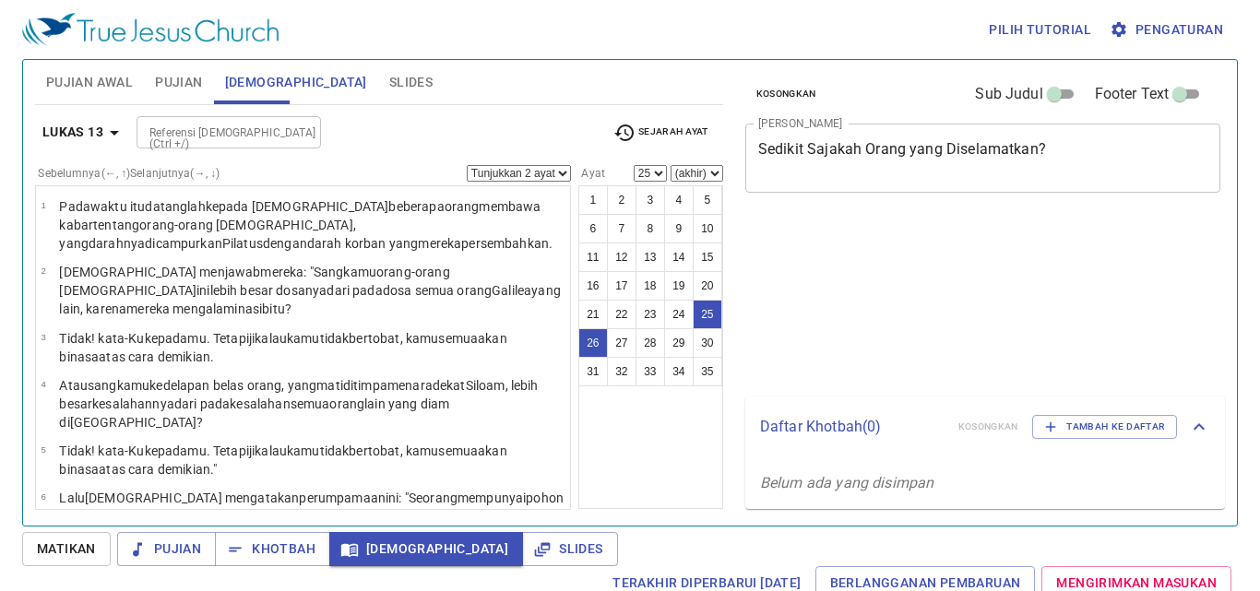
select select "2"
select select "25"
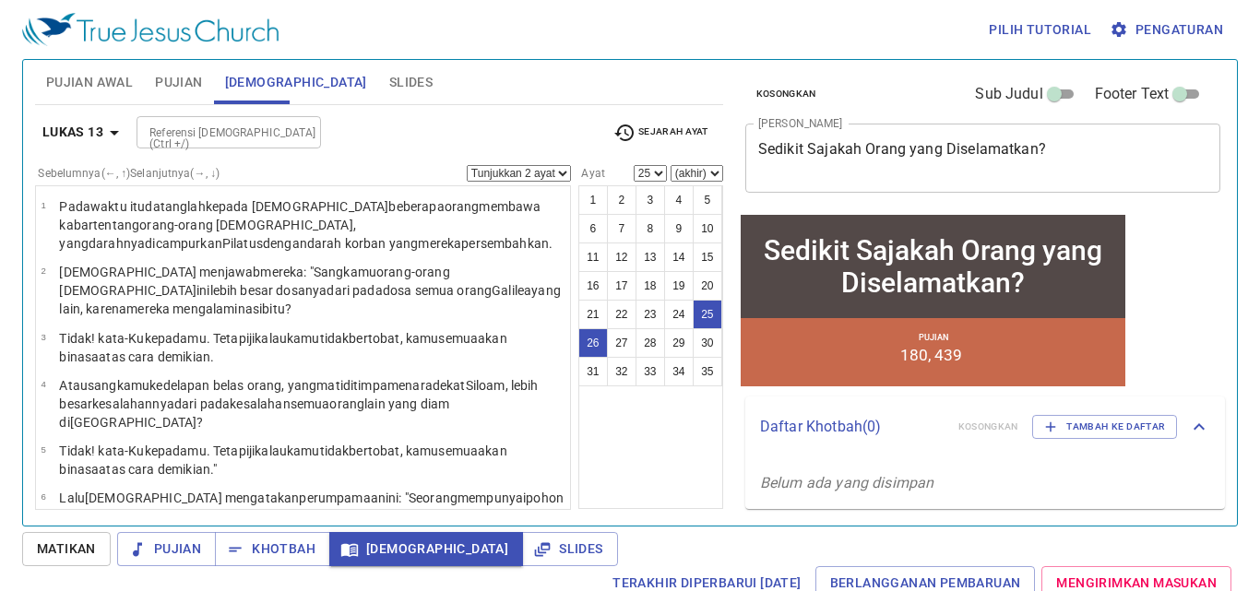
scroll to position [1161, 0]
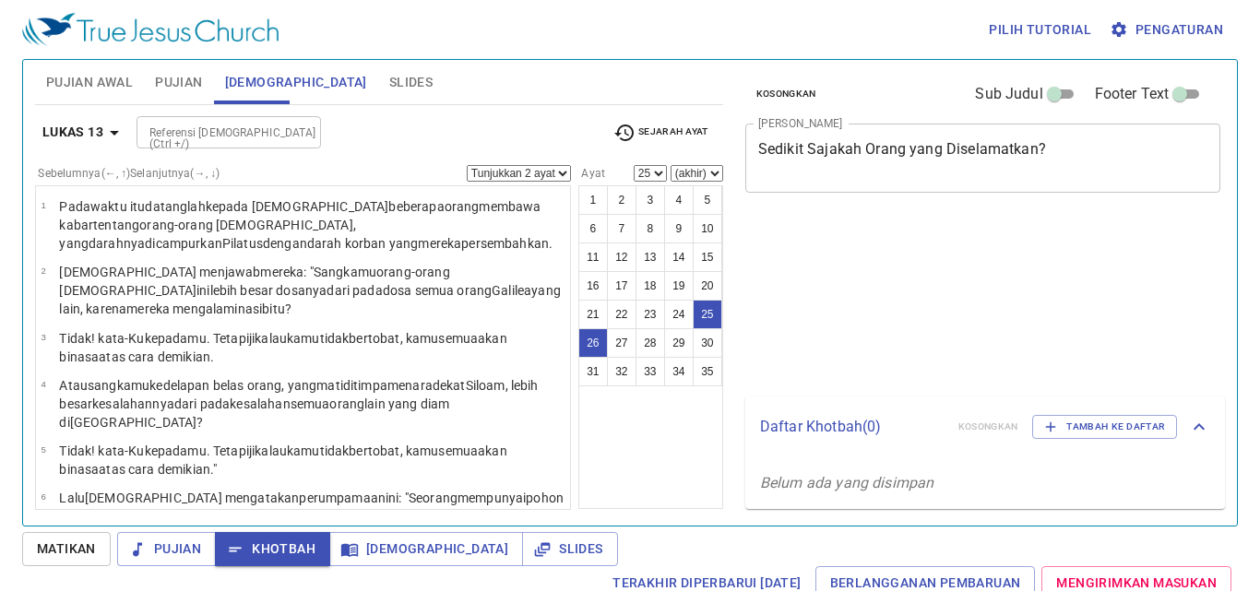
select select "2"
select select "25"
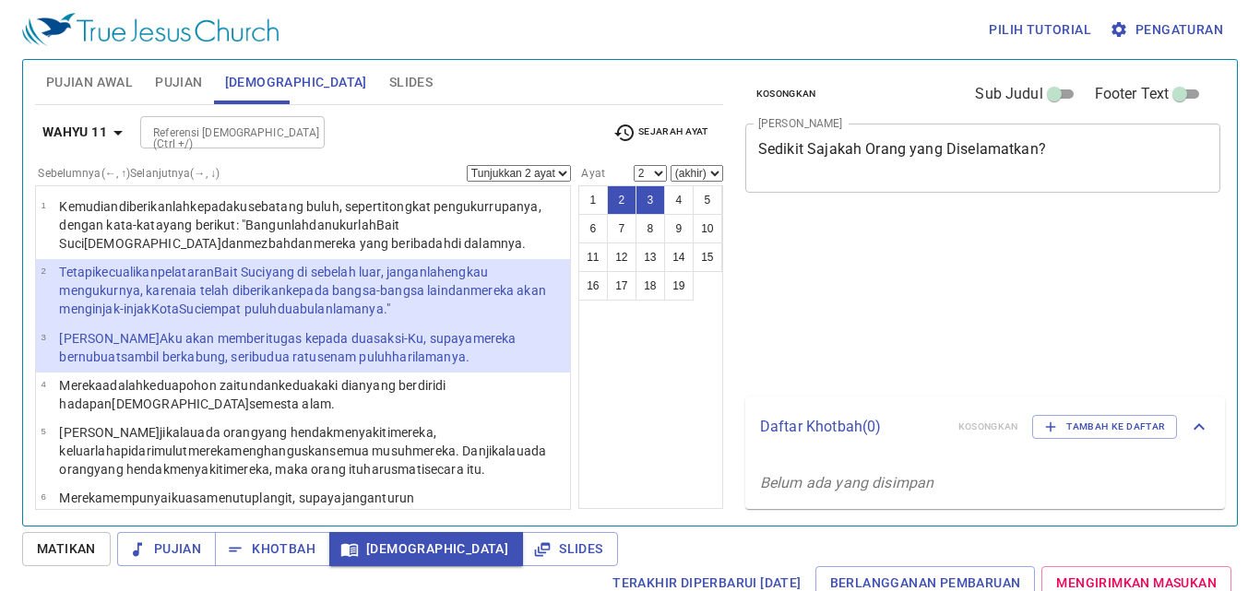
select select "2"
